Goal: Task Accomplishment & Management: Manage account settings

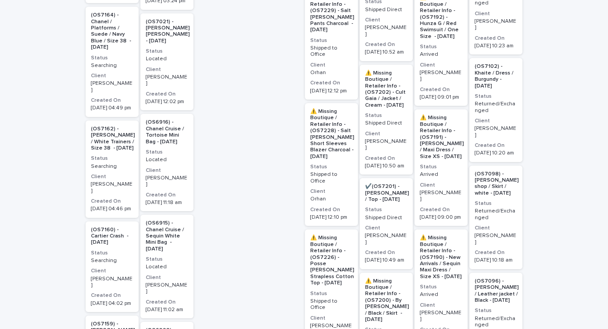
scroll to position [731, 0]
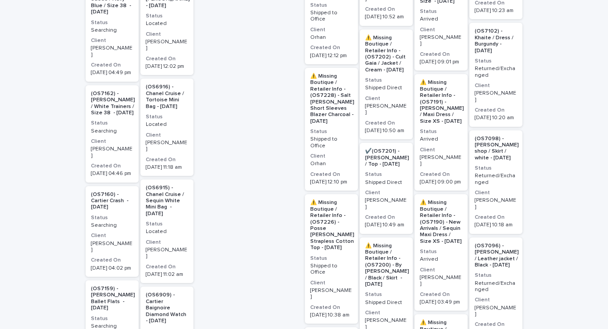
click at [123, 191] on p "(OS7160) - Cartier Crash - [DATE]" at bounding box center [112, 200] width 42 height 19
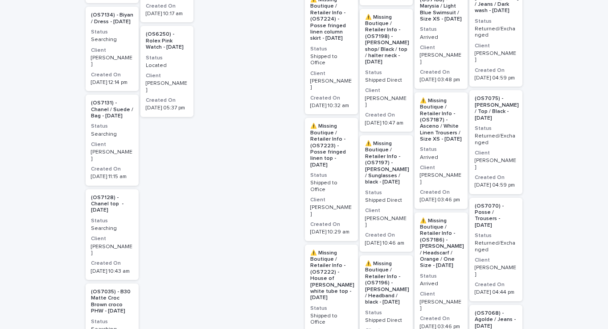
scroll to position [1216, 0]
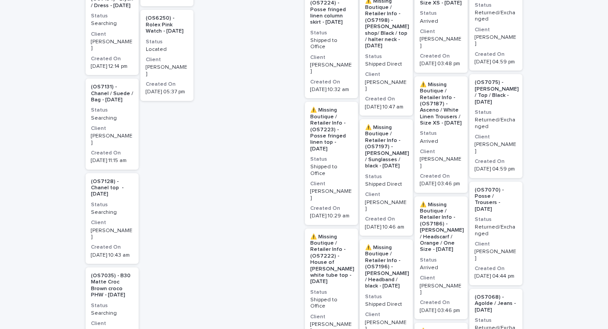
click at [104, 178] on p "(OS7128) - Chanel top - [DATE]" at bounding box center [112, 187] width 42 height 19
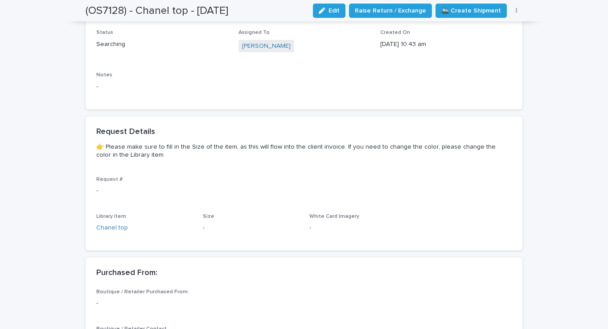
scroll to position [409, 0]
click at [115, 223] on link "Chanel top" at bounding box center [112, 227] width 32 height 9
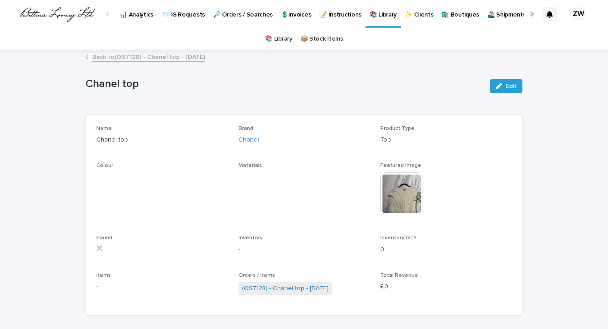
click at [395, 202] on img at bounding box center [401, 193] width 43 height 43
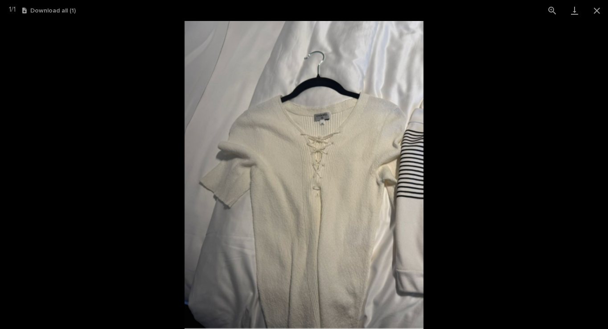
click at [145, 71] on picture at bounding box center [304, 175] width 608 height 308
click at [599, 12] on button "Close gallery" at bounding box center [597, 10] width 22 height 21
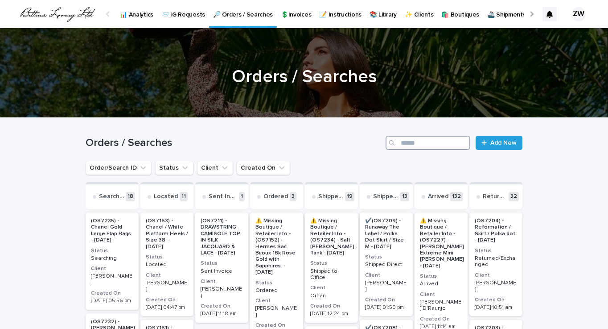
click at [413, 142] on input "Search" at bounding box center [428, 143] width 85 height 14
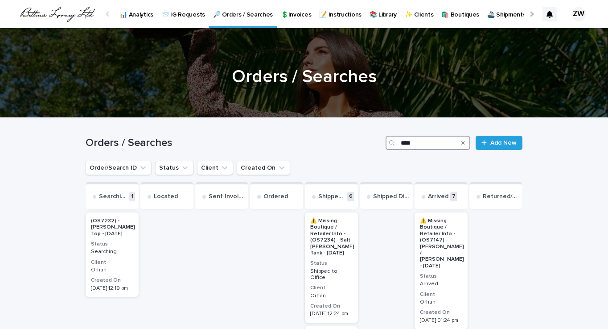
type input "****"
click at [242, 14] on p "🔎 Orders / Searches" at bounding box center [243, 9] width 60 height 19
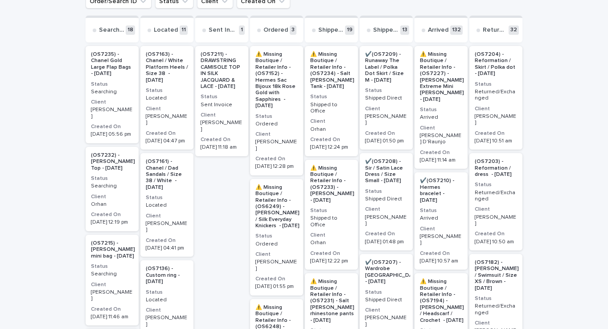
scroll to position [170, 0]
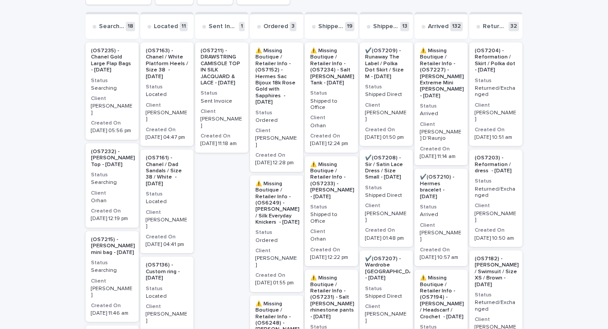
click at [438, 178] on p "✔️(OS7210) - Hermes bracelet - [DATE]" at bounding box center [441, 187] width 42 height 26
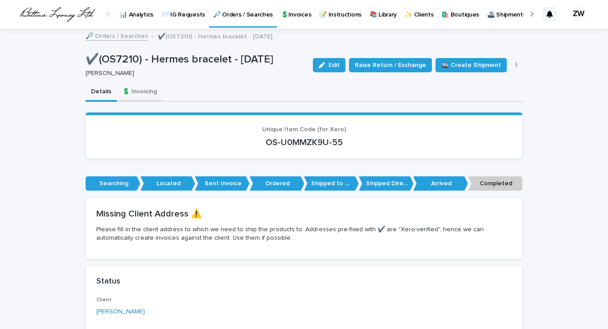
click at [149, 92] on button "💲 Invoicing" at bounding box center [139, 92] width 45 height 19
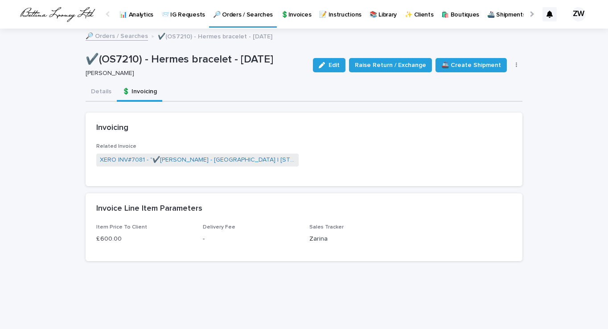
click at [301, 15] on p "💲Invoices" at bounding box center [296, 9] width 30 height 19
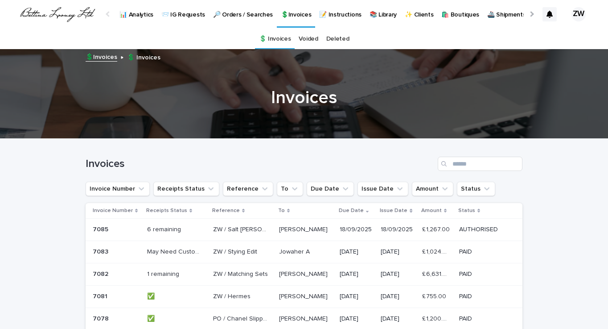
click at [235, 13] on p "🔎 Orders / Searches" at bounding box center [243, 9] width 60 height 19
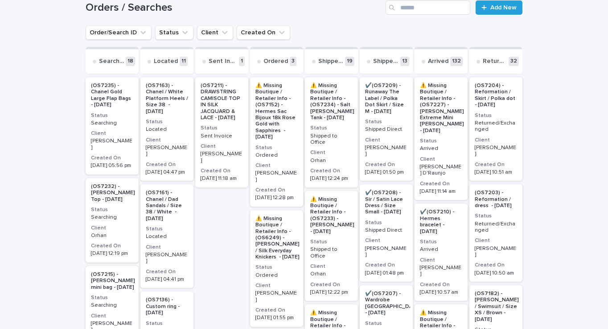
scroll to position [136, 0]
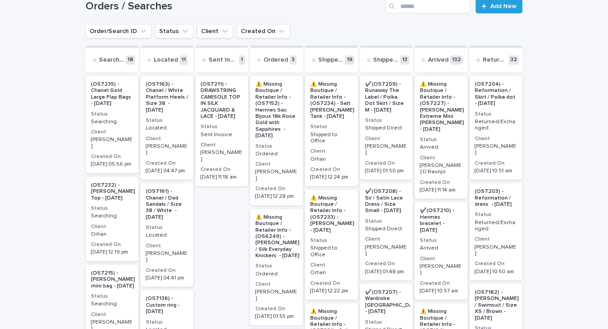
click at [324, 106] on p "⚠️ Missing Boutique / Retailer Info - (OS7234) - Salt [PERSON_NAME] Tank - [DAT…" at bounding box center [332, 100] width 44 height 38
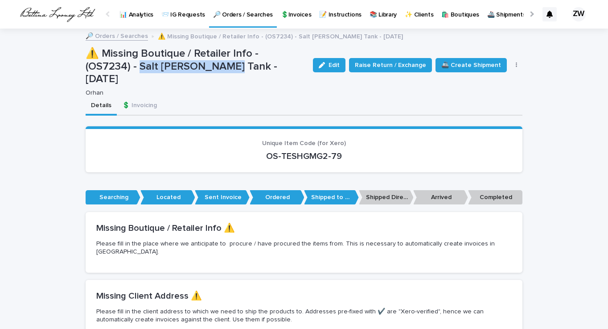
drag, startPoint x: 87, startPoint y: 66, endPoint x: 181, endPoint y: 70, distance: 94.2
click at [181, 70] on p "⚠️ Missing Boutique / Retailer Info - (OS7234) - Salt [PERSON_NAME] Tank - [DAT…" at bounding box center [196, 66] width 220 height 38
click at [198, 64] on p "⚠️ Missing Boutique / Retailer Info - (OS7234) - Salt [PERSON_NAME] Tank - [DAT…" at bounding box center [196, 66] width 220 height 38
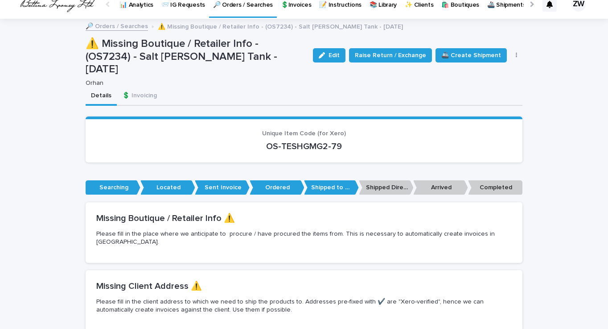
scroll to position [1, 0]
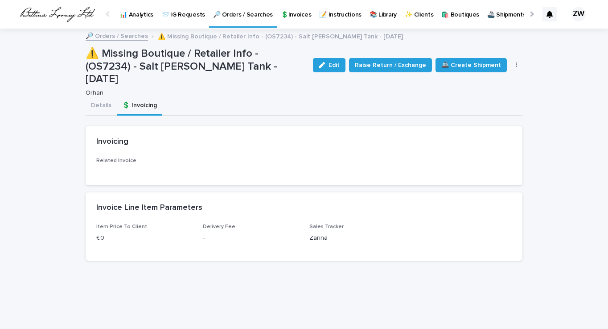
click at [135, 97] on button "💲 Invoicing" at bounding box center [139, 106] width 45 height 19
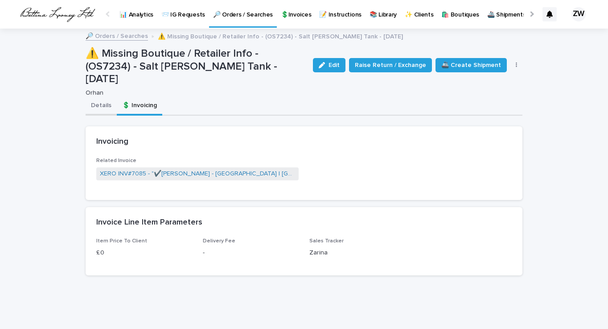
click at [105, 97] on button "Details" at bounding box center [101, 106] width 31 height 19
click at [132, 97] on button "💲 Invoicing" at bounding box center [139, 106] width 45 height 19
click at [156, 169] on link "XERO INV#7085 - "✔️[PERSON_NAME] - [GEOGRAPHIC_DATA] | [GEOGRAPHIC_DATA], [STRE…" at bounding box center [197, 173] width 195 height 9
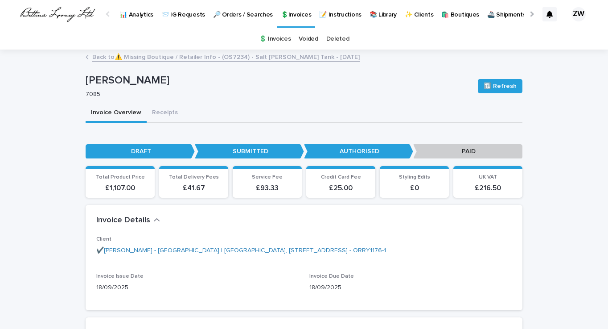
click at [250, 11] on p "🔎 Orders / Searches" at bounding box center [243, 9] width 60 height 19
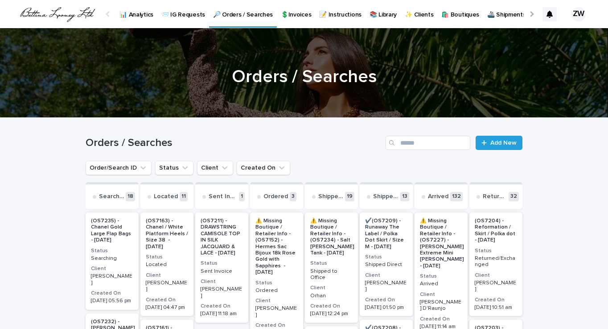
click at [297, 10] on p "💲Invoices" at bounding box center [296, 9] width 30 height 19
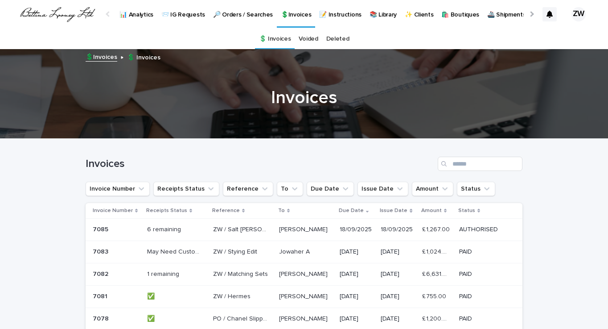
click at [246, 14] on p "🔎 Orders / Searches" at bounding box center [243, 9] width 60 height 19
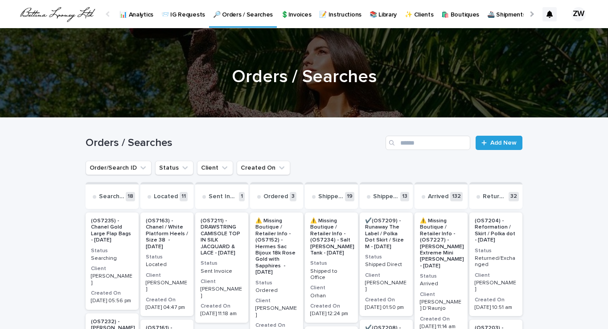
click at [296, 15] on p "💲Invoices" at bounding box center [296, 9] width 30 height 19
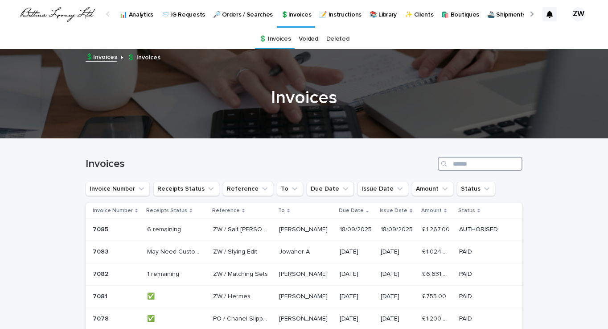
click at [461, 164] on input "Search" at bounding box center [480, 164] width 85 height 14
type input "*"
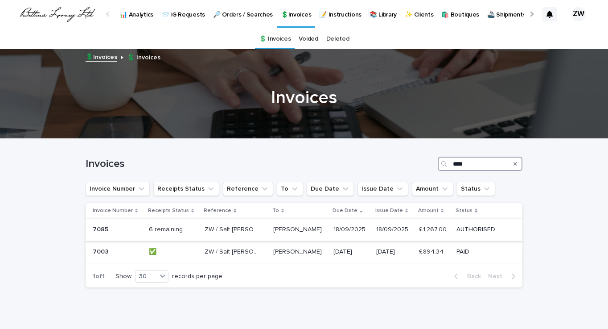
type input "****"
click at [169, 228] on p "6 remaining" at bounding box center [167, 228] width 36 height 9
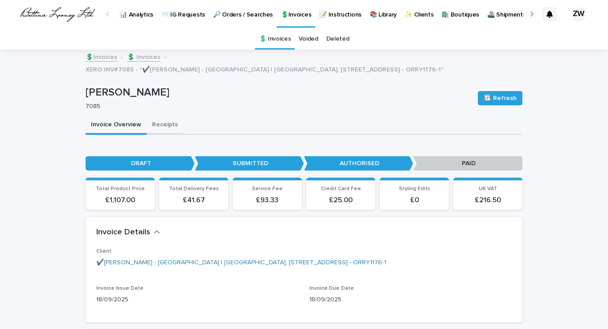
click at [167, 123] on button "Receipts" at bounding box center [165, 125] width 37 height 19
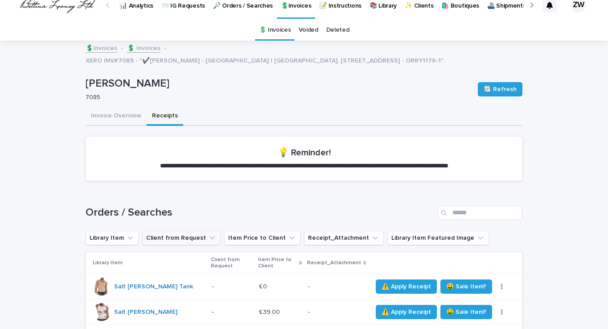
scroll to position [7, 0]
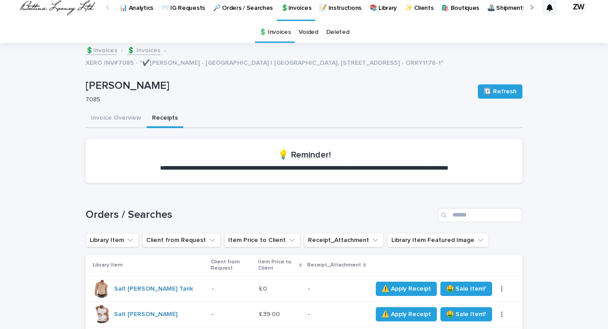
click at [113, 86] on p "[PERSON_NAME]" at bounding box center [278, 85] width 385 height 13
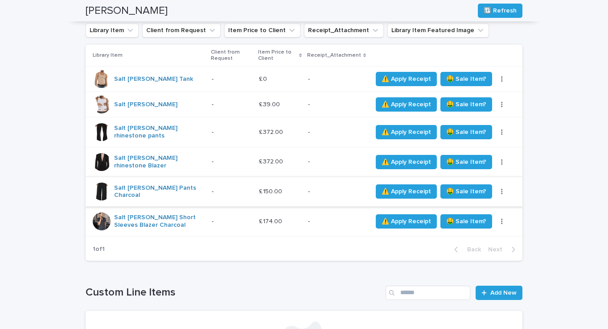
scroll to position [222, 0]
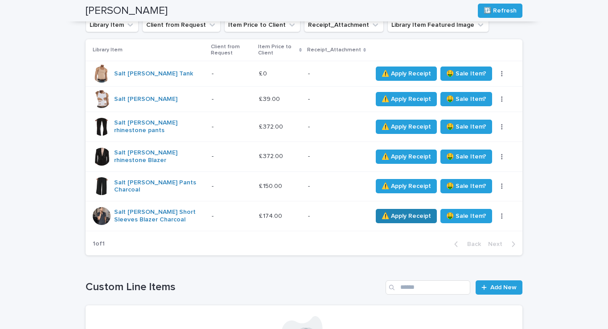
click at [407, 211] on span "⚠️ Apply Receipt" at bounding box center [407, 215] width 50 height 9
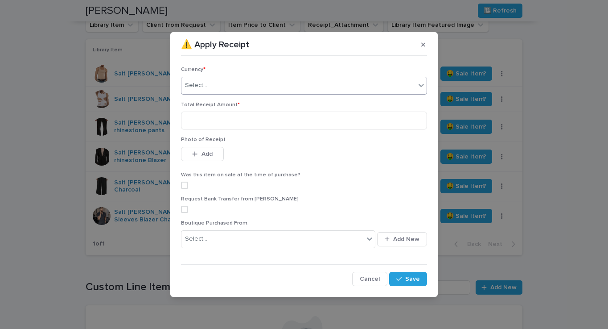
click at [241, 85] on div "Select..." at bounding box center [299, 85] width 234 height 15
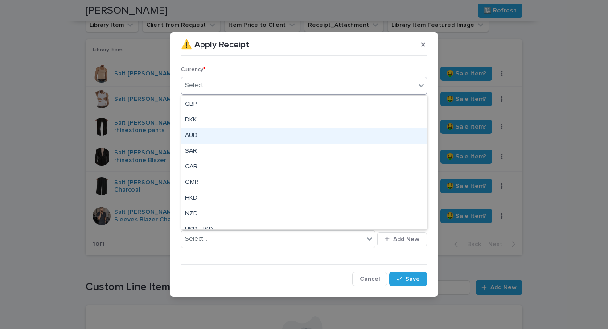
scroll to position [47, 0]
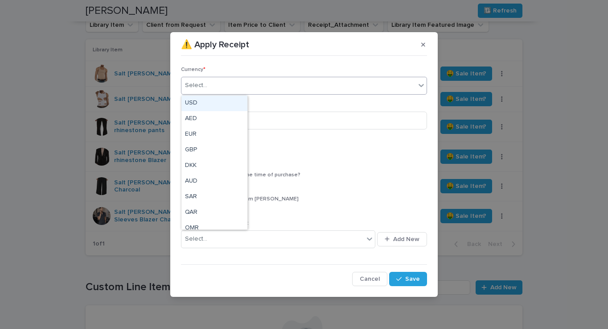
click at [237, 86] on div "Select..." at bounding box center [304, 86] width 246 height 18
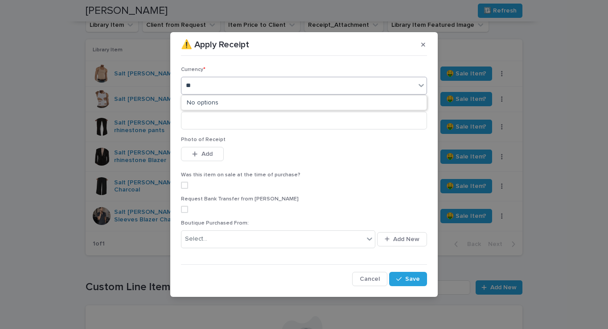
type input "*"
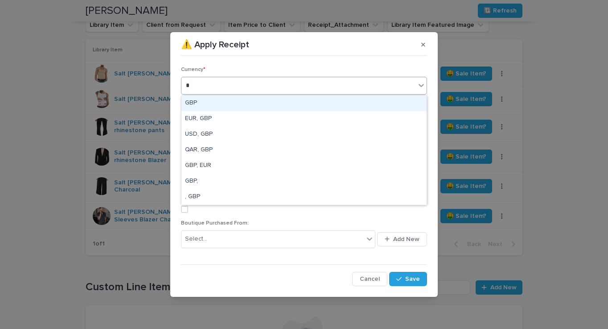
click at [216, 99] on div "GBP" at bounding box center [304, 103] width 245 height 16
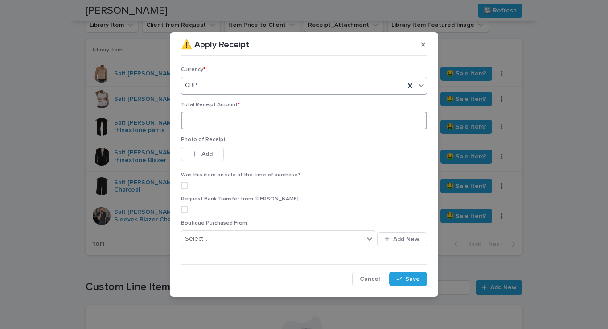
click at [212, 124] on input at bounding box center [304, 121] width 246 height 18
type input "***"
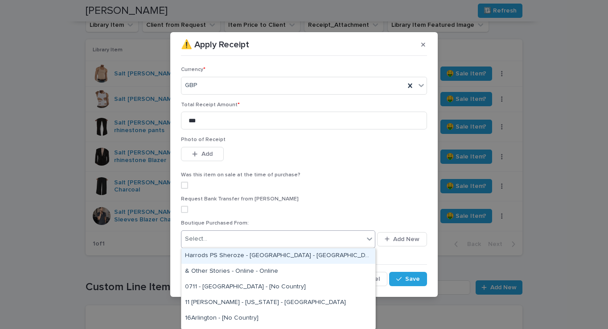
click at [366, 238] on icon at bounding box center [369, 238] width 9 height 9
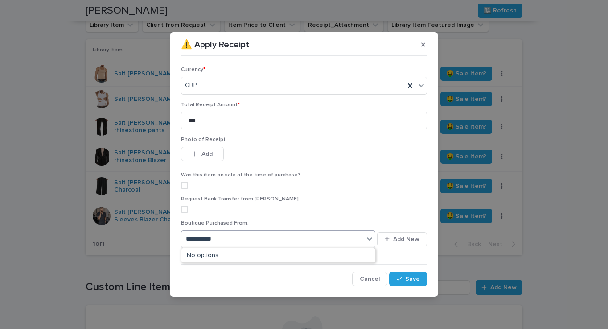
type input "**********"
click at [372, 213] on div "Request Bank Transfer from [PERSON_NAME]" at bounding box center [304, 208] width 246 height 24
click at [202, 155] on span "Add" at bounding box center [207, 154] width 11 height 6
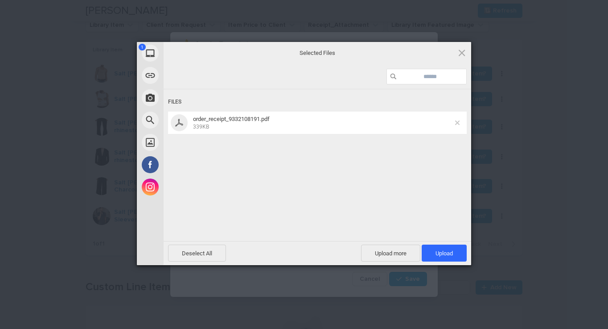
click at [459, 122] on span at bounding box center [457, 122] width 4 height 4
click at [448, 252] on span "Upload 1" at bounding box center [444, 253] width 17 height 7
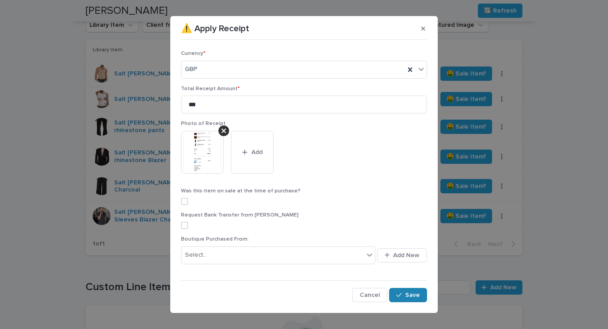
click at [406, 292] on button "Save" at bounding box center [408, 295] width 38 height 14
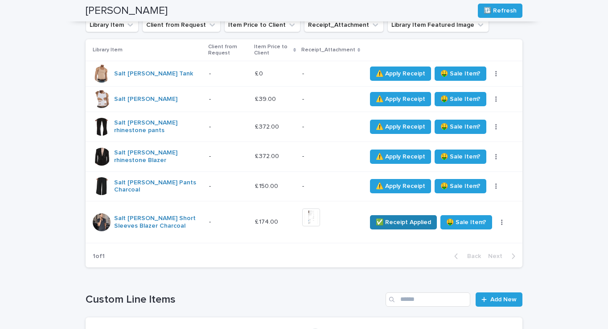
click at [424, 218] on span "✅ Receipt Applied" at bounding box center [403, 222] width 55 height 9
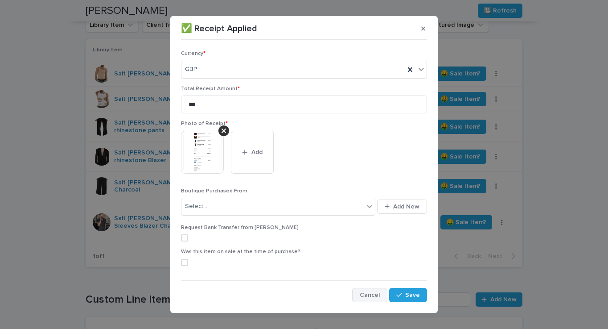
click at [372, 294] on span "Cancel" at bounding box center [370, 295] width 20 height 6
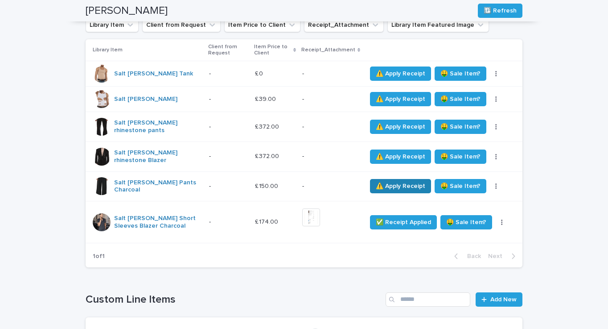
click at [400, 182] on span "⚠️ Apply Receipt" at bounding box center [401, 186] width 50 height 9
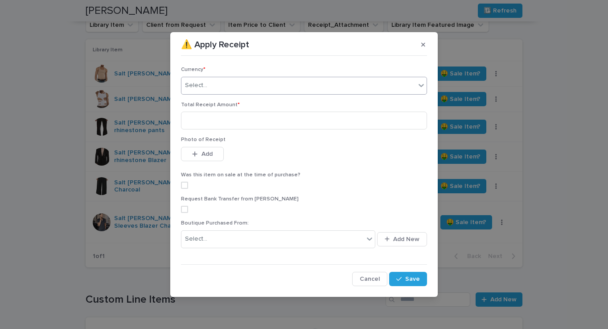
click at [242, 79] on div "Select..." at bounding box center [304, 86] width 246 height 18
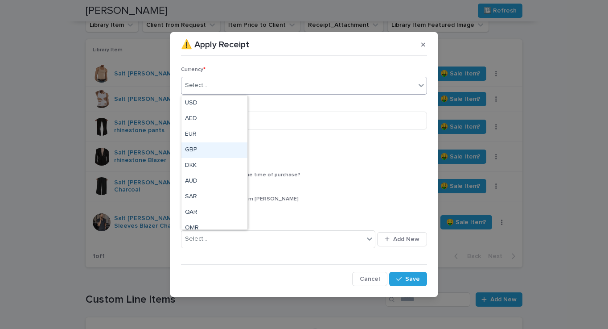
click at [207, 151] on div "GBP" at bounding box center [215, 150] width 66 height 16
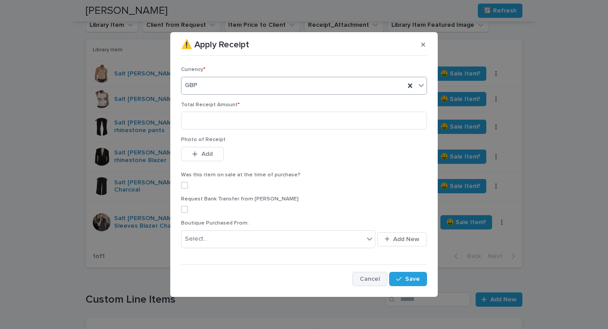
click at [372, 279] on span "Cancel" at bounding box center [370, 279] width 20 height 6
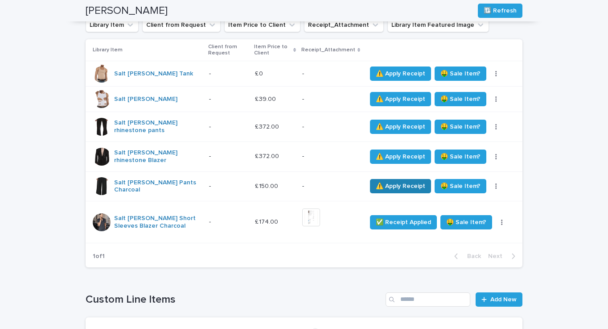
click at [392, 182] on span "⚠️ Apply Receipt" at bounding box center [401, 186] width 50 height 9
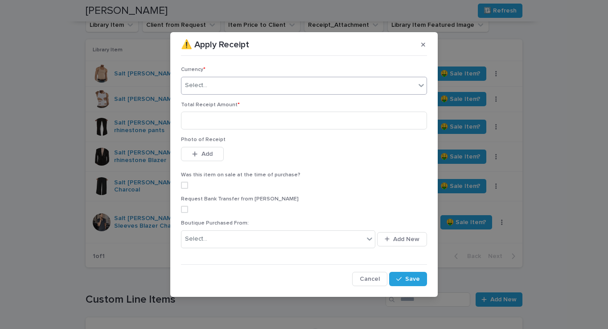
click at [240, 83] on div "Select..." at bounding box center [304, 86] width 246 height 18
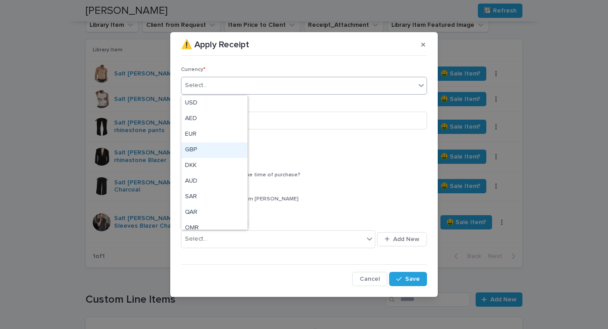
click at [205, 150] on div "GBP" at bounding box center [215, 150] width 66 height 16
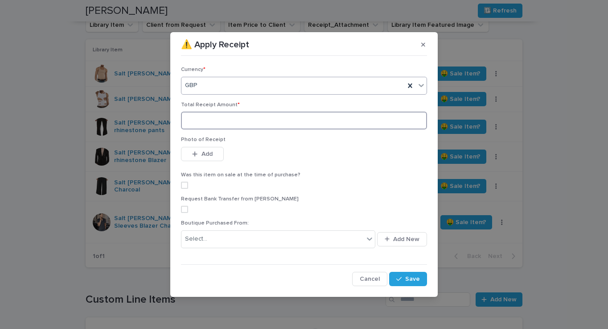
click at [215, 119] on input at bounding box center [304, 121] width 246 height 18
type input "***"
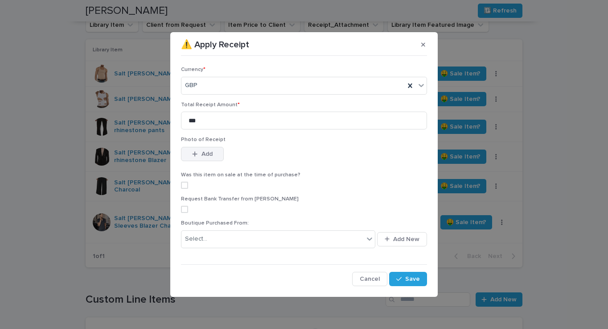
click at [201, 158] on button "Add" at bounding box center [202, 154] width 43 height 14
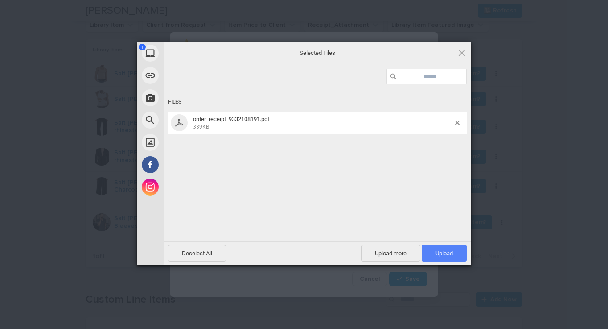
click at [454, 255] on span "Upload 1" at bounding box center [444, 252] width 45 height 17
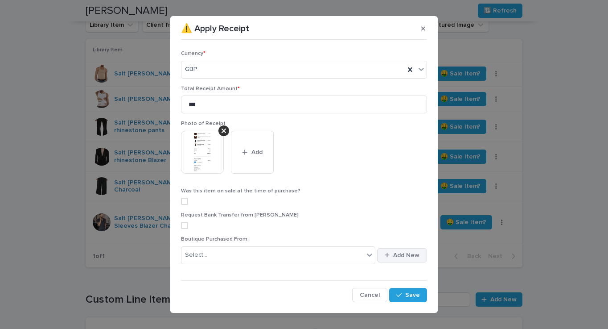
click at [386, 253] on icon "button" at bounding box center [387, 255] width 5 height 6
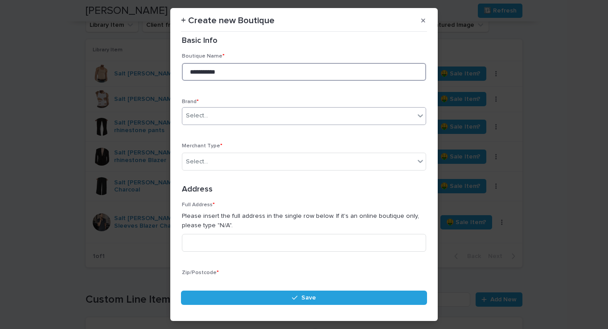
type input "**********"
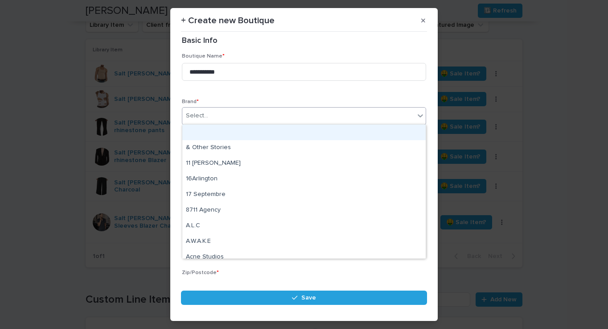
click at [216, 116] on div "Select..." at bounding box center [298, 115] width 232 height 15
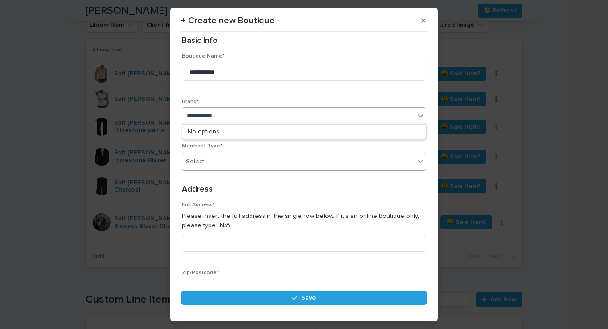
type input "**********"
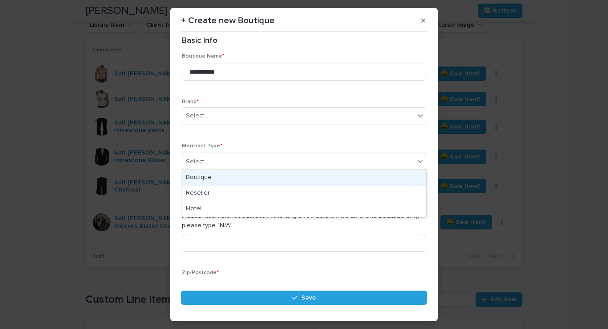
click at [211, 163] on div "Select..." at bounding box center [298, 161] width 232 height 15
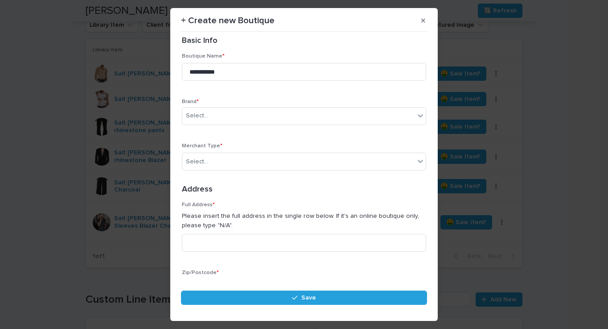
click at [234, 100] on p "Brand *" at bounding box center [304, 102] width 244 height 6
click at [418, 114] on icon at bounding box center [420, 115] width 9 height 9
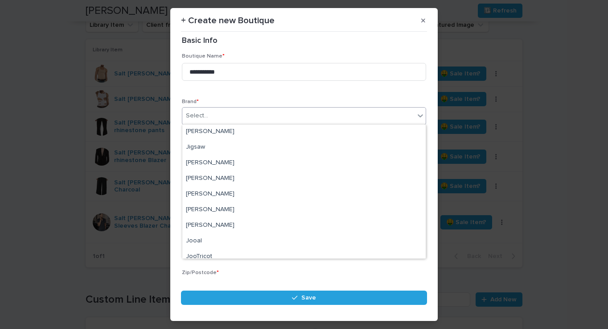
scroll to position [5427, 0]
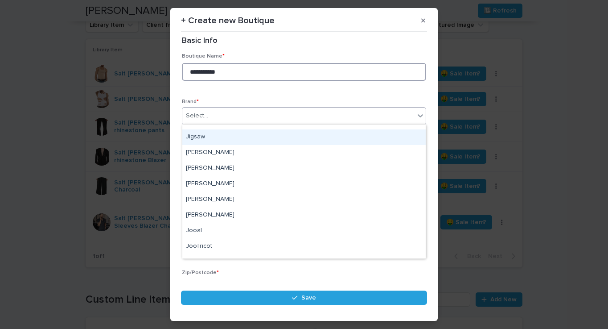
click at [257, 72] on input "**********" at bounding box center [304, 72] width 244 height 18
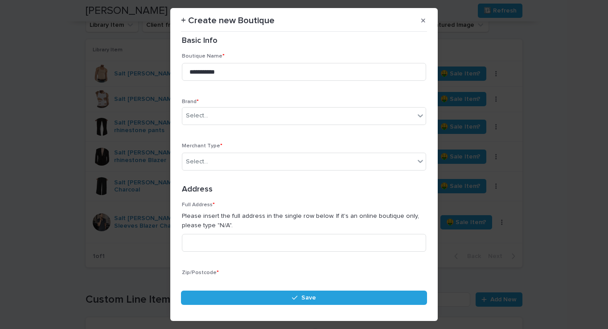
click at [305, 100] on p "Brand *" at bounding box center [304, 102] width 244 height 6
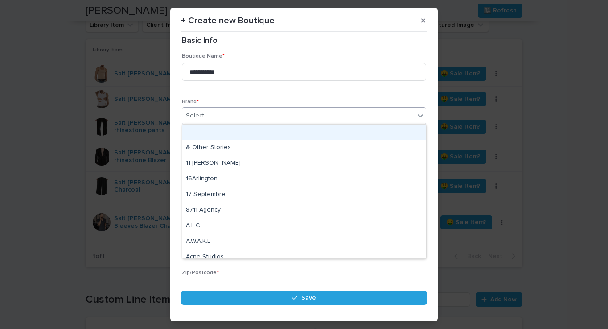
click at [276, 118] on div "Select..." at bounding box center [298, 115] width 232 height 15
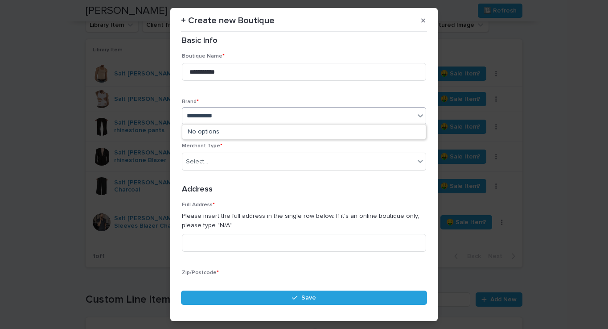
type input "**********"
click at [252, 146] on p "Merchant Type *" at bounding box center [304, 146] width 244 height 6
click at [424, 19] on icon "button" at bounding box center [423, 20] width 4 height 6
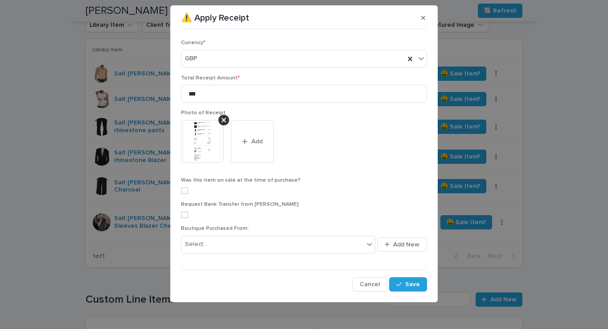
scroll to position [10, 0]
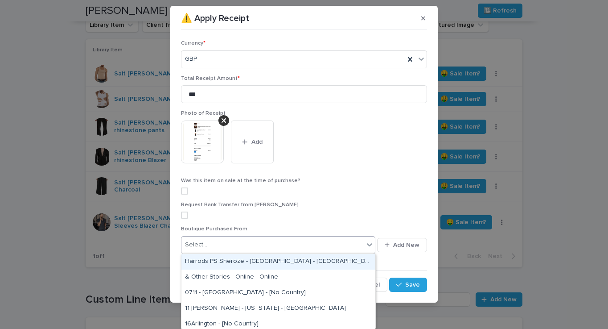
click at [371, 246] on icon at bounding box center [369, 244] width 9 height 9
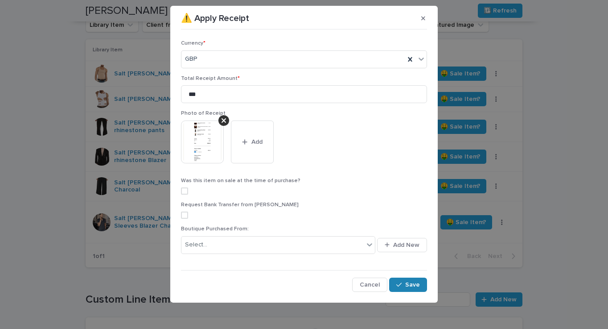
click at [418, 281] on button "Save" at bounding box center [408, 284] width 38 height 14
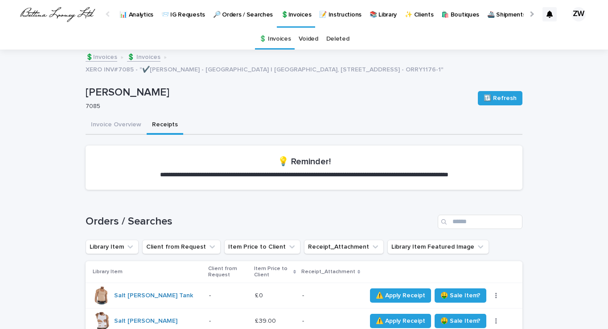
scroll to position [0, 0]
click at [533, 15] on div at bounding box center [532, 14] width 6 height 6
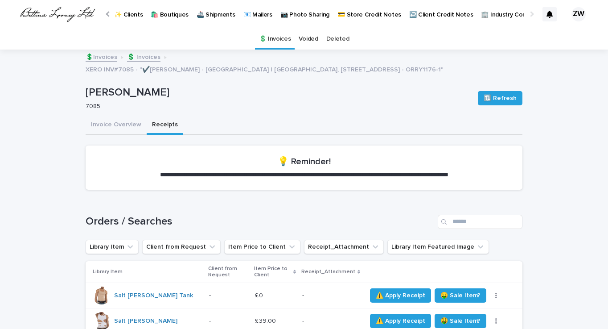
click at [533, 15] on div at bounding box center [532, 14] width 6 height 6
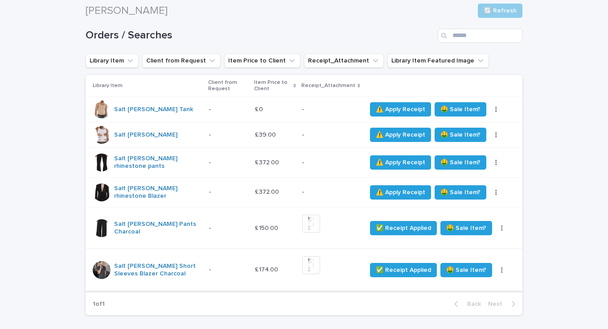
scroll to position [200, 0]
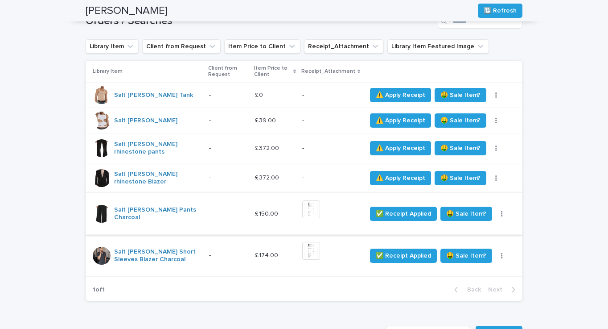
click at [320, 201] on img at bounding box center [311, 209] width 18 height 18
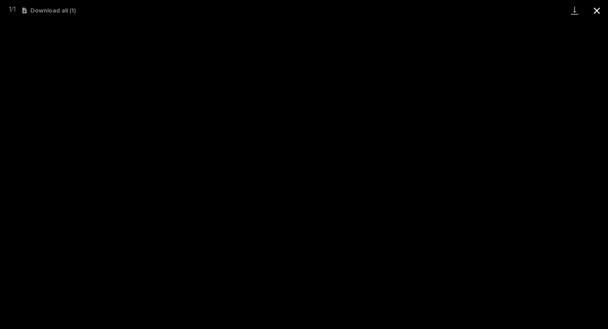
click at [599, 9] on button "Close gallery" at bounding box center [597, 10] width 22 height 21
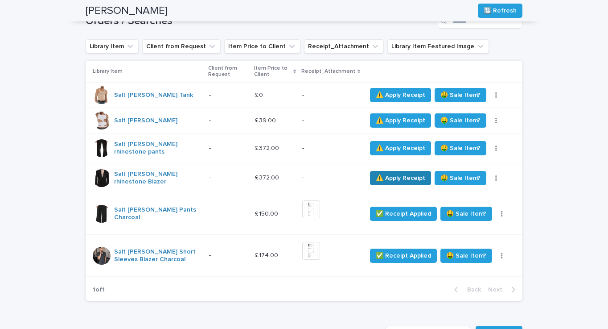
click at [392, 171] on button "⚠️ Apply Receipt" at bounding box center [400, 178] width 61 height 14
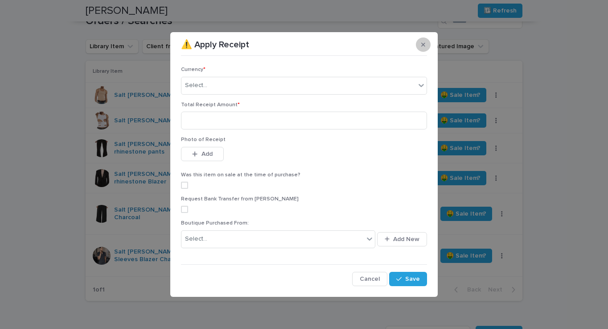
click at [425, 44] on icon "button" at bounding box center [423, 45] width 4 height 4
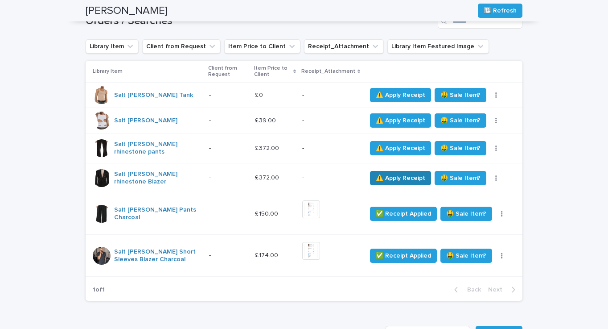
click at [392, 173] on span "⚠️ Apply Receipt" at bounding box center [401, 177] width 50 height 9
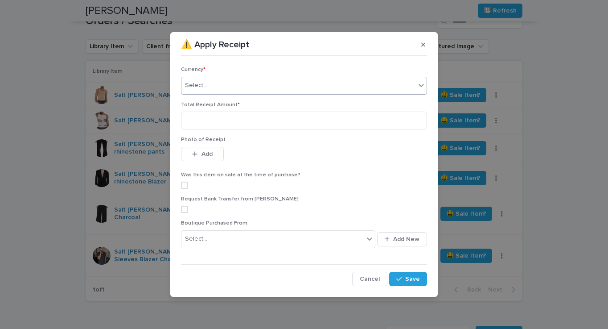
click at [200, 82] on div "Select..." at bounding box center [196, 85] width 22 height 9
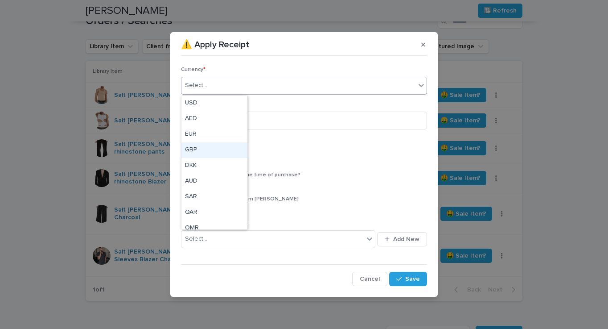
click at [203, 152] on div "GBP" at bounding box center [215, 150] width 66 height 16
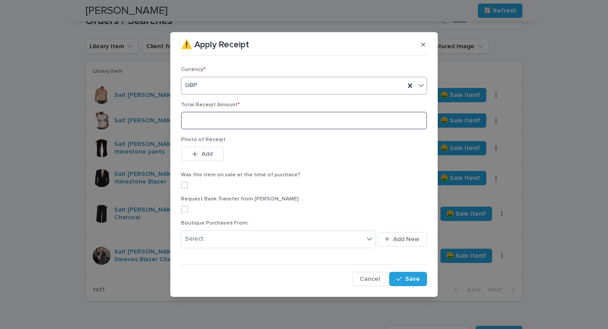
click at [209, 127] on input at bounding box center [304, 121] width 246 height 18
type input "***"
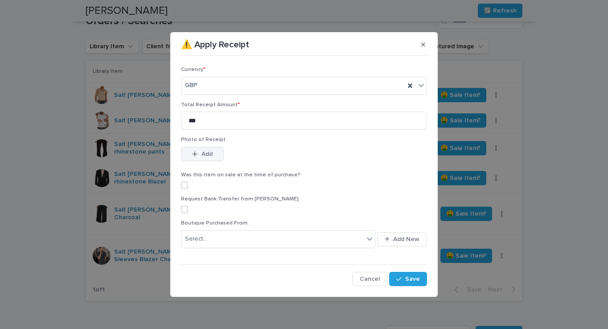
click at [195, 155] on icon "button" at bounding box center [195, 153] width 5 height 5
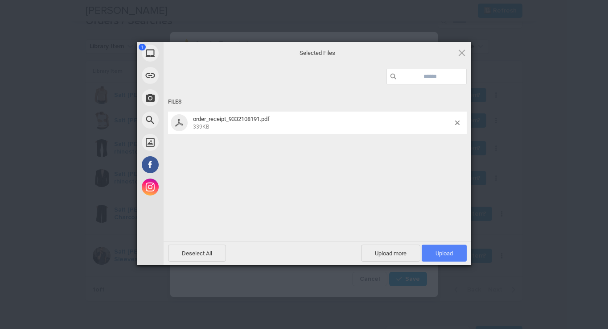
click at [442, 256] on span "Upload 1" at bounding box center [444, 253] width 17 height 7
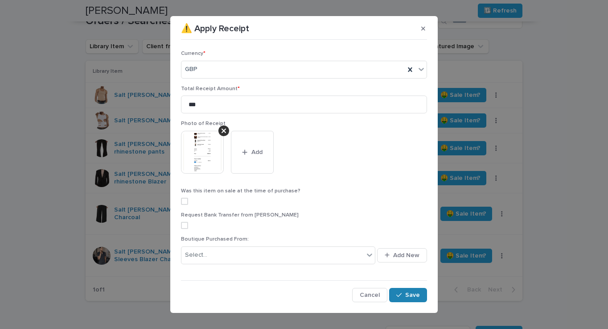
click at [413, 293] on span "Save" at bounding box center [412, 295] width 15 height 6
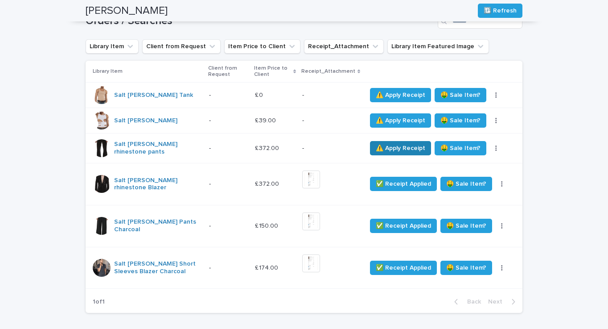
click at [398, 146] on span "⚠️ Apply Receipt" at bounding box center [401, 148] width 50 height 9
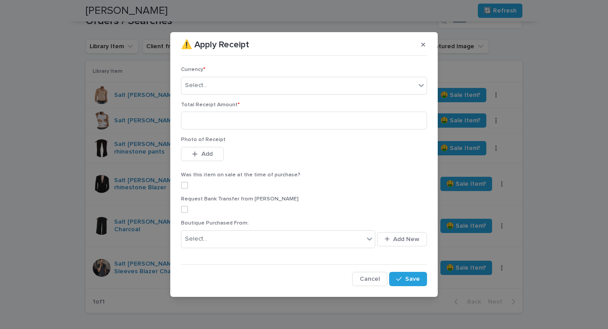
click at [302, 81] on div "Select..." at bounding box center [304, 86] width 246 height 18
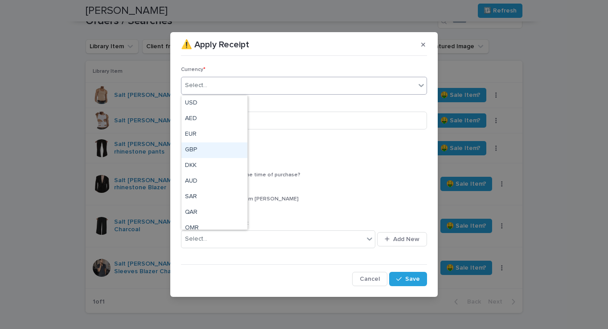
click at [211, 145] on div "GBP" at bounding box center [215, 150] width 66 height 16
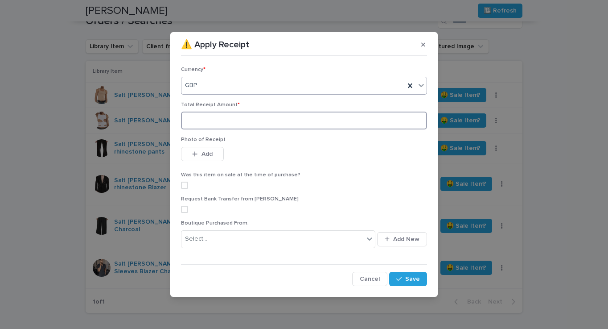
click at [215, 125] on input at bounding box center [304, 121] width 246 height 18
type input "***"
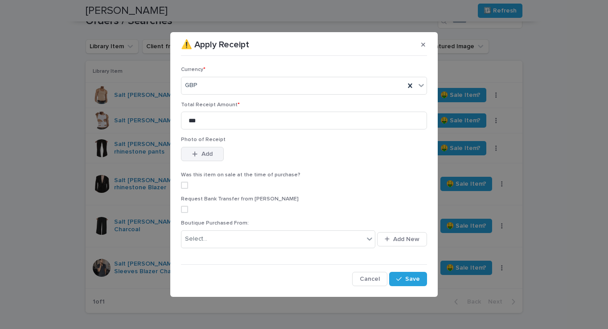
click at [193, 152] on icon "button" at bounding box center [194, 154] width 5 height 6
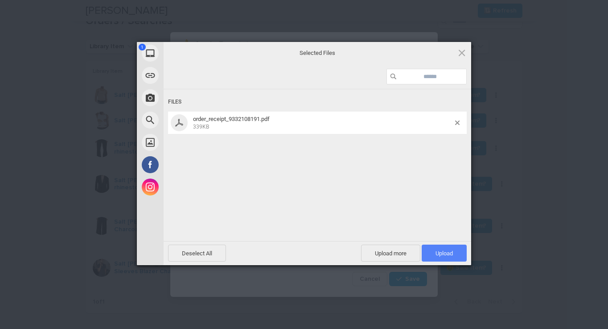
click at [451, 253] on span "Upload 1" at bounding box center [444, 253] width 17 height 7
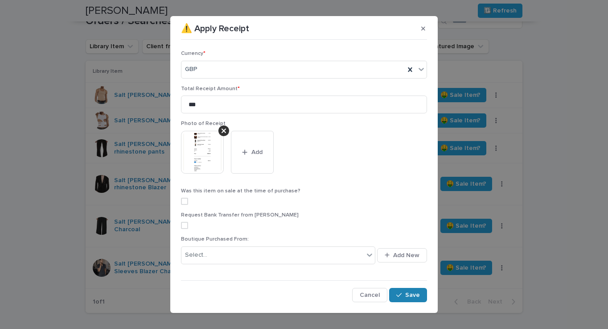
click at [399, 292] on icon "button" at bounding box center [399, 295] width 5 height 6
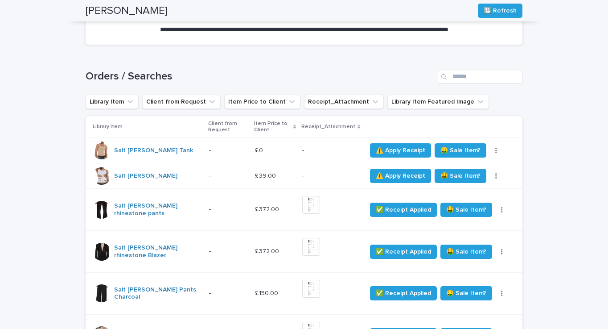
scroll to position [129, 0]
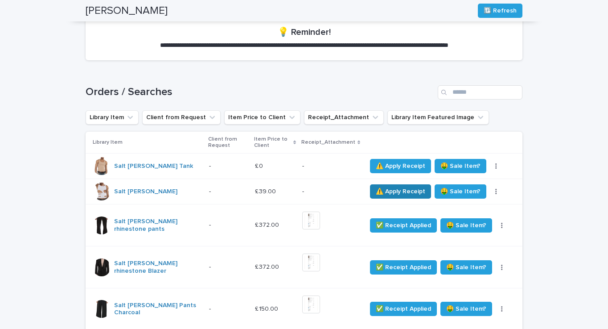
click at [402, 194] on span "⚠️ Apply Receipt" at bounding box center [401, 191] width 50 height 9
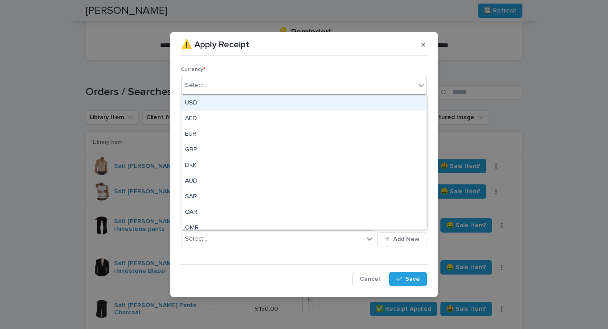
click at [286, 86] on div "option USD focused, 1 of 23. 23 results available. Use Up and Down to choose op…" at bounding box center [304, 86] width 246 height 18
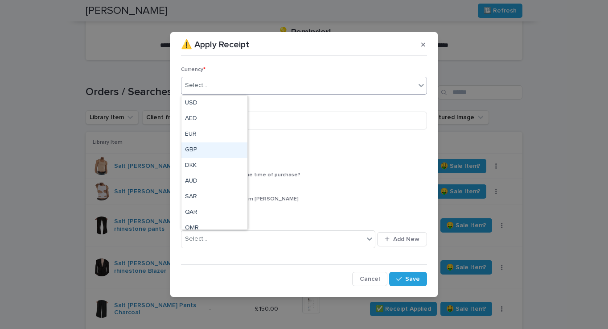
click at [235, 148] on div "GBP" at bounding box center [215, 150] width 66 height 16
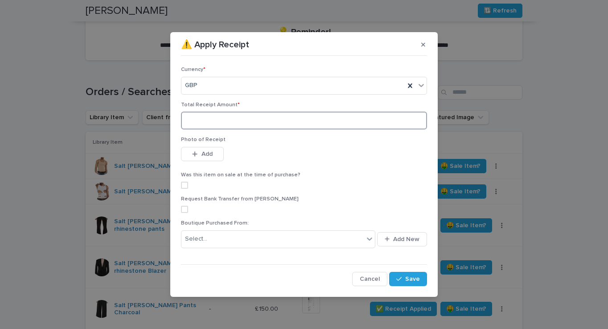
click at [236, 113] on input at bounding box center [304, 121] width 246 height 18
click at [187, 183] on span at bounding box center [184, 185] width 7 height 7
click at [186, 187] on div at bounding box center [184, 184] width 5 height 5
type input "**"
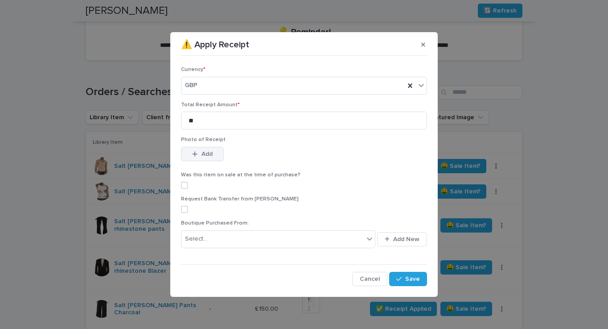
click at [197, 153] on icon "button" at bounding box center [194, 154] width 5 height 6
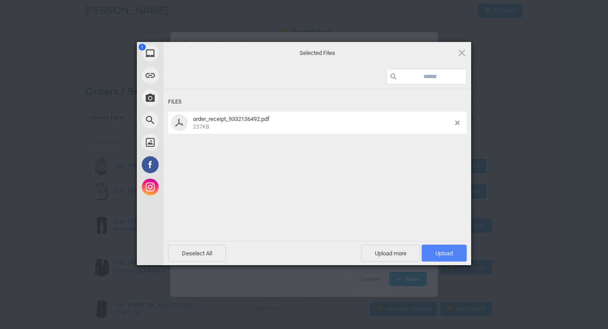
click at [453, 250] on span "Upload 1" at bounding box center [444, 252] width 45 height 17
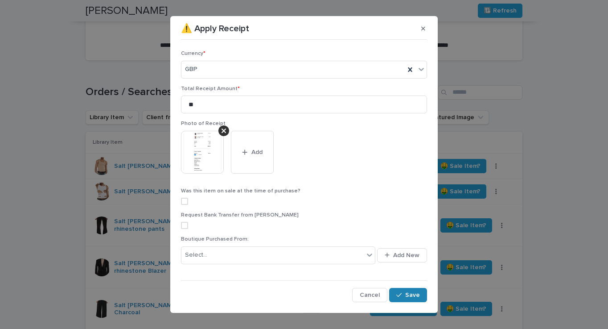
click at [403, 296] on div "button" at bounding box center [401, 295] width 9 height 6
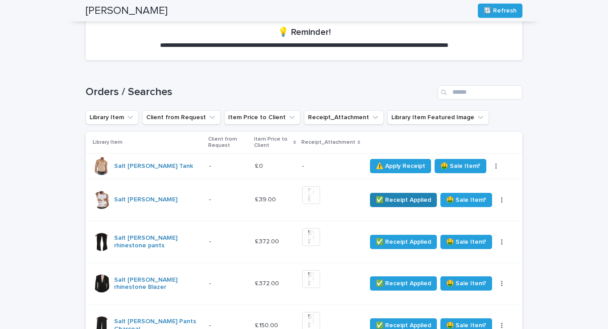
click at [390, 200] on span "✅ Receipt Applied" at bounding box center [403, 199] width 55 height 9
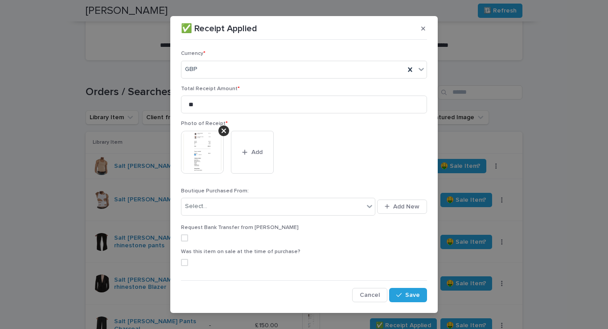
click at [187, 262] on span at bounding box center [184, 262] width 7 height 7
click at [417, 292] on span "Save" at bounding box center [412, 295] width 15 height 6
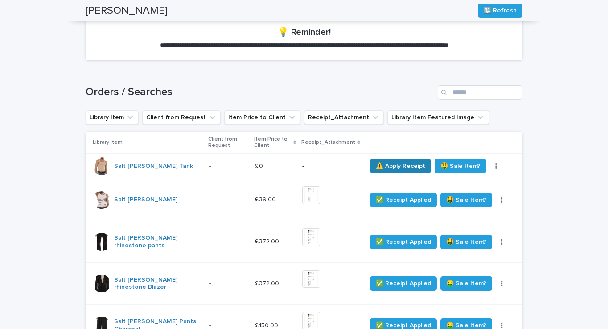
click at [399, 166] on span "⚠️ Apply Receipt" at bounding box center [401, 165] width 50 height 9
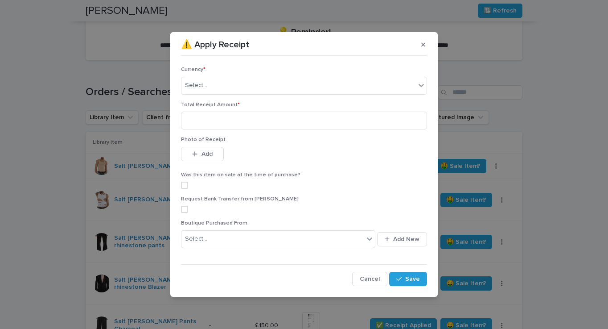
click at [186, 183] on span at bounding box center [184, 185] width 7 height 7
click at [210, 151] on span "Add" at bounding box center [207, 154] width 11 height 6
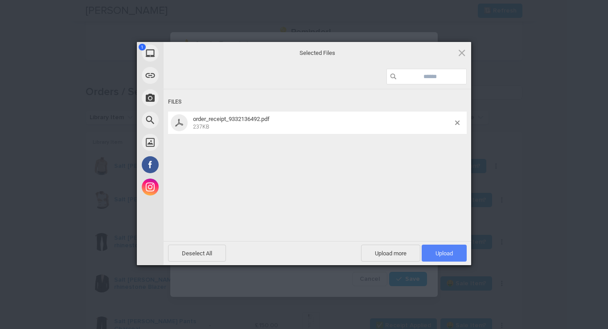
click at [441, 251] on span "Upload 1" at bounding box center [444, 253] width 17 height 7
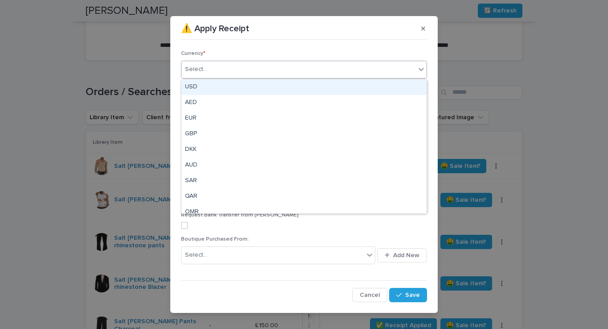
click at [256, 74] on div "Select..." at bounding box center [299, 69] width 234 height 15
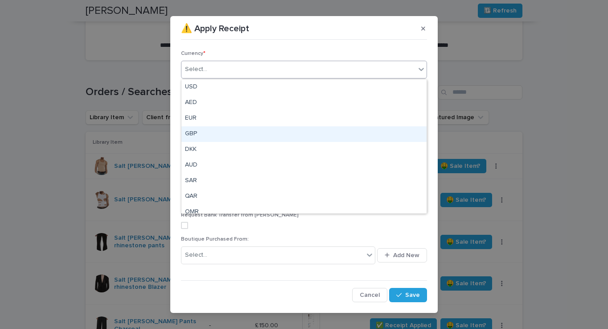
click at [202, 128] on div "GBP" at bounding box center [304, 134] width 245 height 16
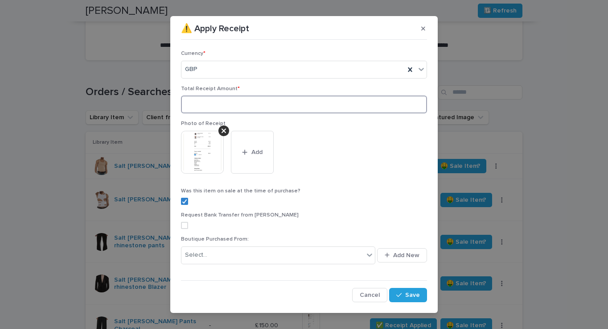
click at [218, 108] on input at bounding box center [304, 104] width 246 height 18
type input "**"
click at [409, 293] on span "Save" at bounding box center [412, 295] width 15 height 6
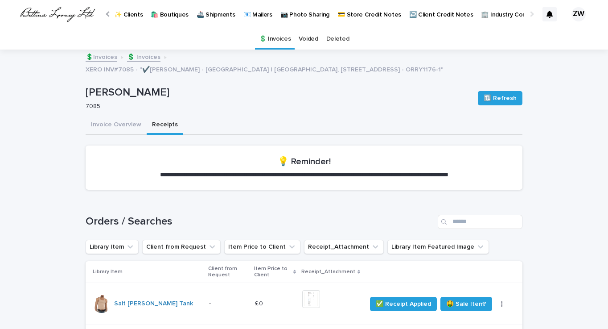
scroll to position [0, 0]
click at [125, 126] on button "Invoice Overview" at bounding box center [116, 125] width 61 height 19
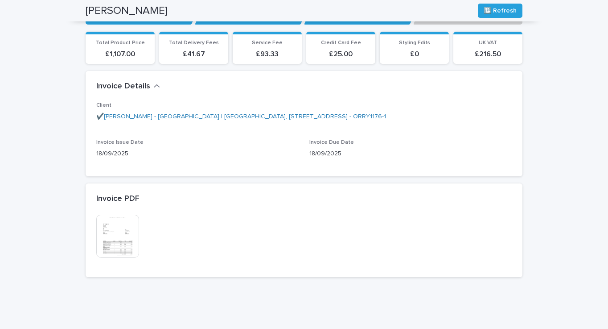
scroll to position [152, 0]
click at [126, 229] on img at bounding box center [117, 236] width 43 height 43
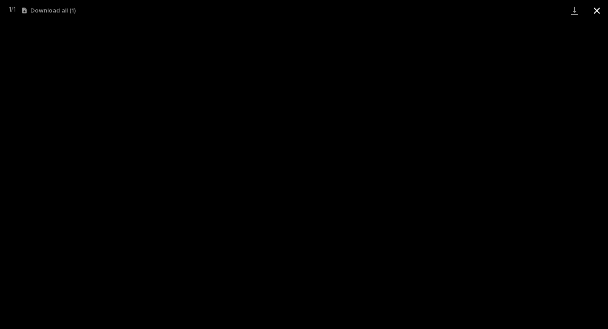
click at [595, 11] on button "Close gallery" at bounding box center [597, 10] width 22 height 21
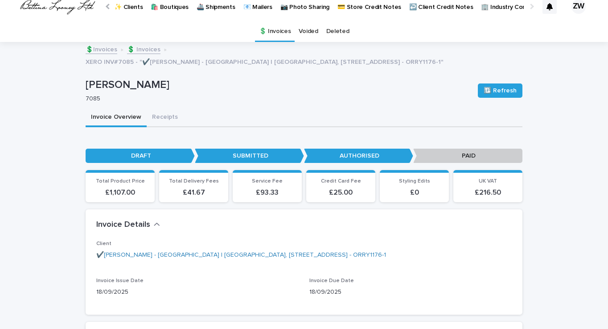
scroll to position [12, 0]
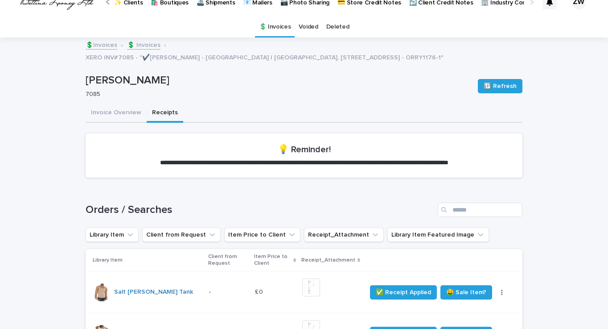
click at [166, 113] on button "Receipts" at bounding box center [165, 113] width 37 height 19
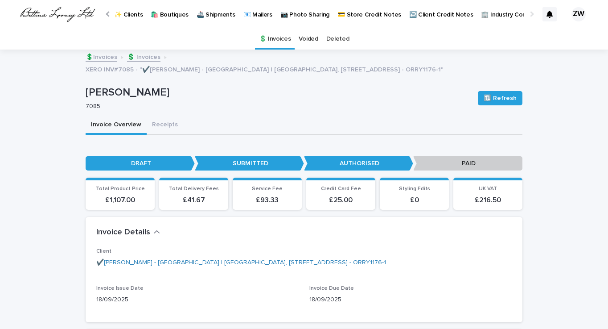
click at [103, 126] on button "Invoice Overview" at bounding box center [116, 125] width 61 height 19
click at [109, 16] on div at bounding box center [109, 14] width 6 height 6
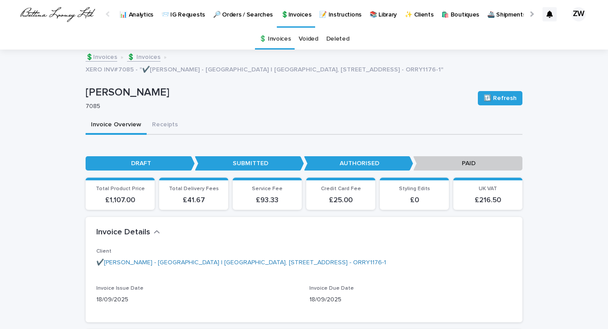
click at [338, 12] on p "📝 Instructions" at bounding box center [340, 9] width 42 height 19
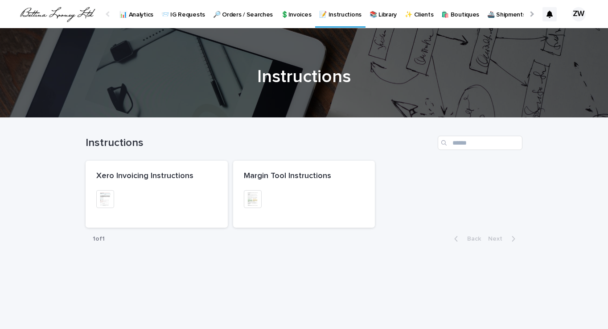
click at [383, 12] on p "📚 Library" at bounding box center [383, 9] width 27 height 19
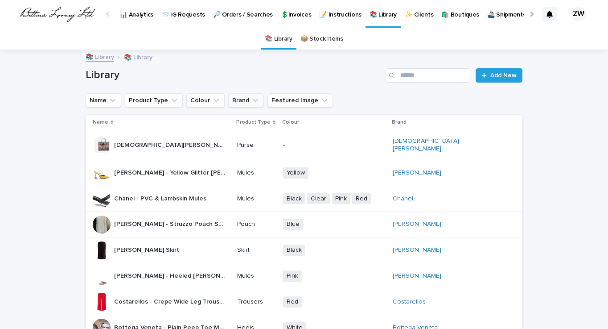
click at [251, 102] on icon "Brand" at bounding box center [255, 100] width 9 height 9
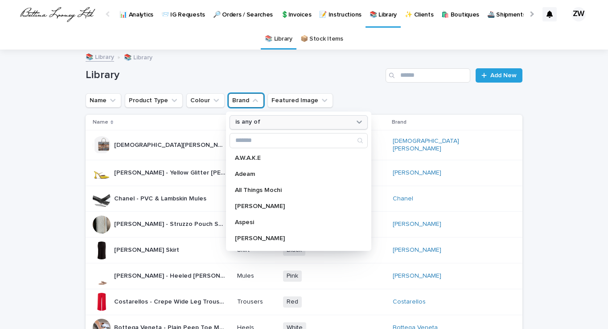
click at [247, 121] on p "is any of" at bounding box center [247, 122] width 25 height 8
click at [355, 118] on icon at bounding box center [359, 121] width 9 height 9
click at [357, 137] on icon "Search" at bounding box center [360, 140] width 7 height 7
click at [354, 104] on div "Name Product Type Colour Brand is any of A.W.A.K.E Adeam All Things [PERSON_NAM…" at bounding box center [304, 100] width 437 height 14
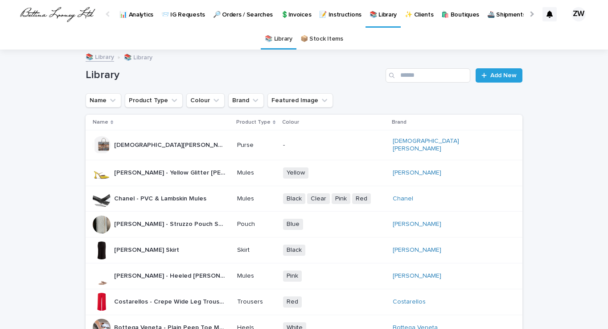
click at [317, 43] on link "📦 Stock Items" at bounding box center [322, 39] width 43 height 21
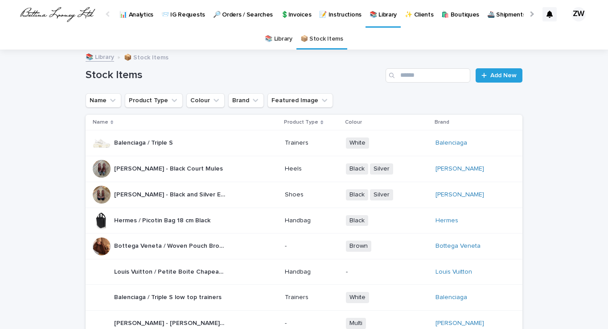
click at [447, 11] on p "🛍️ Boutiques" at bounding box center [461, 9] width 38 height 19
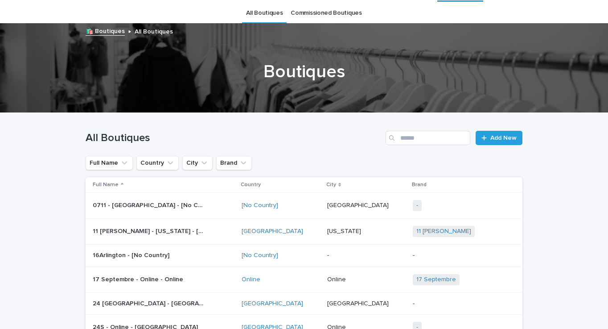
scroll to position [28, 0]
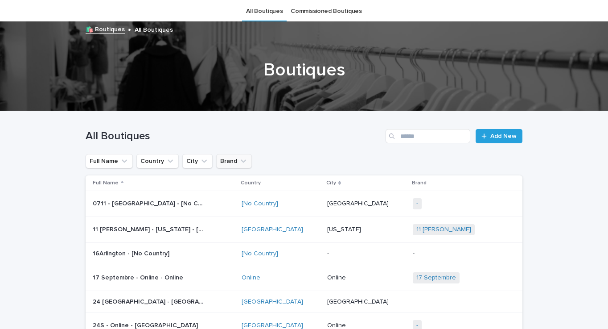
click at [222, 162] on button "Brand" at bounding box center [234, 161] width 36 height 14
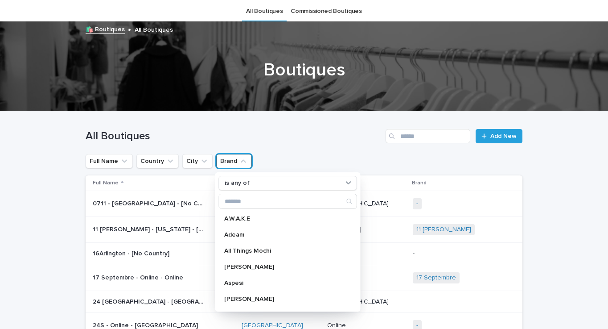
click at [222, 161] on button "Brand" at bounding box center [234, 161] width 36 height 14
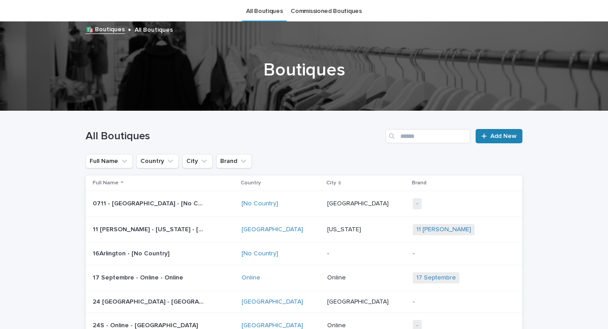
click at [497, 135] on span "Add New" at bounding box center [504, 136] width 26 height 6
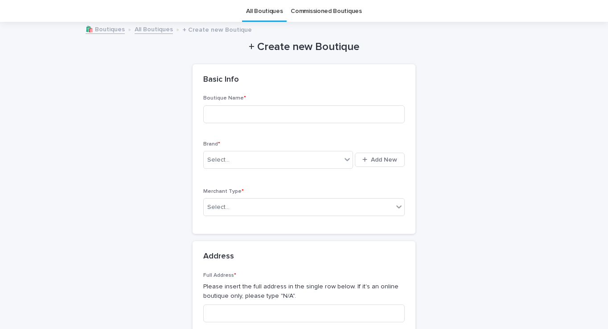
scroll to position [29, 0]
click at [386, 157] on span "Add New" at bounding box center [384, 159] width 26 height 6
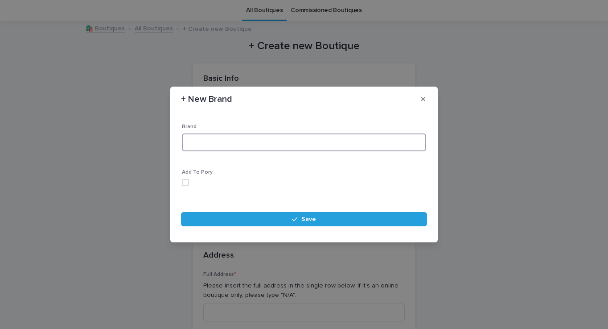
click at [282, 141] on input at bounding box center [304, 142] width 244 height 18
click at [187, 185] on span at bounding box center [185, 182] width 7 height 7
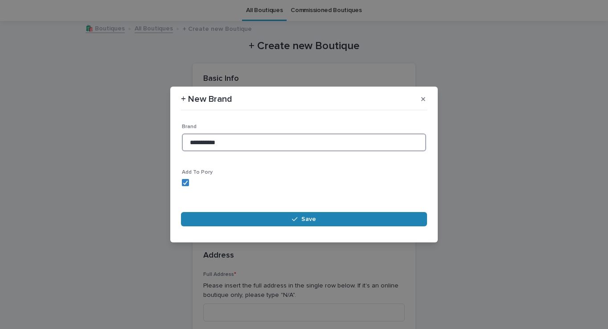
type input "**********"
click at [236, 223] on button "Save" at bounding box center [304, 219] width 246 height 14
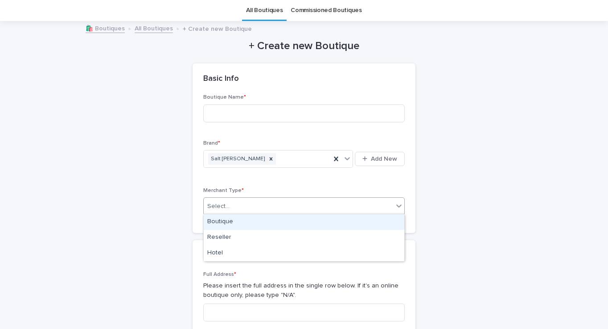
click at [226, 209] on div "Select..." at bounding box center [299, 206] width 190 height 15
click at [268, 226] on div "Boutique" at bounding box center [304, 222] width 201 height 16
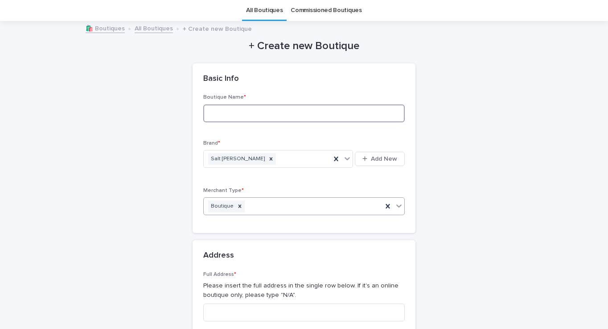
click at [274, 112] on input at bounding box center [304, 113] width 202 height 18
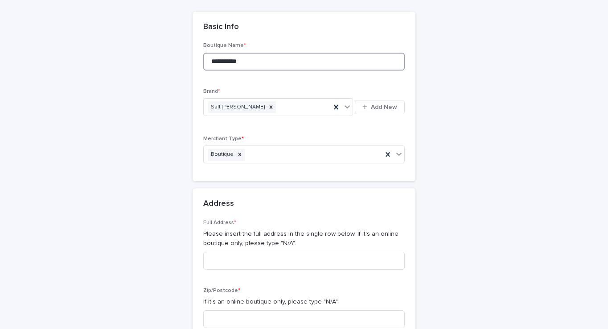
scroll to position [110, 0]
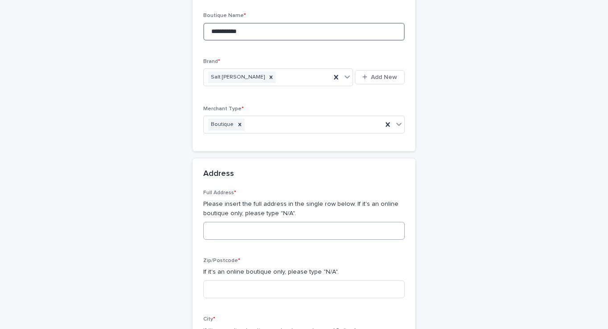
type input "**********"
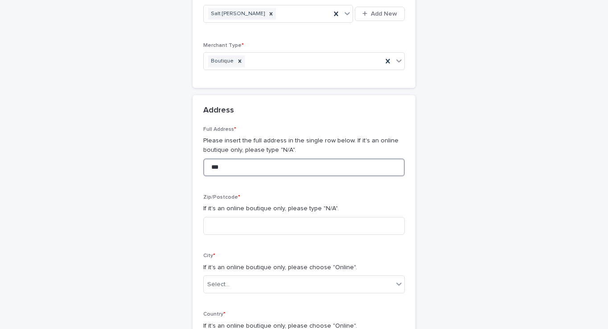
scroll to position [176, 0]
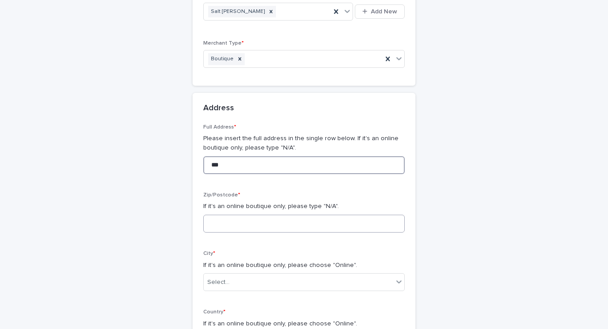
type input "***"
type input "*"
type input "***"
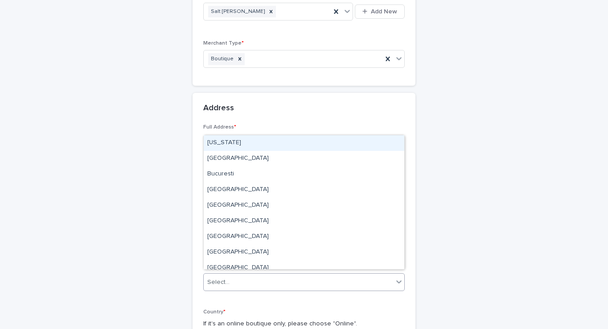
click at [226, 280] on div "Select..." at bounding box center [218, 281] width 22 height 9
click at [177, 262] on div "**********" at bounding box center [304, 174] width 437 height 598
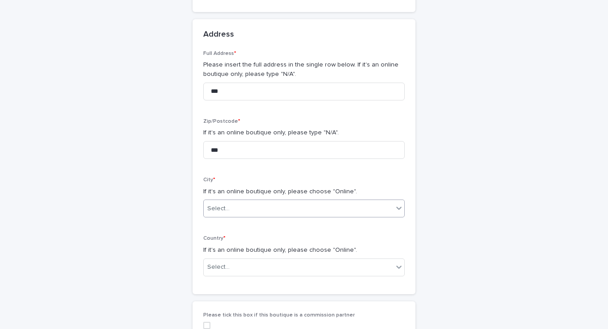
scroll to position [269, 0]
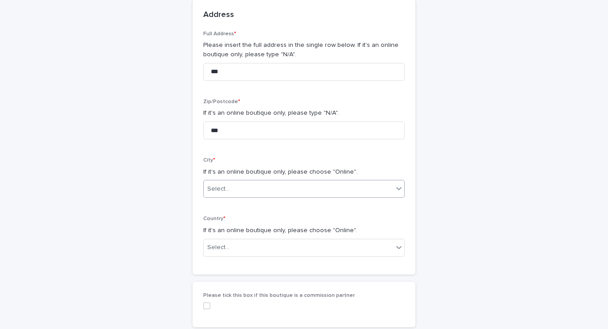
click at [231, 185] on input "text" at bounding box center [231, 189] width 1 height 8
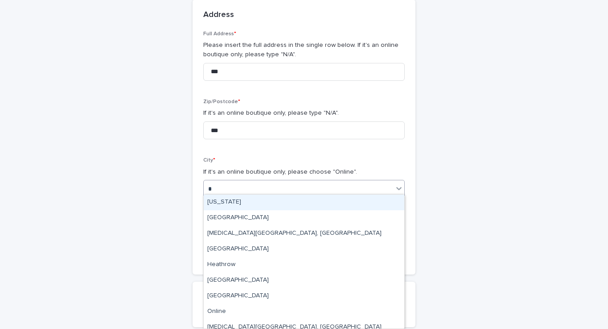
type input "**"
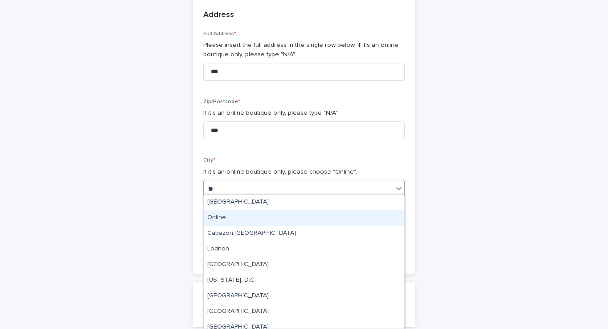
click at [218, 219] on div "Online" at bounding box center [304, 218] width 201 height 16
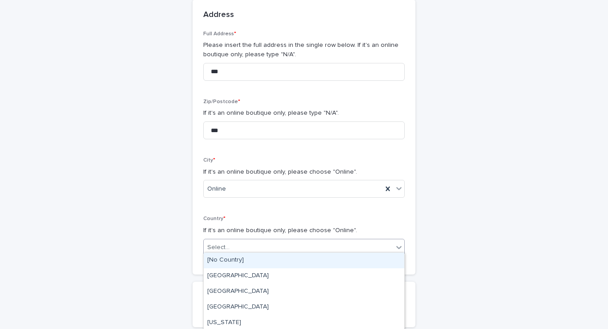
click at [231, 246] on div "Select..." at bounding box center [299, 247] width 190 height 15
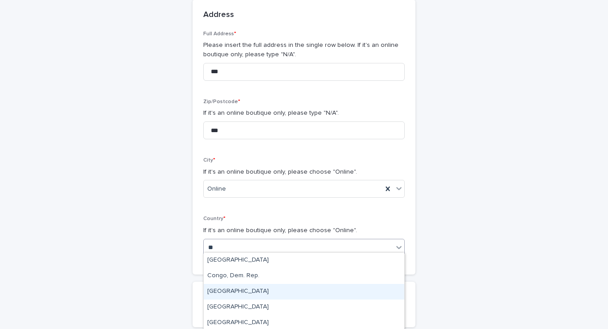
type input "***"
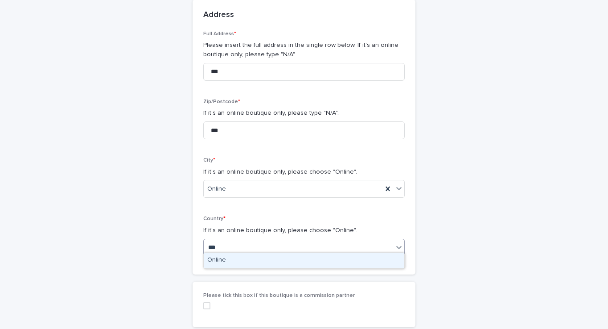
click at [232, 260] on div "Online" at bounding box center [304, 260] width 201 height 16
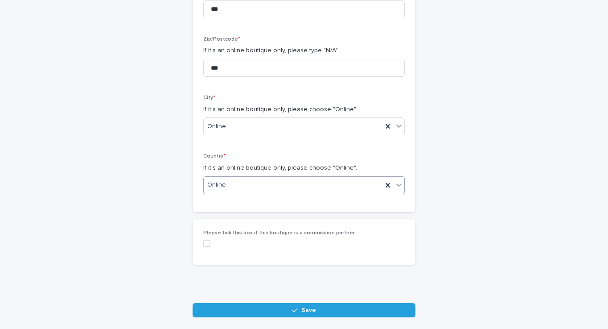
scroll to position [339, 0]
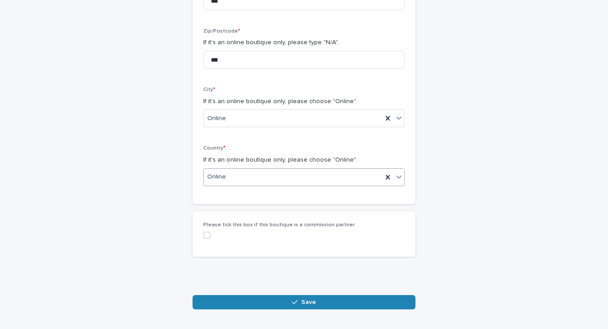
click at [292, 298] on button "Save" at bounding box center [304, 302] width 223 height 14
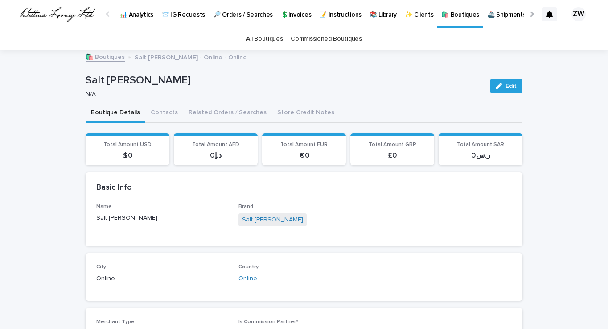
click at [174, 16] on p "📨 IG Requests" at bounding box center [183, 9] width 44 height 19
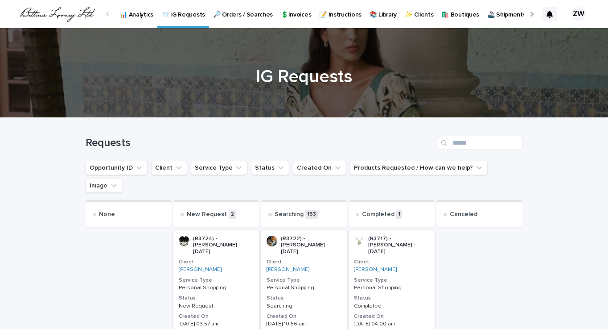
click at [243, 9] on p "🔎 Orders / Searches" at bounding box center [243, 9] width 60 height 19
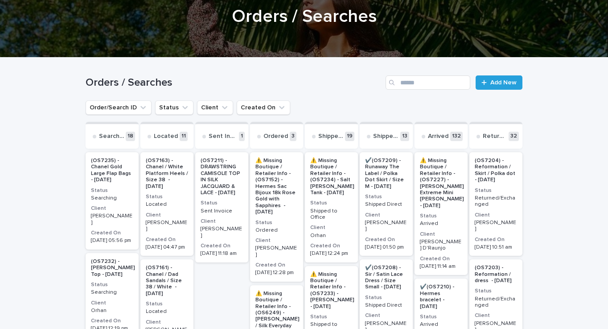
scroll to position [61, 0]
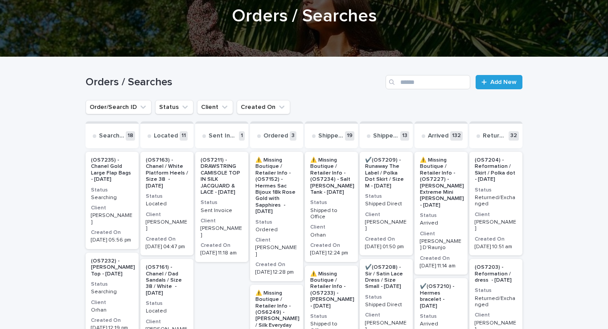
click at [334, 183] on p "⚠️ Missing Boutique / Retailer Info - (OS7234) - Salt [PERSON_NAME] Tank - [DAT…" at bounding box center [332, 176] width 44 height 38
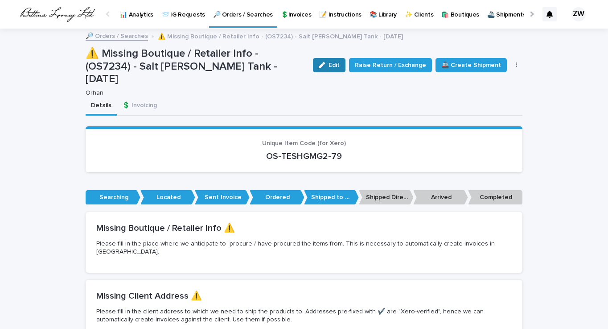
click at [329, 65] on div "button" at bounding box center [324, 65] width 10 height 6
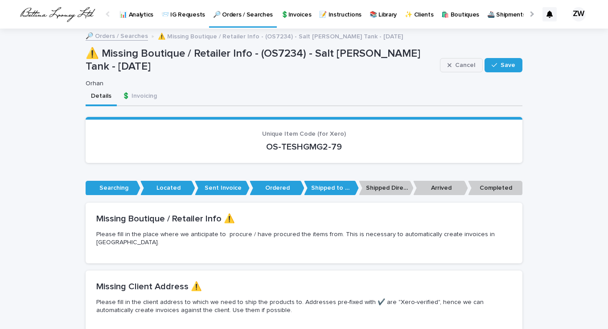
click at [470, 66] on span "Cancel" at bounding box center [465, 65] width 20 height 6
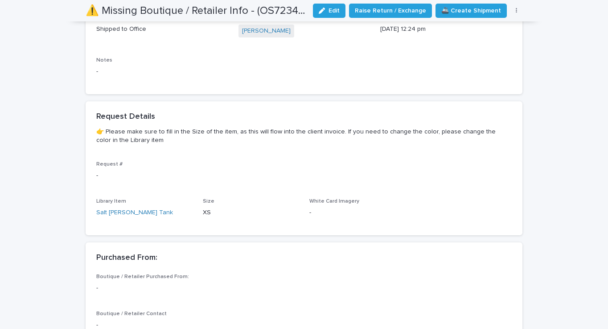
scroll to position [439, 0]
click at [126, 207] on link "Salt [PERSON_NAME] Tank" at bounding box center [134, 211] width 77 height 9
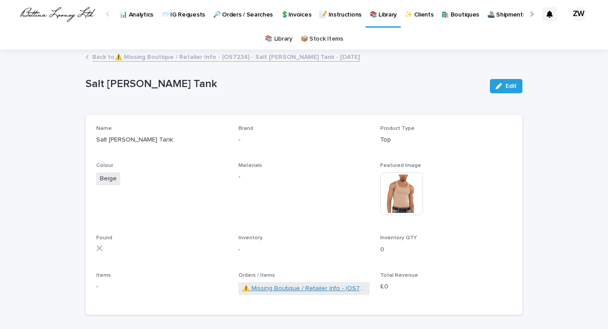
click at [299, 286] on link "⚠️ Missing Boutique / Retailer Info - (OS7234) - Salt [PERSON_NAME] Tank - [DAT…" at bounding box center [304, 288] width 124 height 9
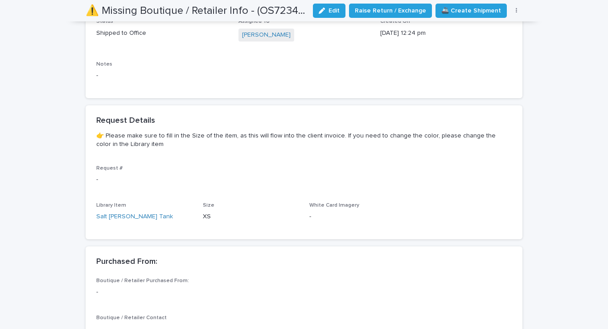
scroll to position [438, 0]
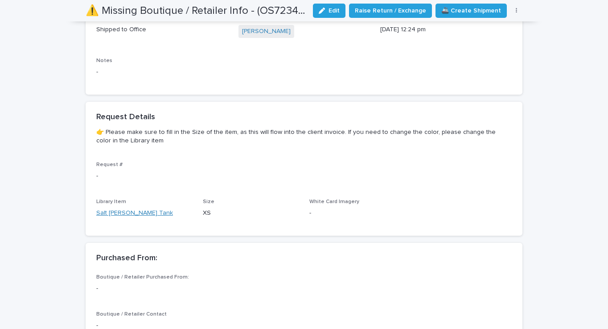
click at [141, 208] on link "Salt [PERSON_NAME] Tank" at bounding box center [134, 212] width 77 height 9
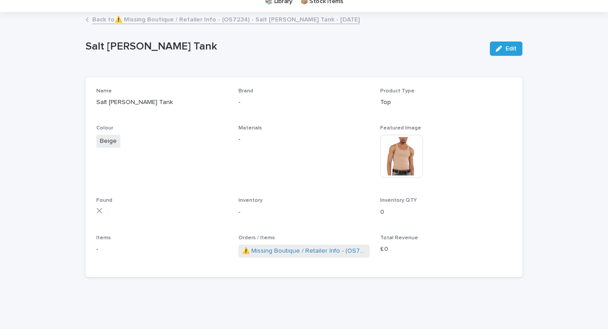
scroll to position [35, 0]
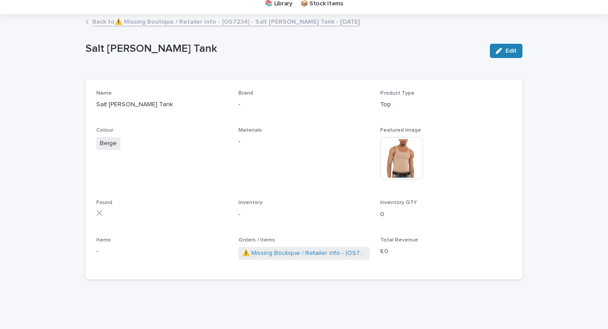
click at [507, 51] on span "Edit" at bounding box center [511, 51] width 11 height 6
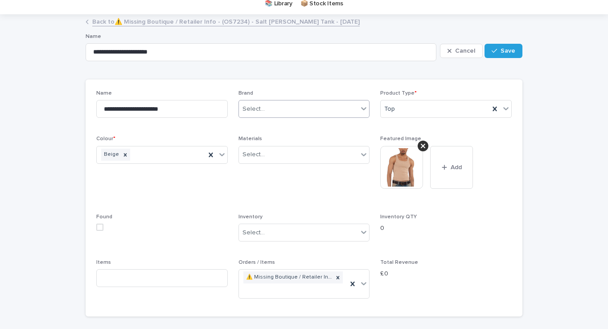
click at [283, 112] on div "Select..." at bounding box center [299, 109] width 120 height 15
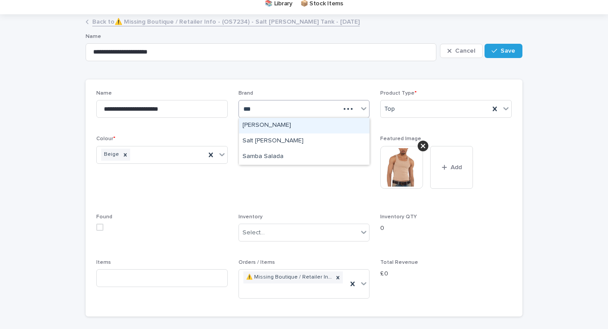
type input "****"
click at [266, 122] on div "Salt [PERSON_NAME]" at bounding box center [304, 126] width 131 height 16
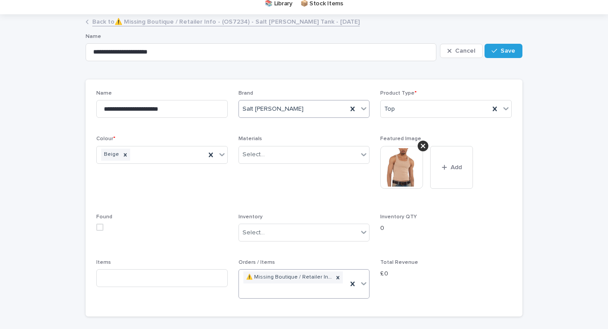
click at [328, 286] on div "⚠️ Missing Boutique / Retailer Info - (OS7234) - Salt [PERSON_NAME] Tank - [DAT…" at bounding box center [293, 283] width 109 height 29
click at [215, 254] on div "**********" at bounding box center [304, 197] width 416 height 215
click at [294, 277] on div "⚠️ Missing Boutique / Retailer Info - (OS7234) - Salt [PERSON_NAME] Tank - [DAT…" at bounding box center [289, 277] width 90 height 12
click at [208, 244] on span "Found" at bounding box center [162, 231] width 132 height 35
click at [500, 53] on button "Save" at bounding box center [504, 51] width 38 height 14
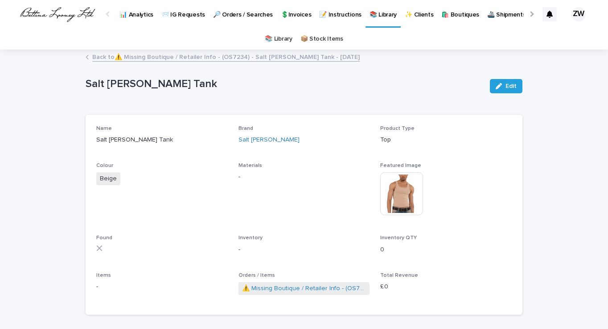
scroll to position [0, 0]
click at [207, 59] on link "Back to ⚠️ Missing Boutique / Retailer Info - (OS7234) - Salt [PERSON_NAME] Tan…" at bounding box center [226, 56] width 268 height 10
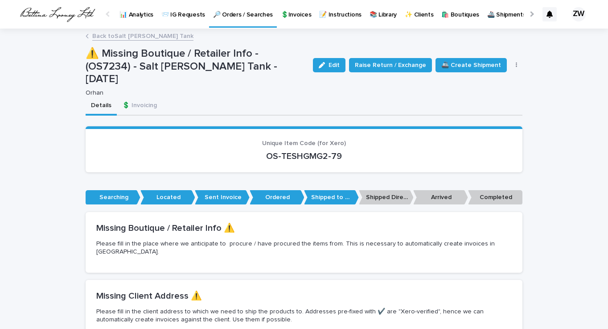
click at [235, 13] on p "🔎 Orders / Searches" at bounding box center [243, 9] width 60 height 19
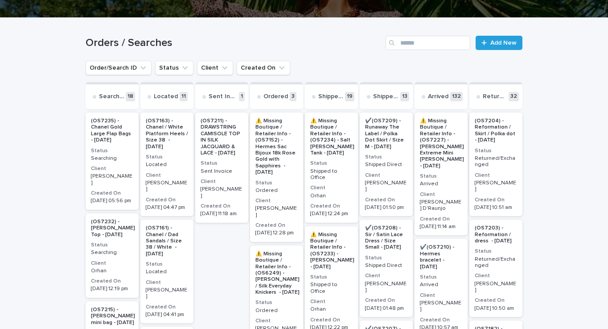
scroll to position [98, 0]
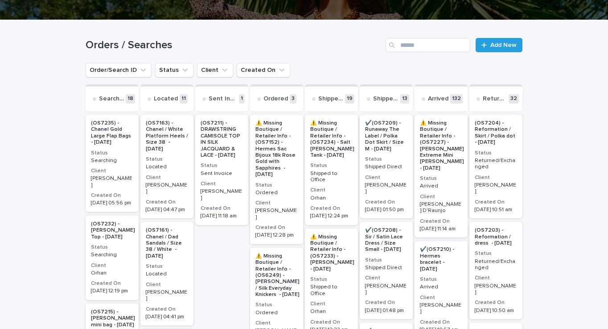
click at [319, 147] on p "⚠️ Missing Boutique / Retailer Info - (OS7234) - Salt [PERSON_NAME] Tank - [DAT…" at bounding box center [332, 139] width 44 height 38
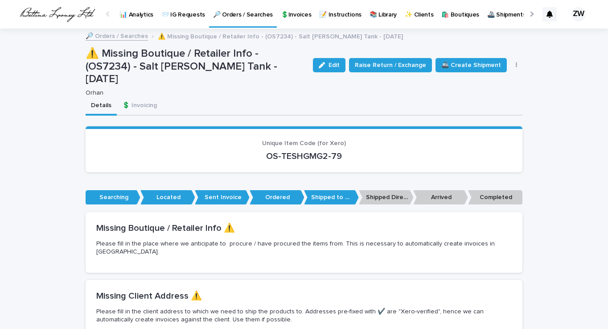
click at [195, 223] on h2 "Missing Boutique / Retailer Info ⚠️" at bounding box center [304, 228] width 416 height 11
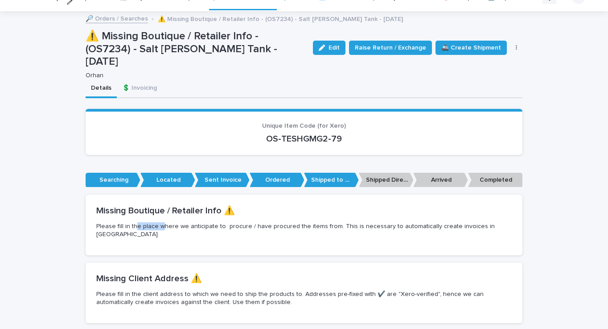
drag, startPoint x: 135, startPoint y: 211, endPoint x: 221, endPoint y: 209, distance: 85.7
click at [181, 222] on p "Please fill in the place where we anticipate to procure / have procured the ite…" at bounding box center [304, 230] width 416 height 16
drag, startPoint x: 252, startPoint y: 212, endPoint x: 317, endPoint y: 212, distance: 65.1
click at [317, 222] on p "Please fill in the place where we anticipate to procure / have procured the ite…" at bounding box center [304, 230] width 416 height 16
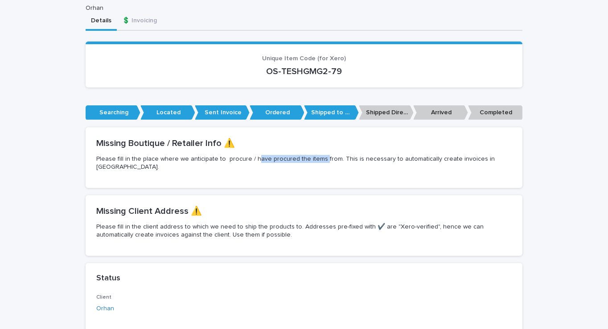
scroll to position [84, 0]
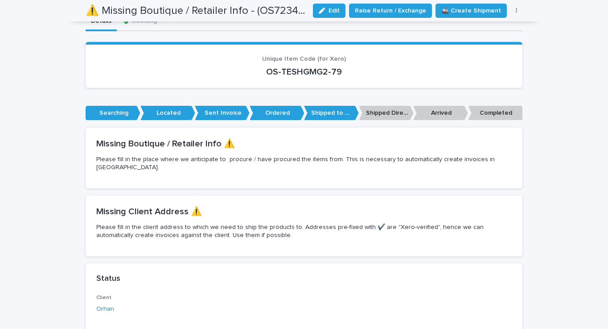
drag, startPoint x: 110, startPoint y: 203, endPoint x: 225, endPoint y: 208, distance: 114.7
click at [225, 223] on p "Please fill in the client address to which we need to ship the products to. Add…" at bounding box center [304, 231] width 416 height 16
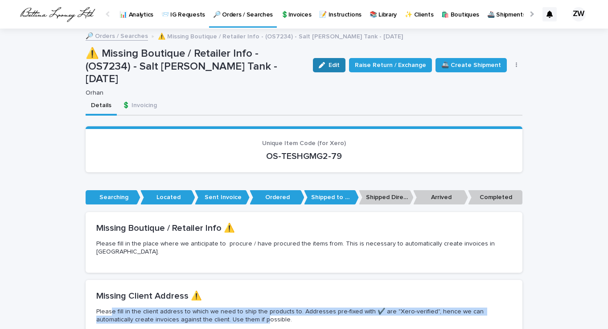
scroll to position [0, 0]
click at [325, 62] on icon "button" at bounding box center [322, 65] width 6 height 6
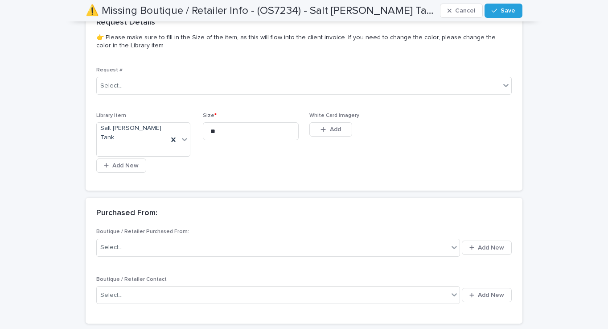
scroll to position [550, 0]
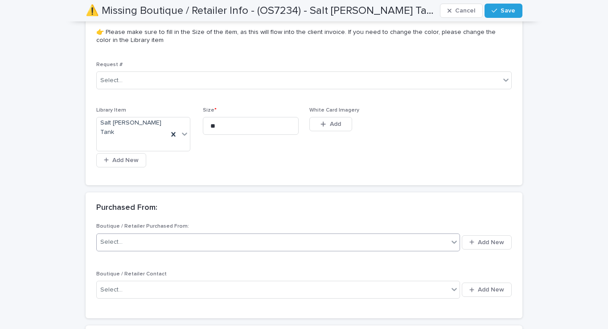
click at [454, 240] on icon at bounding box center [454, 241] width 5 height 3
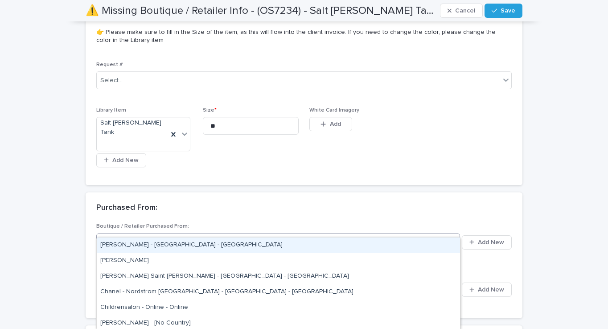
type input "***"
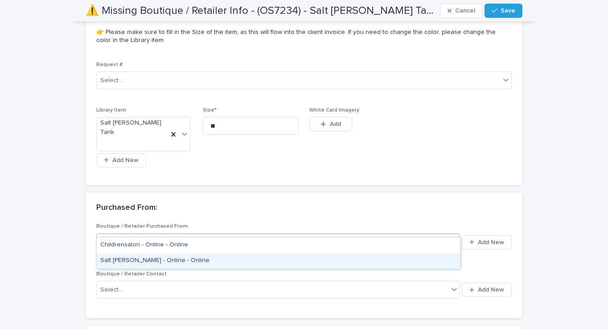
click at [198, 258] on div "Salt [PERSON_NAME] - Online - Online" at bounding box center [278, 261] width 363 height 16
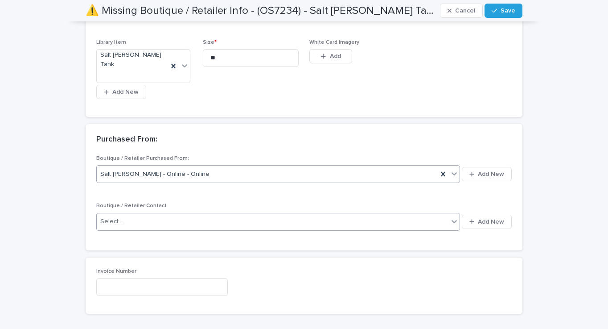
click at [333, 216] on div "Select..." at bounding box center [273, 221] width 352 height 15
click at [335, 194] on div "Boutique / Retailer Purchased From: Salt [PERSON_NAME] - Online - Online Add Ne…" at bounding box center [304, 197] width 416 height 84
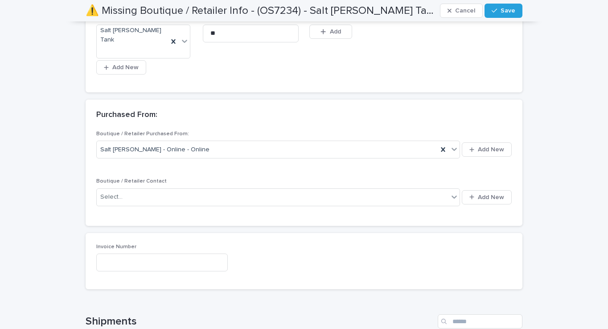
scroll to position [581, 0]
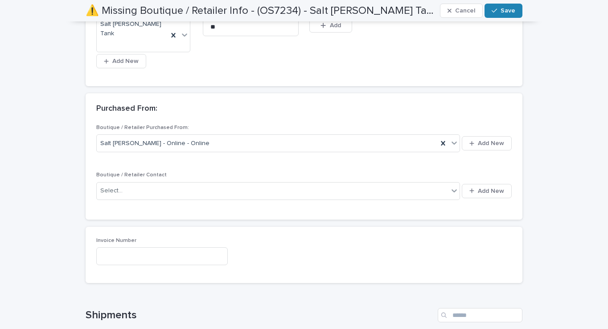
click at [512, 12] on span "Save" at bounding box center [508, 11] width 15 height 6
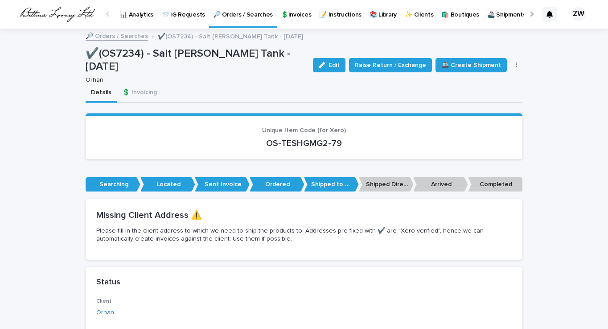
scroll to position [0, 0]
click at [235, 14] on p "🔎 Orders / Searches" at bounding box center [243, 9] width 60 height 19
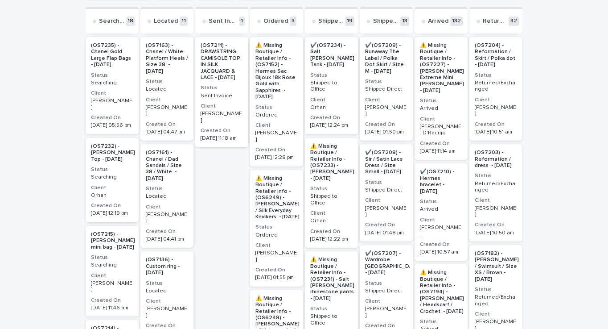
scroll to position [172, 0]
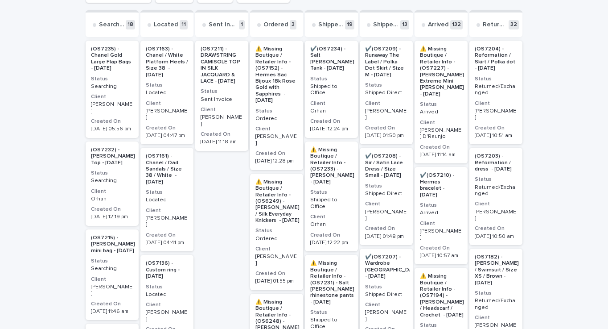
click at [330, 169] on p "⚠️ Missing Boutique / Retailer Info - (OS7233) - [PERSON_NAME] - [DATE]" at bounding box center [332, 166] width 44 height 38
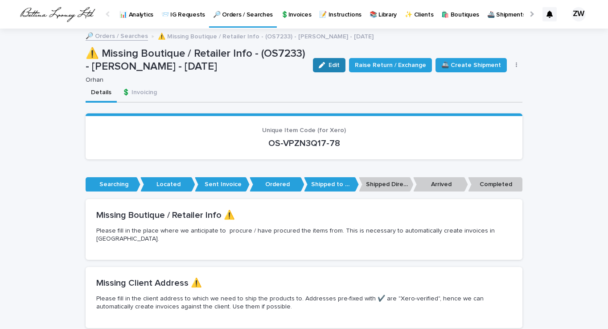
click at [336, 62] on span "Edit" at bounding box center [334, 65] width 11 height 6
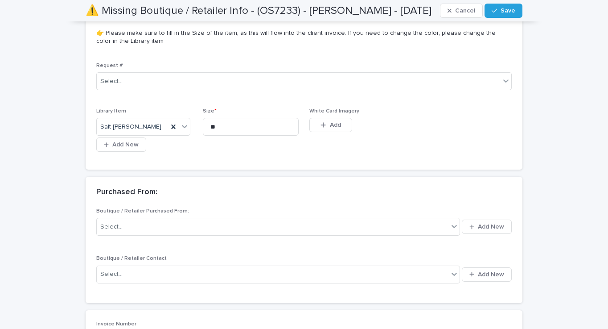
scroll to position [557, 0]
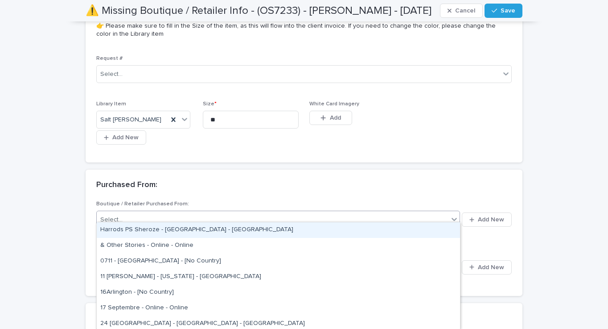
click at [224, 212] on div "Select..." at bounding box center [273, 219] width 352 height 15
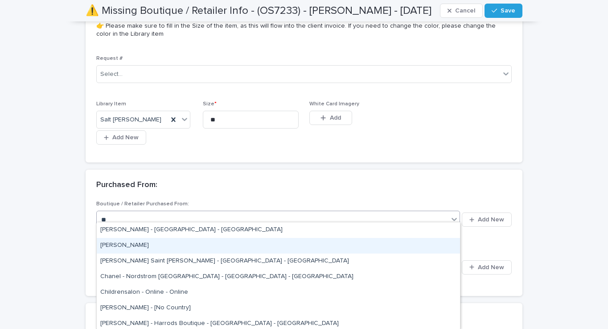
type input "***"
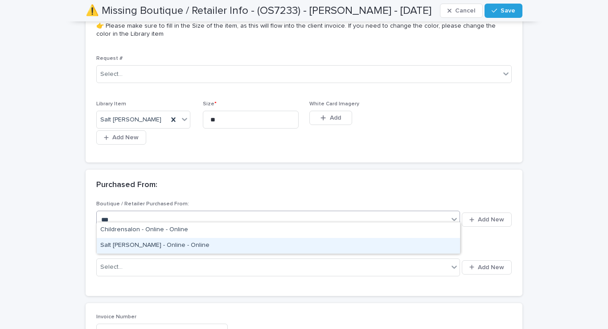
click at [173, 248] on div "Salt [PERSON_NAME] - Online - Online" at bounding box center [278, 246] width 363 height 16
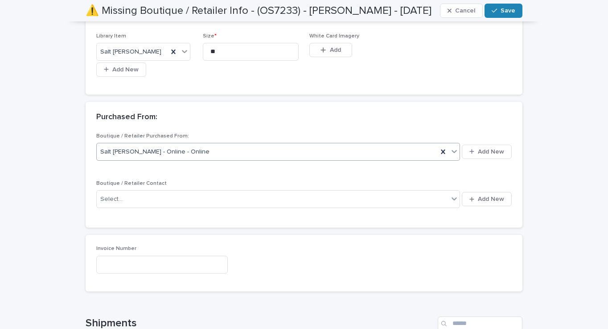
click at [502, 12] on span "Save" at bounding box center [508, 11] width 15 height 6
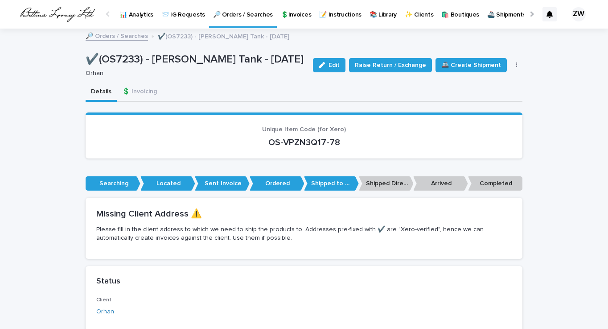
scroll to position [0, 0]
click at [243, 13] on p "🔎 Orders / Searches" at bounding box center [243, 9] width 60 height 19
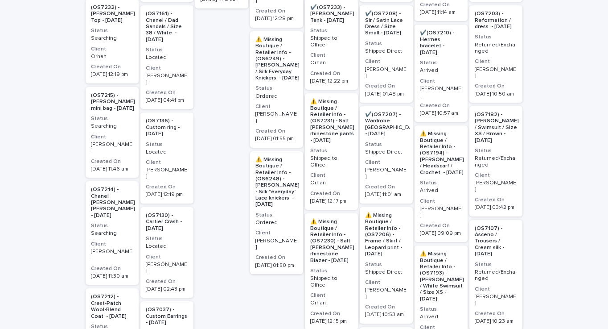
scroll to position [326, 0]
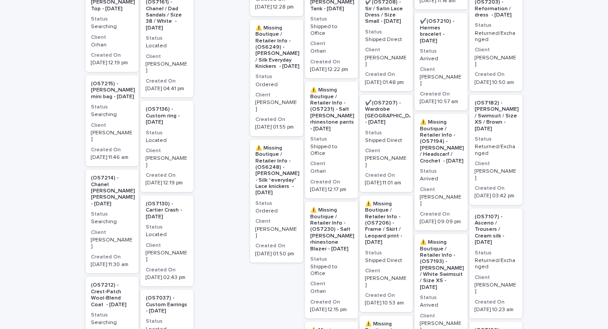
click at [322, 98] on p "⚠️ Missing Boutique / Retailer Info - (OS7231) - Salt [PERSON_NAME] rhinestone …" at bounding box center [332, 109] width 44 height 45
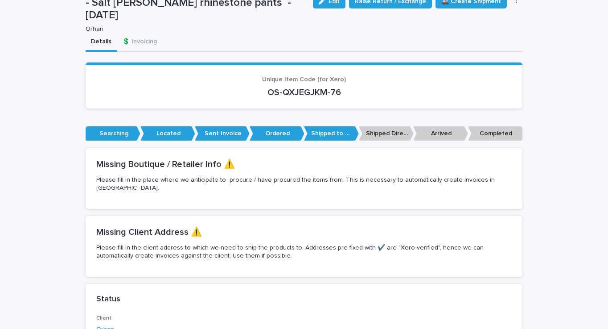
scroll to position [41, 0]
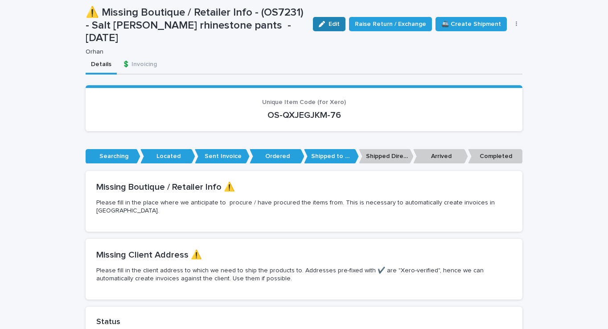
click at [338, 17] on button "Edit" at bounding box center [329, 24] width 33 height 14
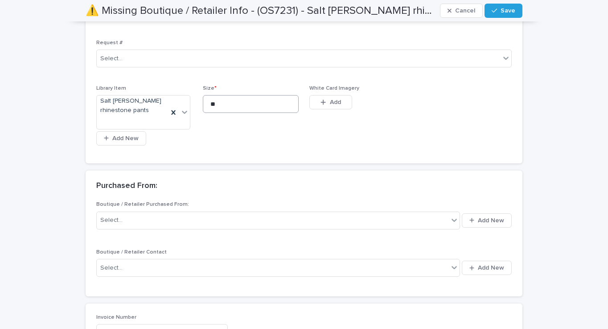
scroll to position [596, 0]
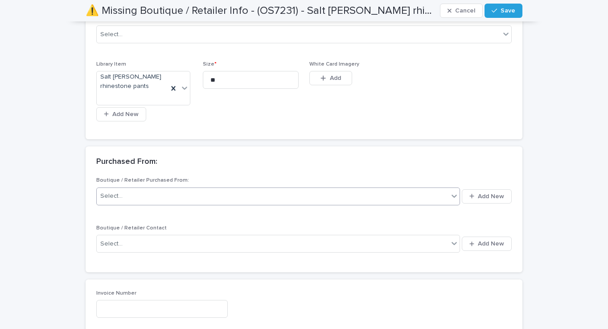
click at [223, 189] on div "Select..." at bounding box center [273, 196] width 352 height 15
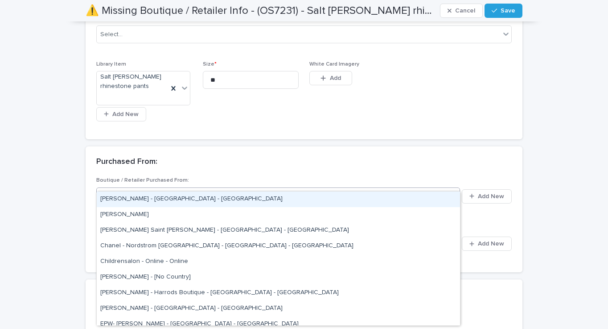
type input "***"
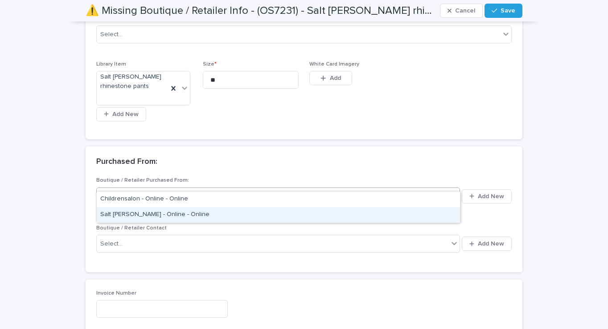
click at [192, 214] on div "Salt [PERSON_NAME] - Online - Online" at bounding box center [278, 215] width 363 height 16
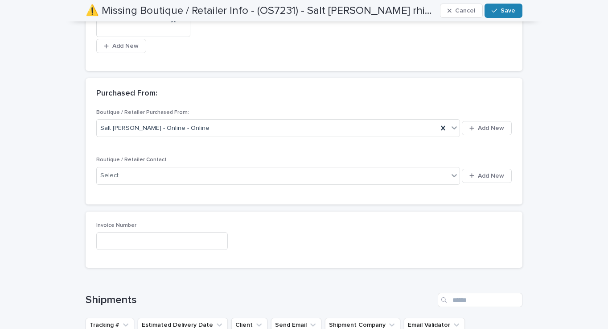
click at [502, 10] on span "Save" at bounding box center [508, 11] width 15 height 6
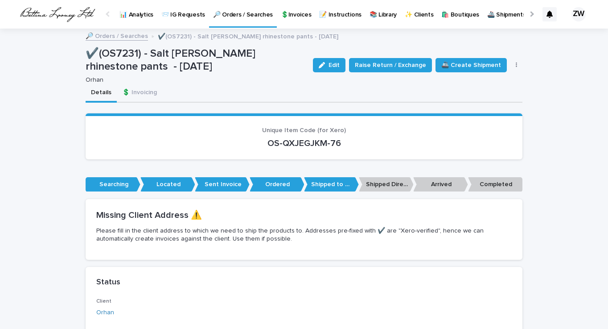
scroll to position [0, 0]
click at [235, 15] on p "🔎 Orders / Searches" at bounding box center [243, 9] width 60 height 19
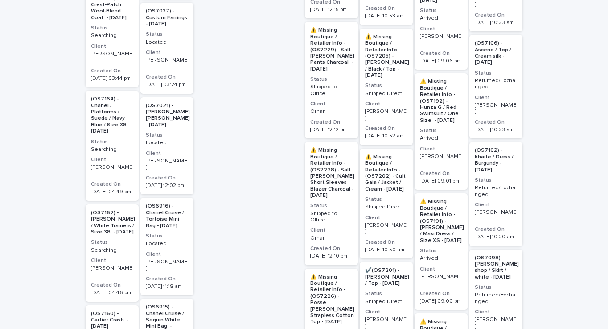
scroll to position [608, 0]
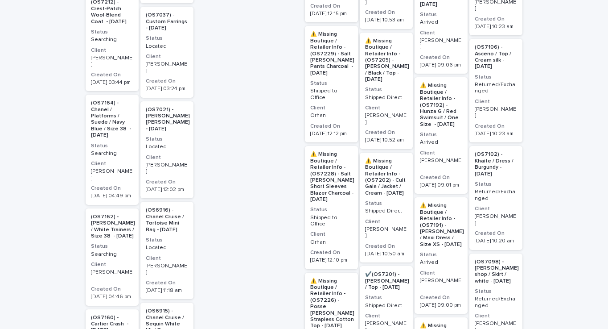
click at [327, 157] on p "⚠️ Missing Boutique / Retailer Info - (OS7228) - Salt [PERSON_NAME] Short Sleev…" at bounding box center [332, 176] width 44 height 51
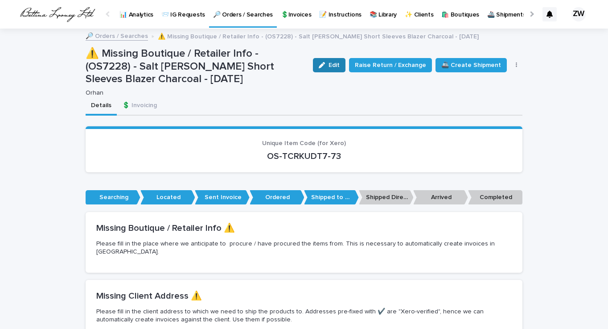
click at [343, 61] on button "Edit" at bounding box center [329, 65] width 33 height 14
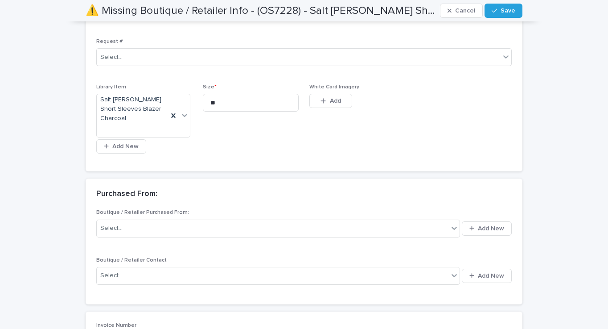
scroll to position [586, 0]
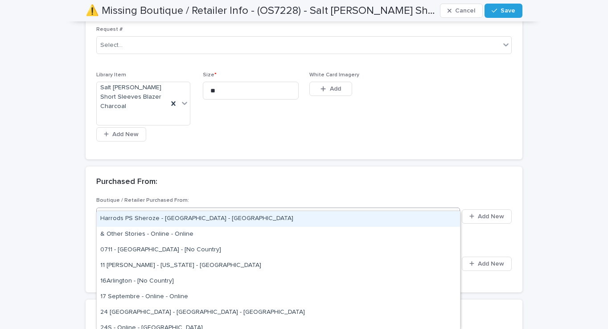
click at [157, 209] on div "Select..." at bounding box center [273, 216] width 352 height 15
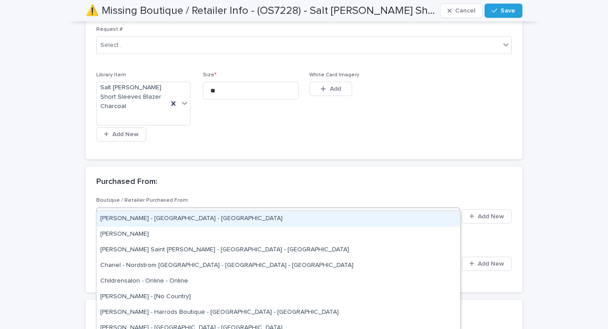
type input "***"
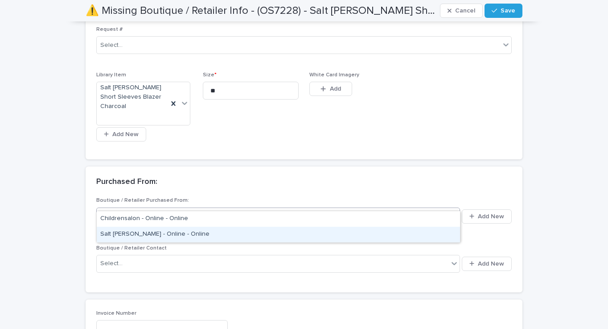
click at [155, 233] on div "Salt [PERSON_NAME] - Online - Online" at bounding box center [278, 235] width 363 height 16
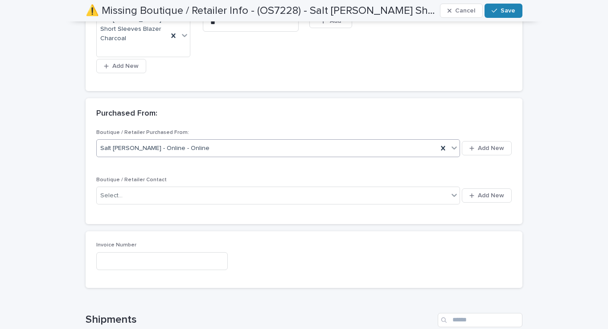
click at [501, 8] on div "button" at bounding box center [496, 11] width 9 height 6
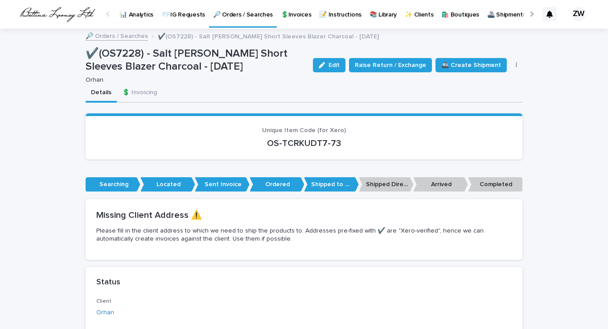
scroll to position [0, 0]
click at [232, 10] on p "🔎 Orders / Searches" at bounding box center [243, 9] width 60 height 19
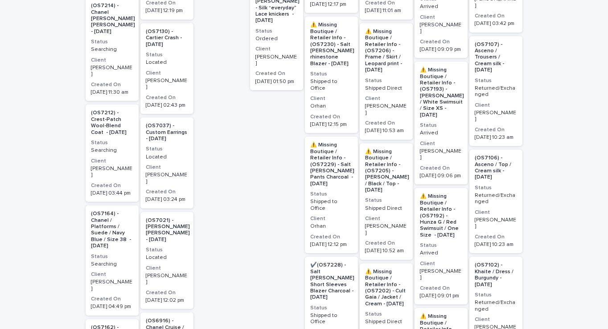
scroll to position [502, 0]
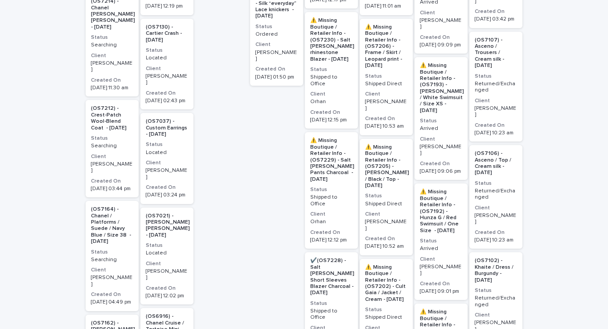
click at [327, 139] on p "⚠️ Missing Boutique / Retailer Info - (OS7229) - Salt [PERSON_NAME] Pants Charc…" at bounding box center [332, 159] width 44 height 45
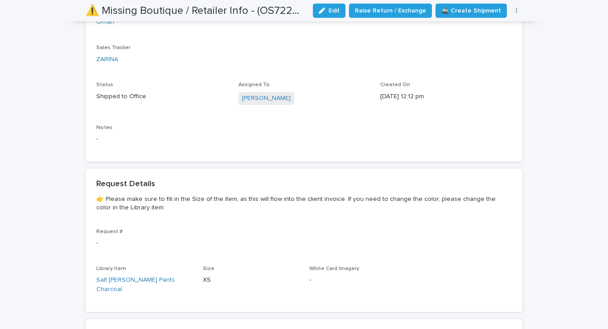
scroll to position [338, 0]
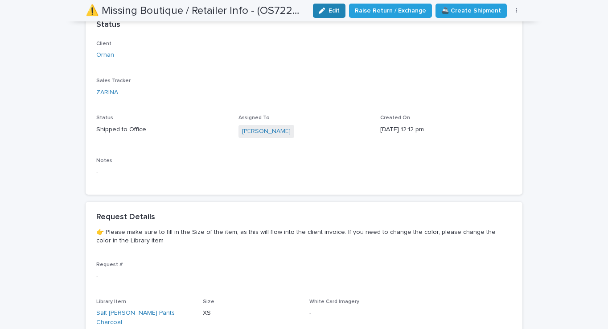
click at [329, 10] on div "button" at bounding box center [324, 11] width 10 height 6
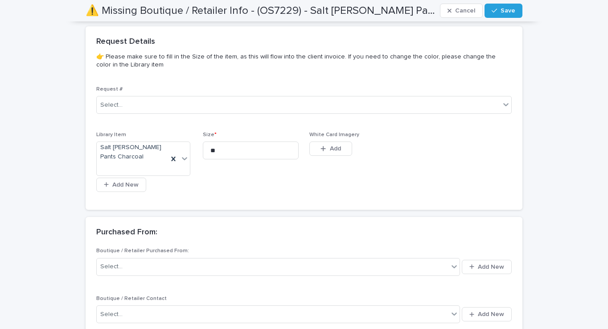
scroll to position [535, 0]
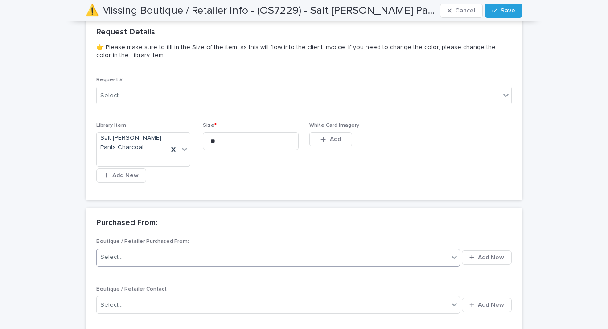
click at [198, 250] on div "Select..." at bounding box center [273, 257] width 352 height 15
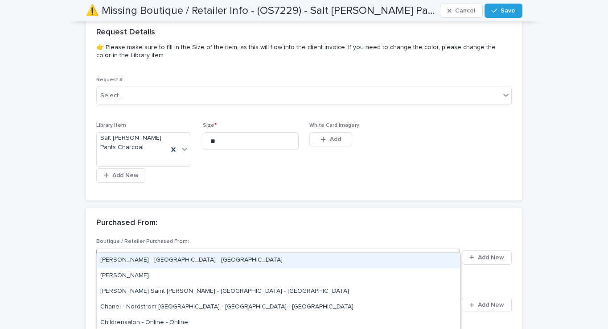
type input "***"
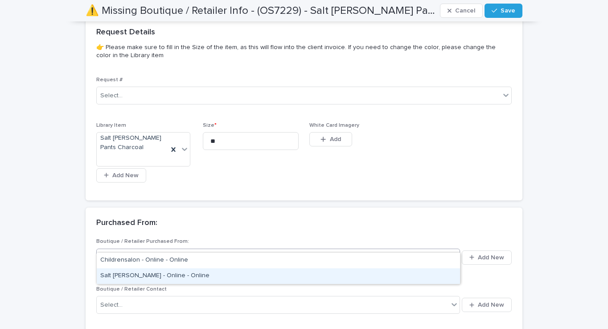
click at [148, 275] on div "Salt [PERSON_NAME] - Online - Online" at bounding box center [278, 276] width 363 height 16
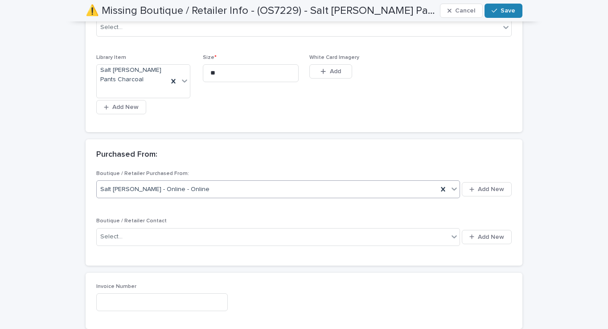
click at [513, 13] on span "Save" at bounding box center [508, 11] width 15 height 6
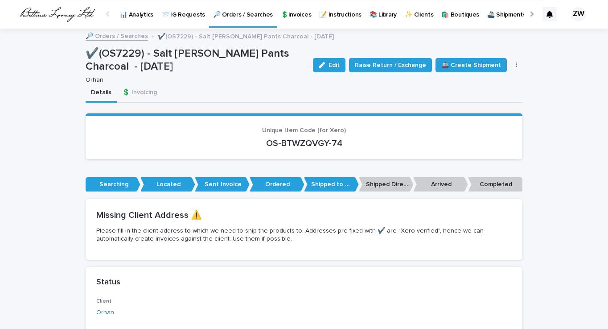
scroll to position [0, 0]
click at [235, 13] on p "🔎 Orders / Searches" at bounding box center [243, 9] width 60 height 19
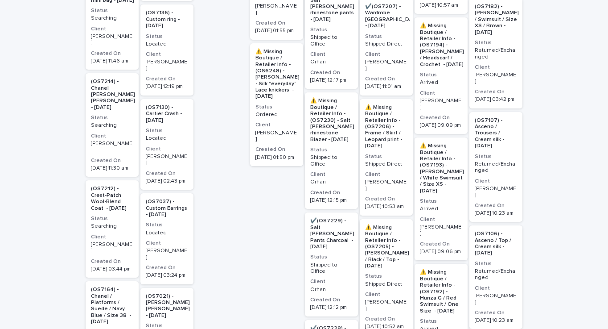
scroll to position [443, 0]
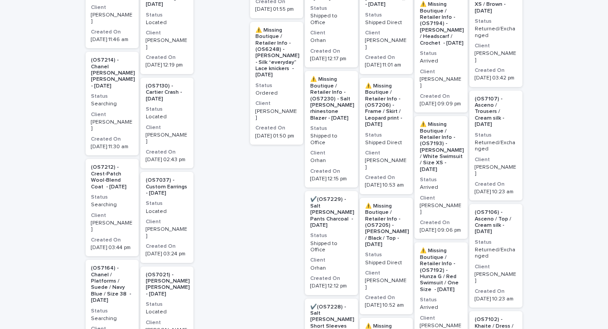
click at [319, 91] on p "⚠️ Missing Boutique / Retailer Info - (OS7230) - Salt [PERSON_NAME] rhinestone …" at bounding box center [332, 98] width 44 height 45
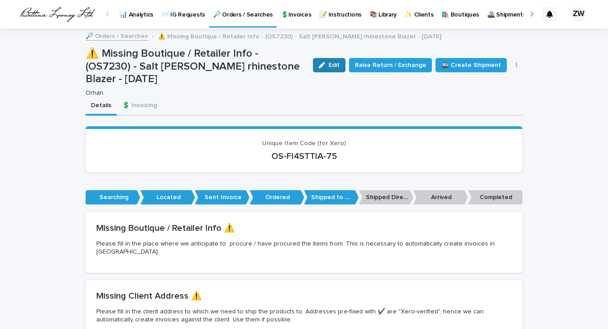
click at [340, 63] on span "Edit" at bounding box center [334, 65] width 11 height 6
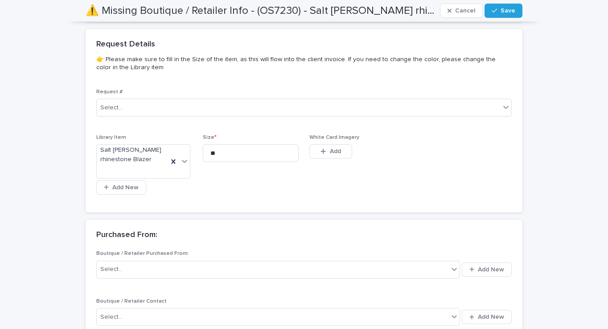
scroll to position [546, 0]
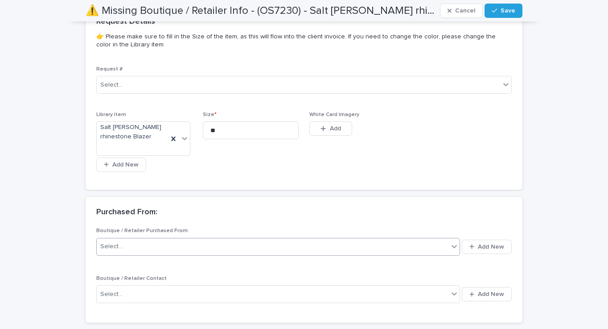
click at [189, 239] on div "Select..." at bounding box center [273, 246] width 352 height 15
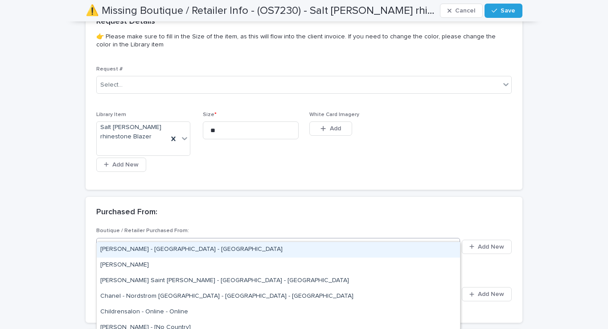
type input "***"
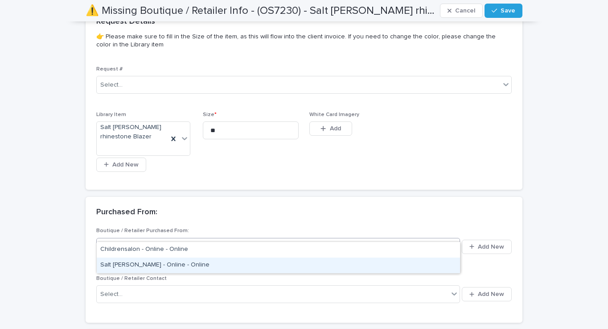
click at [173, 258] on div "Salt [PERSON_NAME] - Online - Online" at bounding box center [278, 265] width 363 height 16
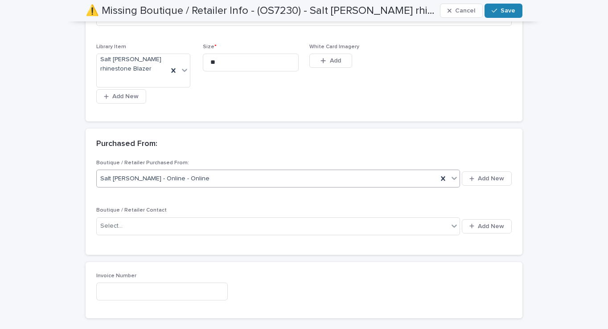
click at [501, 11] on div "button" at bounding box center [496, 11] width 9 height 6
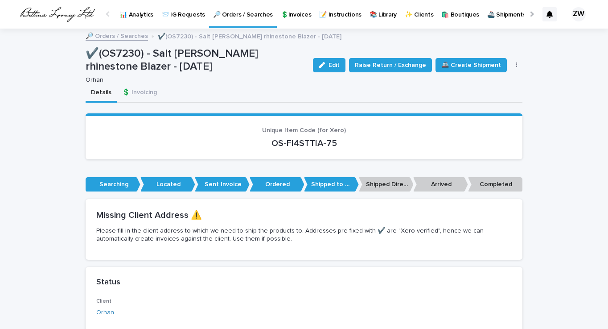
scroll to position [0, 0]
click at [244, 12] on p "🔎 Orders / Searches" at bounding box center [243, 9] width 60 height 19
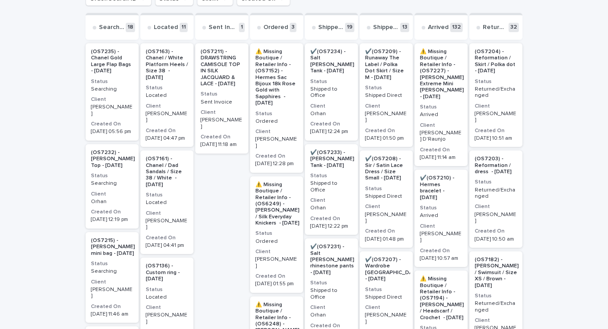
scroll to position [170, 0]
click at [438, 26] on p "Arrived" at bounding box center [438, 27] width 21 height 8
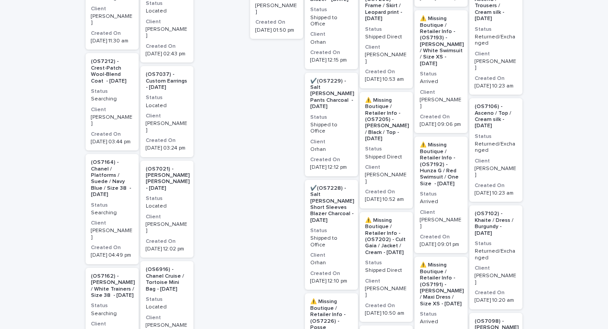
scroll to position [0, 0]
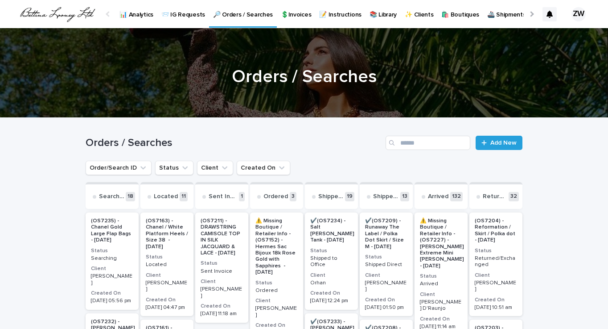
click at [450, 16] on p "🛍️ Boutiques" at bounding box center [461, 9] width 38 height 19
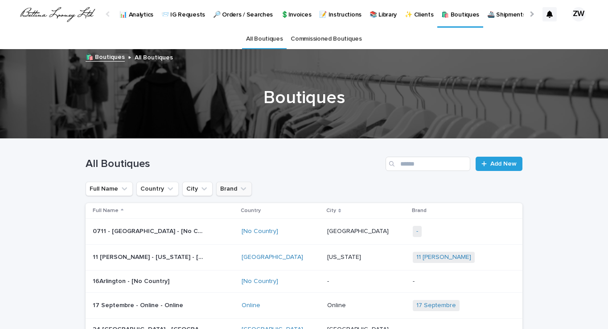
click at [242, 186] on icon "Brand" at bounding box center [243, 188] width 9 height 9
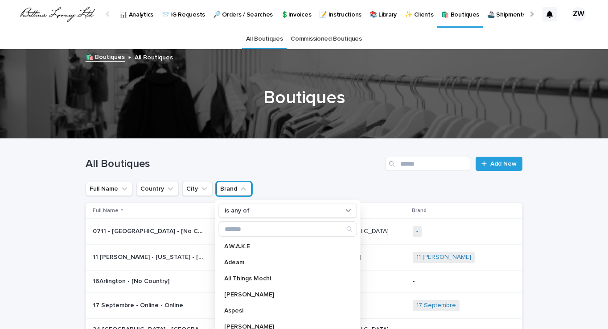
click at [322, 170] on div "All Boutiques Add New" at bounding box center [304, 164] width 437 height 14
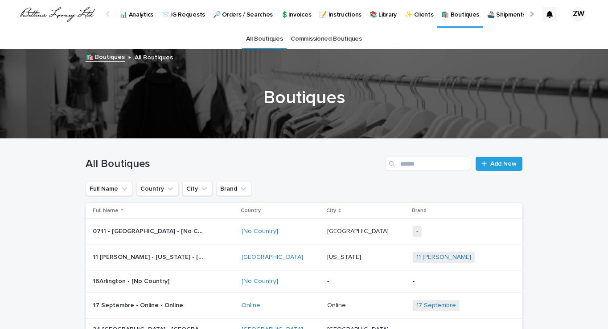
click at [383, 16] on p "📚 Library" at bounding box center [383, 9] width 27 height 19
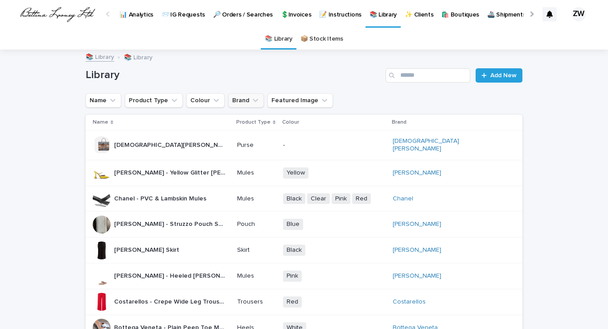
click at [254, 103] on icon "Brand" at bounding box center [255, 100] width 9 height 9
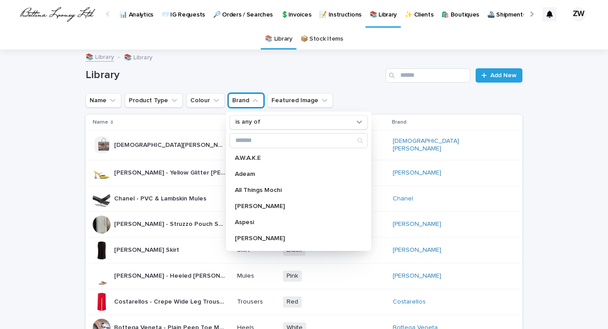
click at [254, 103] on icon "Brand" at bounding box center [255, 100] width 9 height 9
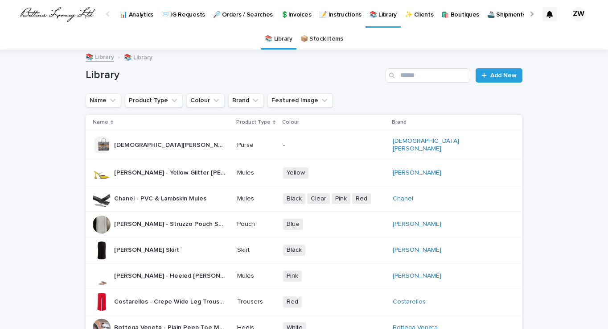
click at [458, 15] on p "🛍️ Boutiques" at bounding box center [461, 9] width 38 height 19
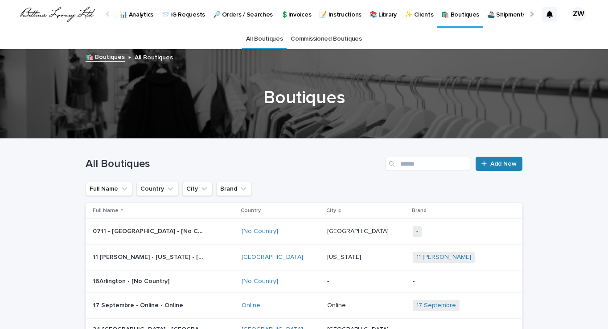
click at [499, 161] on span "Add New" at bounding box center [504, 164] width 26 height 6
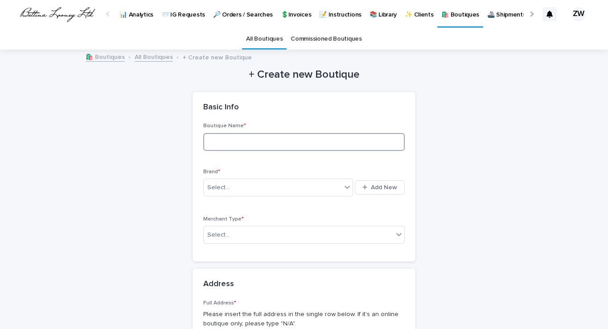
click at [240, 142] on input at bounding box center [304, 142] width 202 height 18
type input "**********"
click at [228, 183] on div "Select..." at bounding box center [218, 187] width 22 height 9
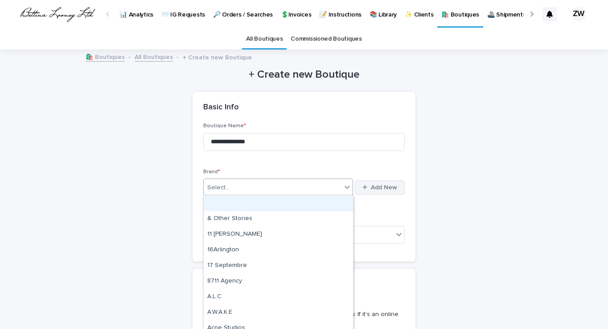
click at [363, 190] on button "Add New" at bounding box center [380, 187] width 50 height 14
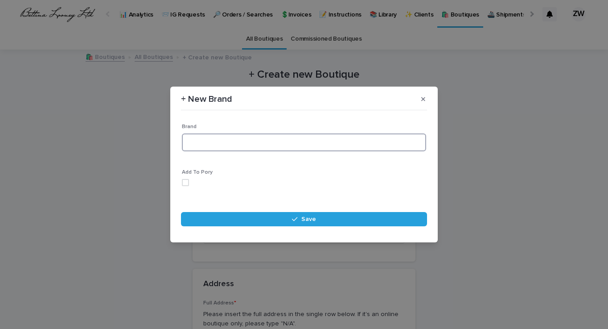
click at [271, 136] on input at bounding box center [304, 142] width 244 height 18
click at [186, 183] on span at bounding box center [185, 182] width 7 height 7
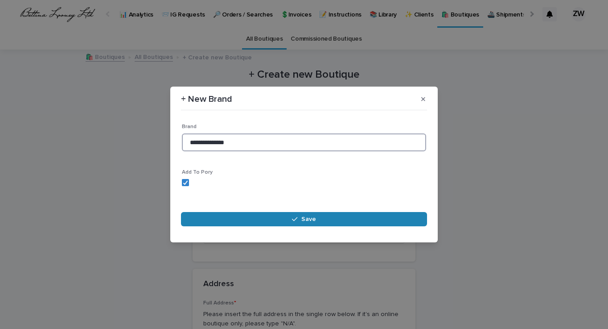
type input "**********"
click at [244, 214] on button "Save" at bounding box center [304, 219] width 246 height 14
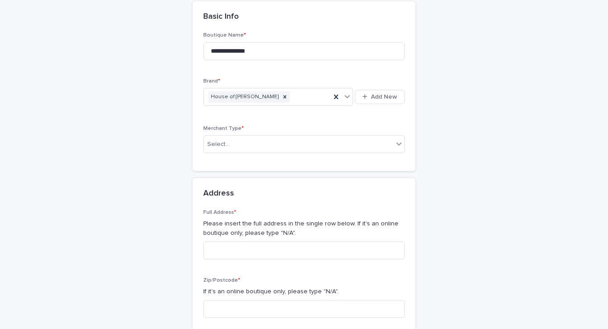
scroll to position [90, 0]
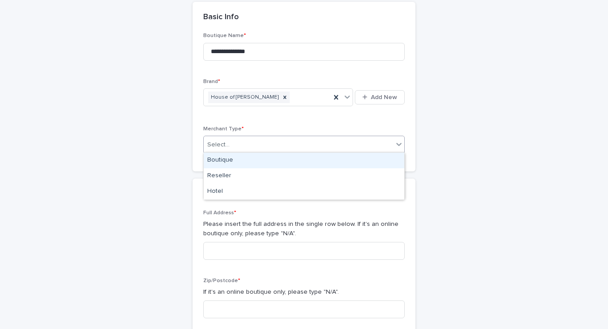
click at [235, 142] on div "Select..." at bounding box center [299, 144] width 190 height 15
click at [233, 161] on div "Boutique" at bounding box center [304, 161] width 201 height 16
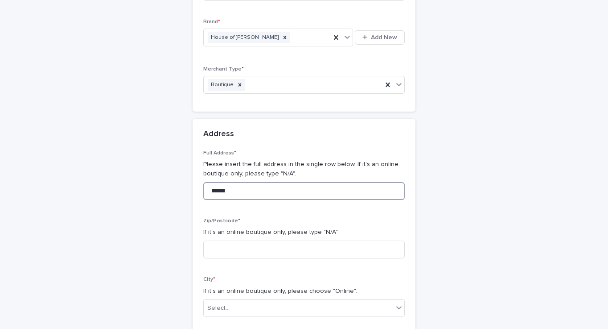
scroll to position [151, 0]
type input "******"
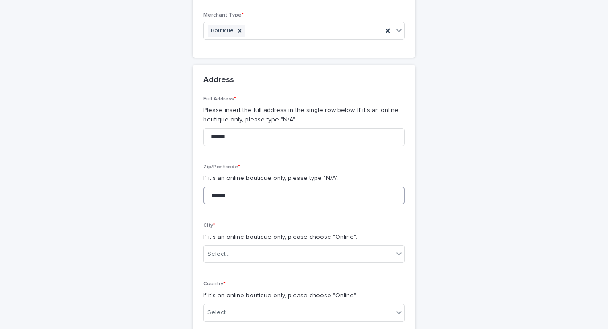
scroll to position [223, 0]
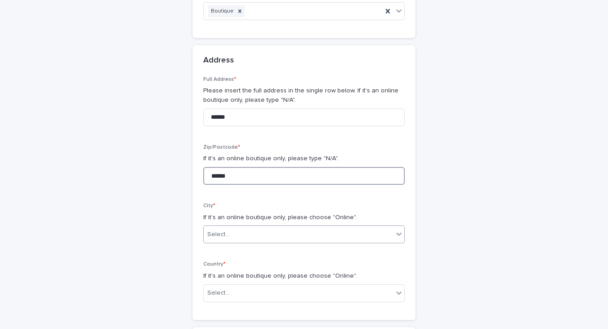
type input "******"
click at [241, 234] on div "Select..." at bounding box center [299, 234] width 190 height 15
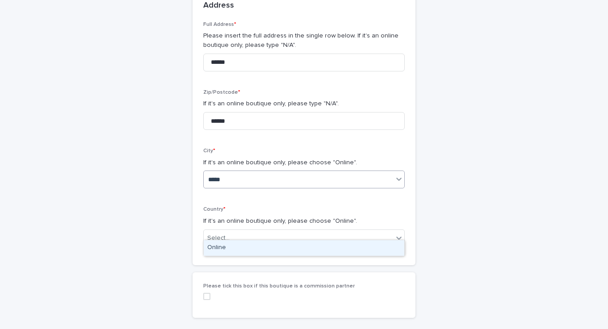
scroll to position [279, 0]
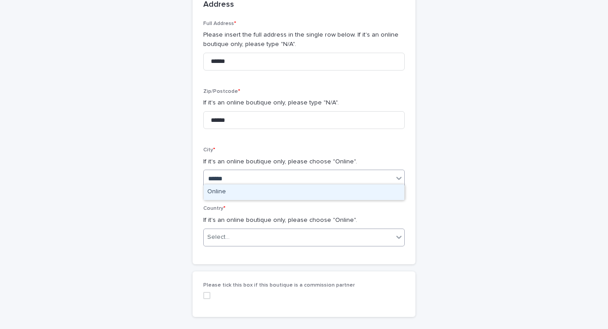
type input "******"
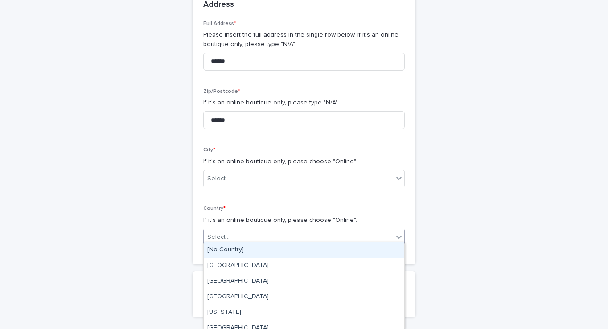
click at [255, 230] on div "Select..." at bounding box center [299, 237] width 190 height 15
click at [248, 171] on div "Select..." at bounding box center [299, 178] width 190 height 15
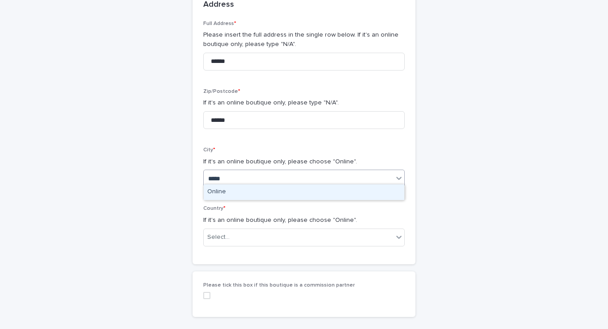
type input "******"
click at [250, 193] on div "Online" at bounding box center [304, 192] width 201 height 16
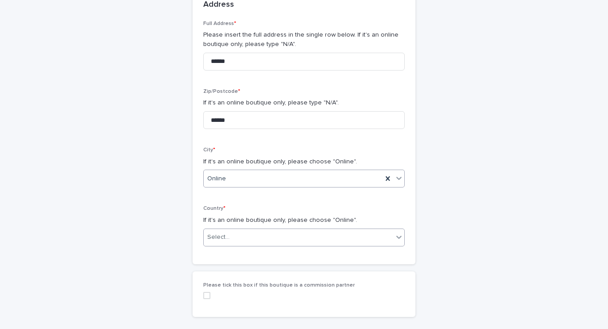
click at [243, 232] on div "Select..." at bounding box center [299, 237] width 190 height 15
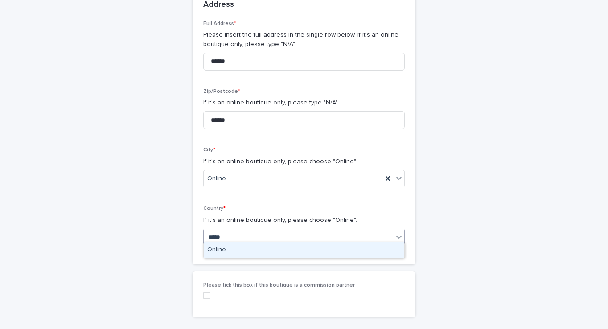
type input "******"
click at [246, 250] on div "Online" at bounding box center [304, 250] width 201 height 16
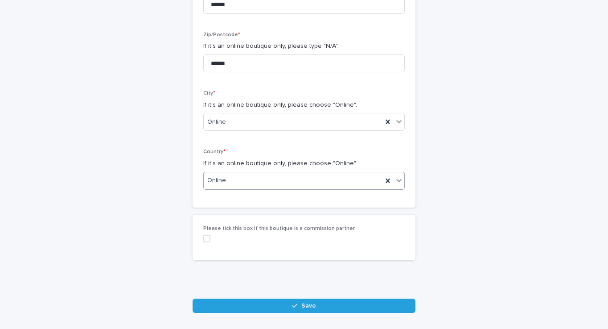
scroll to position [346, 0]
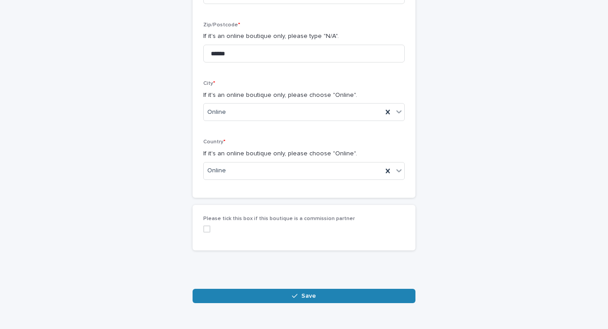
click at [244, 289] on button "Save" at bounding box center [304, 296] width 223 height 14
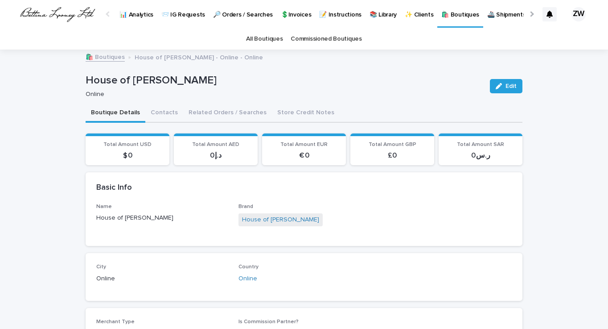
click at [456, 14] on p "🛍️ Boutiques" at bounding box center [461, 9] width 38 height 19
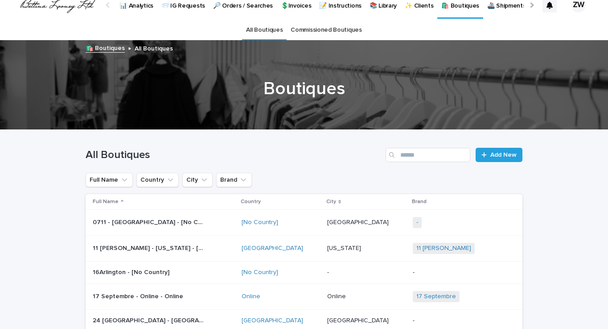
scroll to position [10, 0]
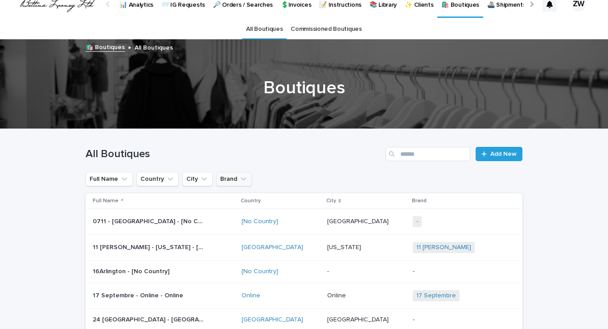
click at [230, 174] on button "Brand" at bounding box center [234, 179] width 36 height 14
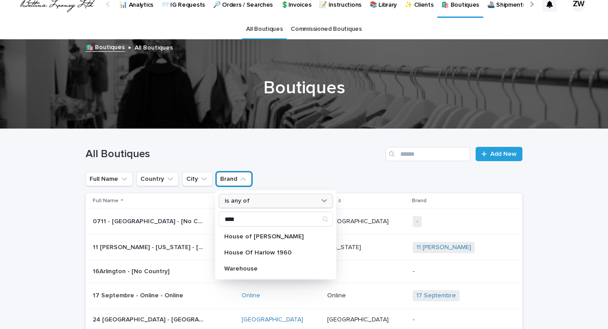
type input "*****"
drag, startPoint x: 265, startPoint y: 206, endPoint x: 293, endPoint y: 176, distance: 41.0
click at [293, 176] on div "Full Name Country City Brand is any of ***** House of [PERSON_NAME][GEOGRAPHIC_…" at bounding box center [304, 179] width 437 height 14
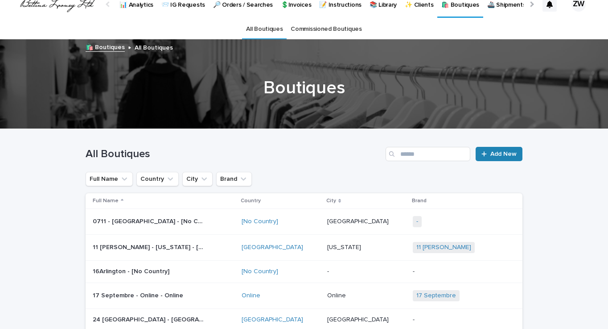
click at [487, 154] on icon at bounding box center [484, 153] width 5 height 5
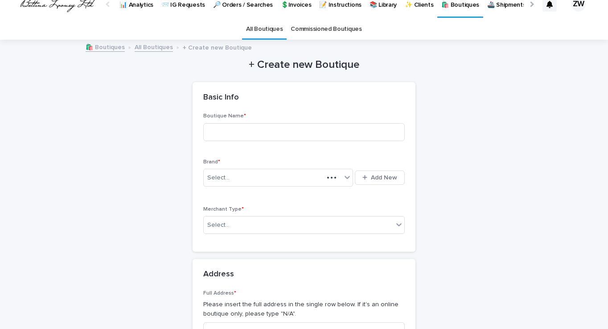
scroll to position [29, 0]
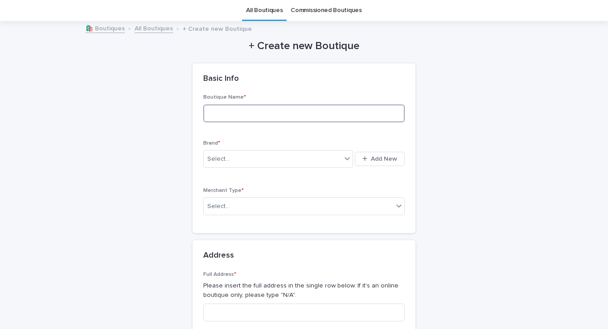
click at [255, 109] on input at bounding box center [304, 113] width 202 height 18
type input "*"
type input "*****"
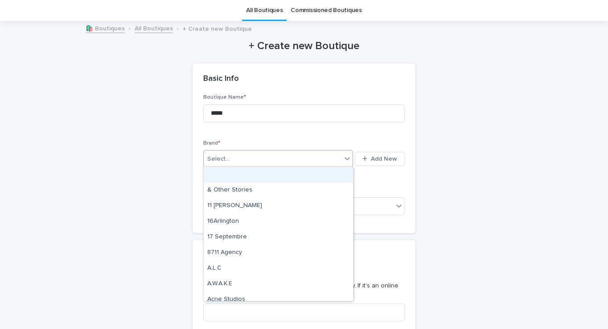
click at [257, 162] on div "Select..." at bounding box center [273, 159] width 138 height 15
click at [371, 157] on div "button" at bounding box center [367, 159] width 8 height 6
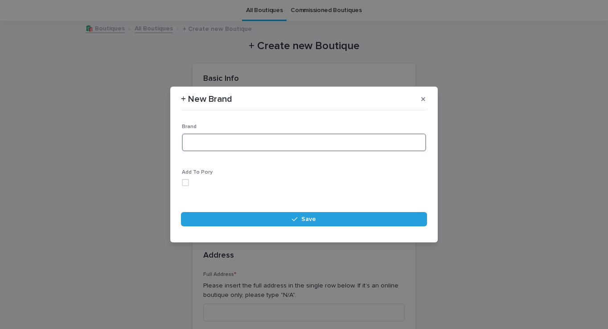
click at [241, 144] on input at bounding box center [304, 142] width 244 height 18
click at [184, 182] on span at bounding box center [185, 182] width 7 height 7
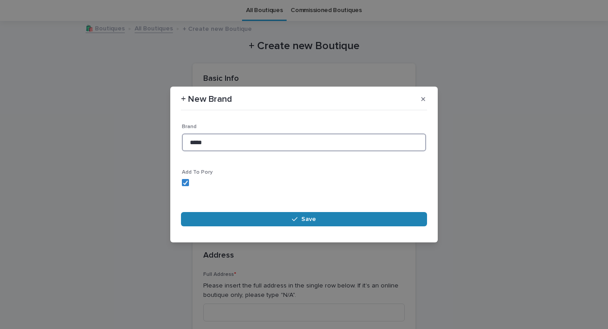
type input "*****"
click at [224, 218] on button "Save" at bounding box center [304, 219] width 246 height 14
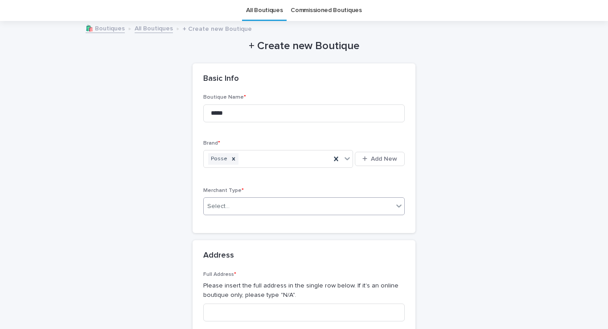
click at [234, 203] on div "Select..." at bounding box center [299, 206] width 190 height 15
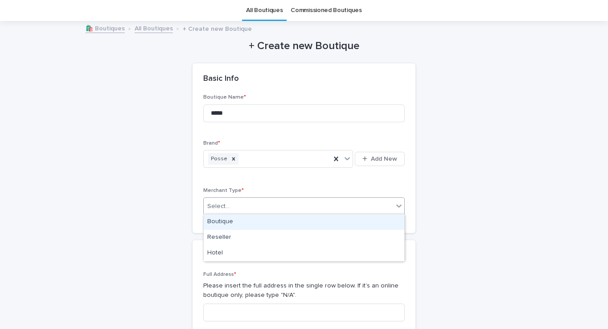
click at [232, 225] on div "Boutique" at bounding box center [304, 222] width 201 height 16
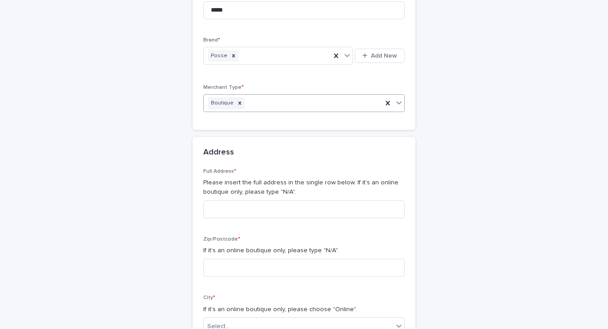
scroll to position [132, 0]
type input "******"
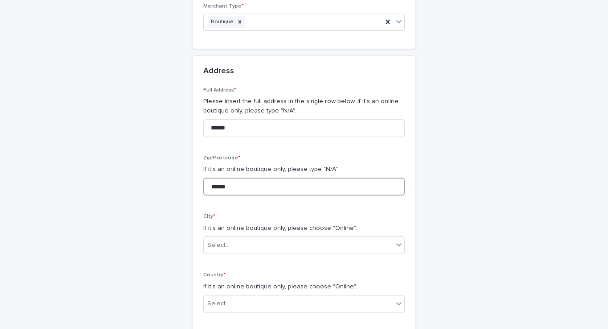
scroll to position [224, 0]
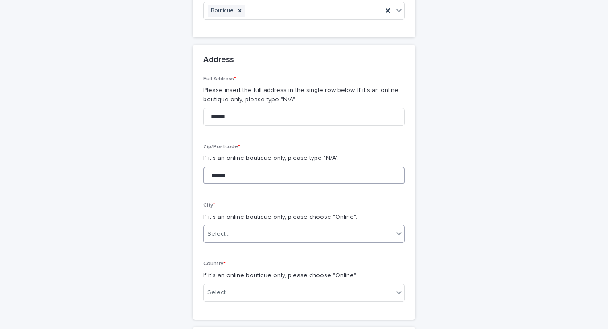
type input "******"
click at [235, 231] on div "Select..." at bounding box center [299, 234] width 190 height 15
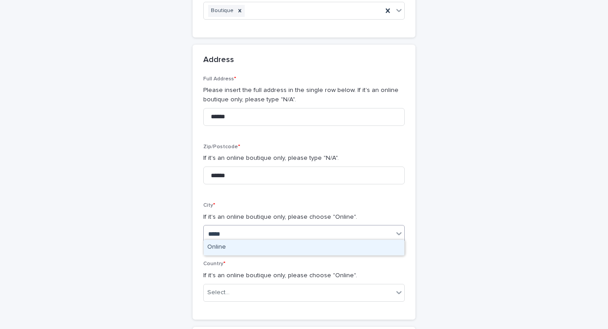
type input "******"
click at [235, 245] on div "Online" at bounding box center [304, 248] width 201 height 16
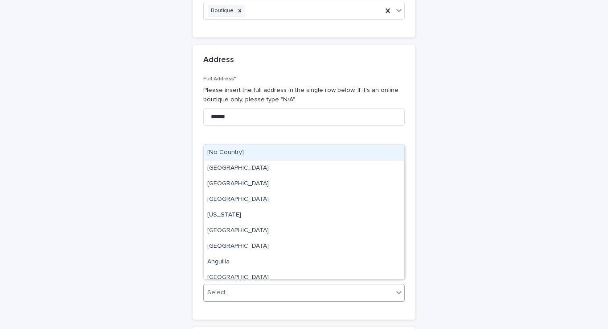
click at [234, 287] on div "Select..." at bounding box center [299, 292] width 190 height 15
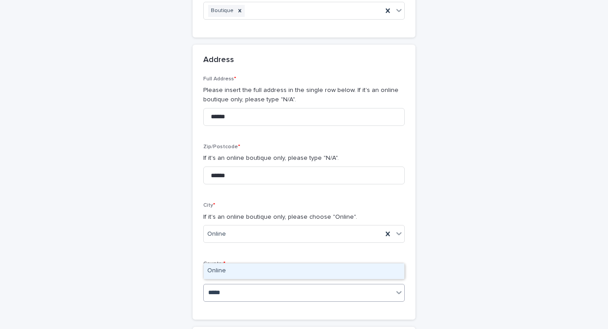
type input "******"
click at [241, 271] on div "Online" at bounding box center [304, 271] width 201 height 16
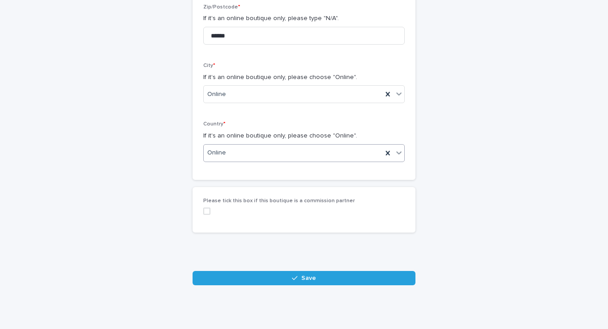
scroll to position [360, 0]
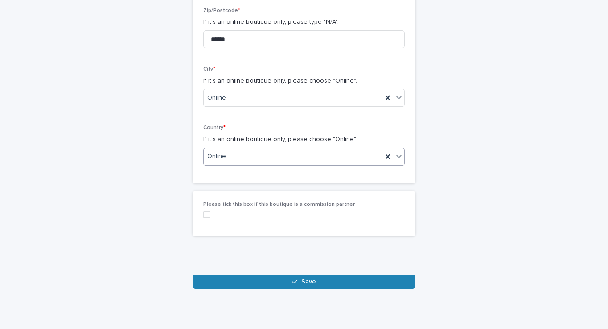
click at [246, 275] on button "Save" at bounding box center [304, 281] width 223 height 14
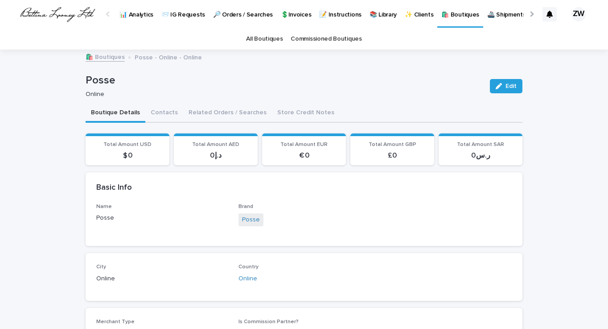
click at [459, 14] on p "🛍️ Boutiques" at bounding box center [461, 9] width 38 height 19
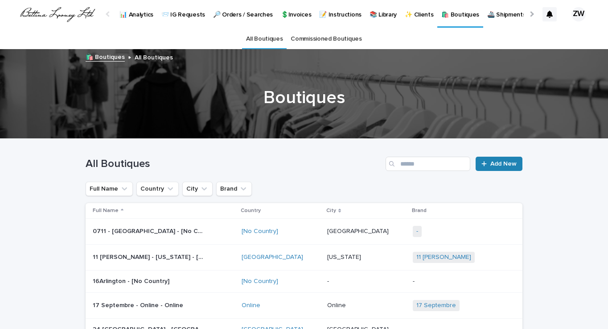
click at [482, 162] on icon at bounding box center [484, 164] width 5 height 6
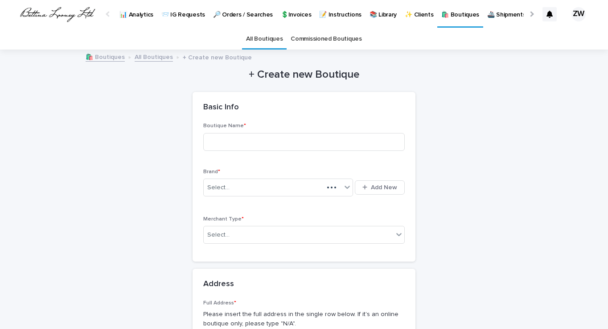
scroll to position [29, 0]
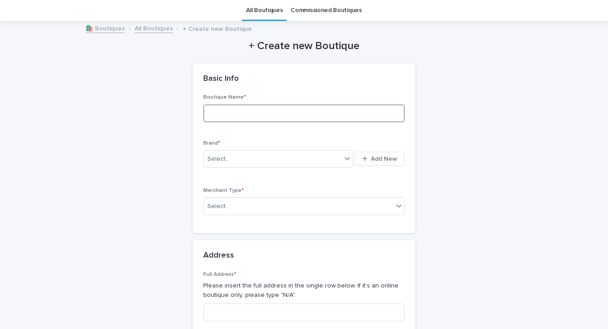
click at [245, 112] on input at bounding box center [304, 113] width 202 height 18
type input "**********"
click at [232, 152] on div "Select..." at bounding box center [273, 159] width 138 height 15
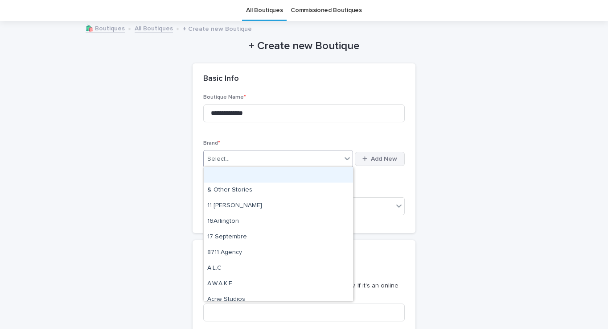
click at [368, 161] on button "Add New" at bounding box center [380, 159] width 50 height 14
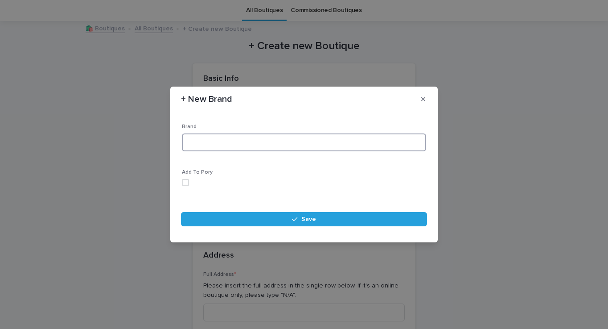
click at [291, 143] on input at bounding box center [304, 142] width 244 height 18
click at [184, 181] on span at bounding box center [185, 182] width 7 height 7
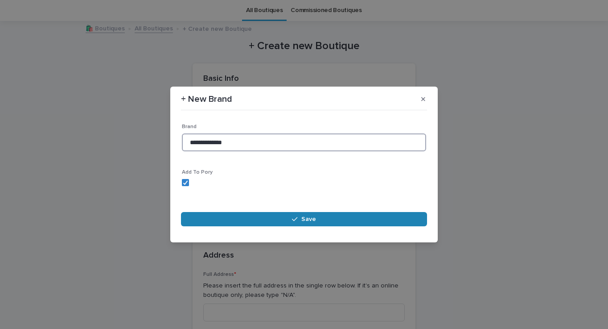
type input "**********"
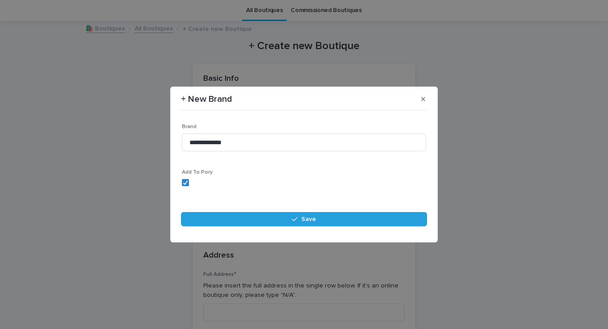
drag, startPoint x: 262, startPoint y: 218, endPoint x: 253, endPoint y: 158, distance: 60.4
click at [253, 158] on section "**********" at bounding box center [304, 165] width 268 height 156
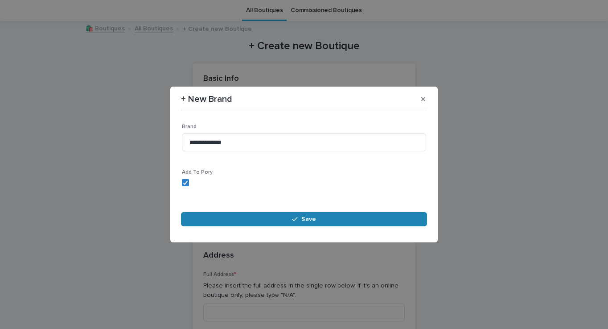
click at [265, 223] on button "Save" at bounding box center [304, 219] width 246 height 14
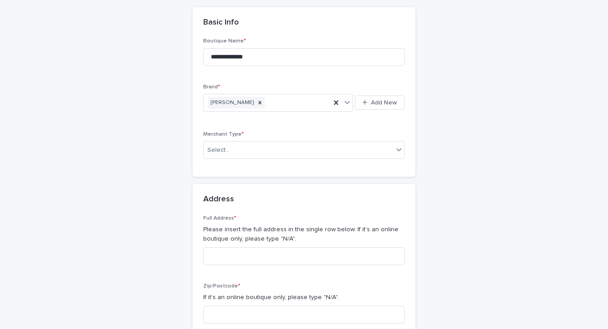
scroll to position [85, 0]
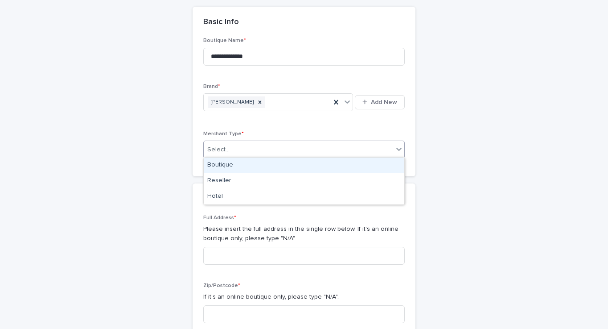
click at [237, 148] on div "Select..." at bounding box center [299, 149] width 190 height 15
click at [242, 165] on div "Boutique" at bounding box center [304, 165] width 201 height 16
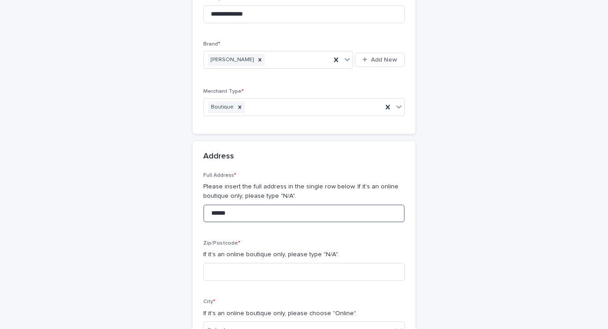
scroll to position [159, 0]
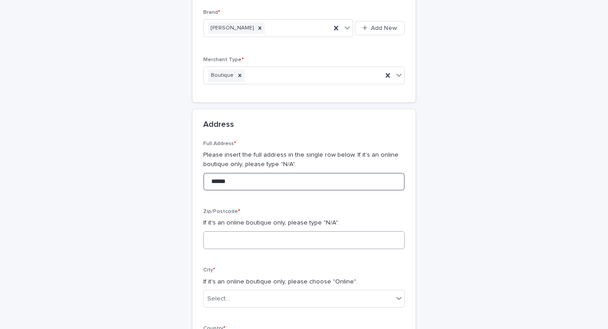
type input "******"
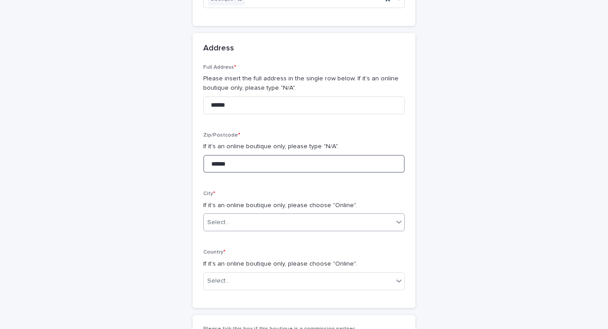
type input "******"
click at [237, 216] on div "Select..." at bounding box center [299, 222] width 190 height 15
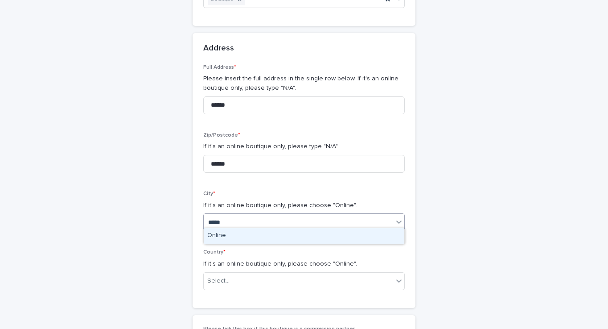
type input "******"
click at [242, 234] on div "Online" at bounding box center [304, 236] width 201 height 16
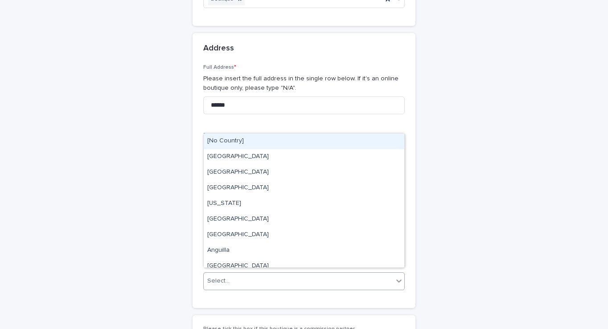
click at [231, 276] on div "Select..." at bounding box center [299, 280] width 190 height 15
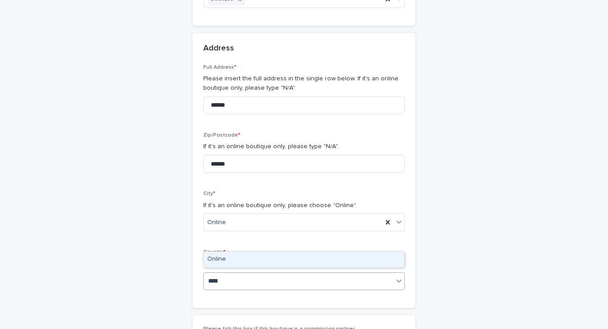
type input "******"
click at [248, 255] on div "Online" at bounding box center [304, 260] width 201 height 16
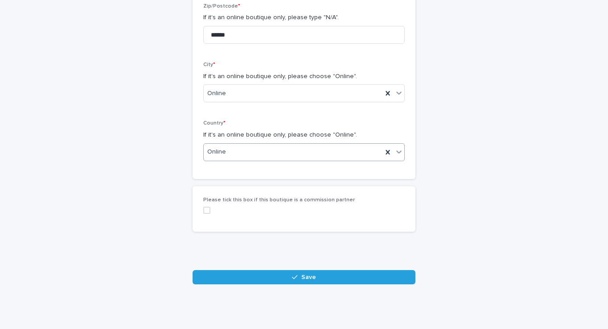
scroll to position [360, 0]
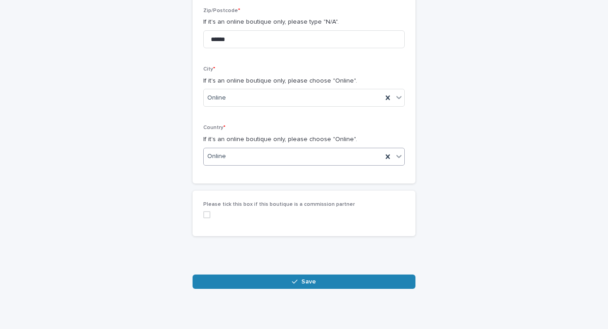
click at [264, 274] on button "Save" at bounding box center [304, 281] width 223 height 14
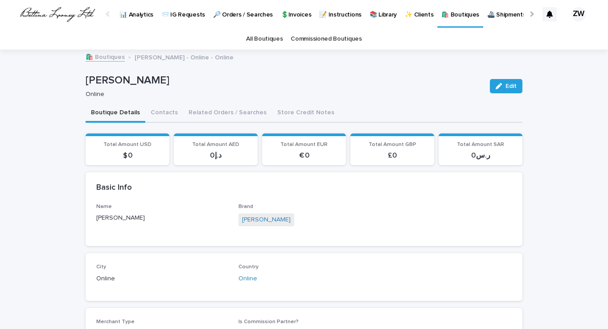
click at [456, 13] on p "🛍️ Boutiques" at bounding box center [461, 9] width 38 height 19
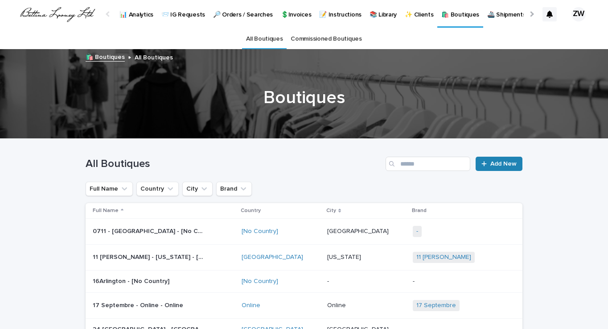
click at [492, 162] on span "Add New" at bounding box center [504, 164] width 26 height 6
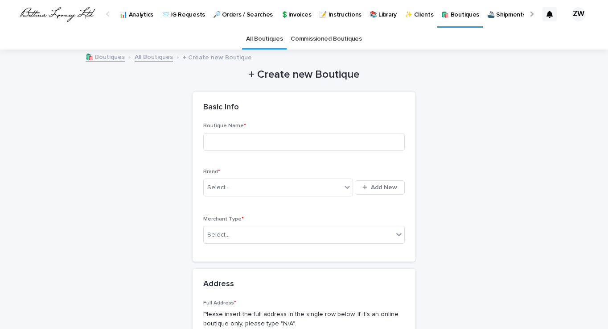
scroll to position [29, 0]
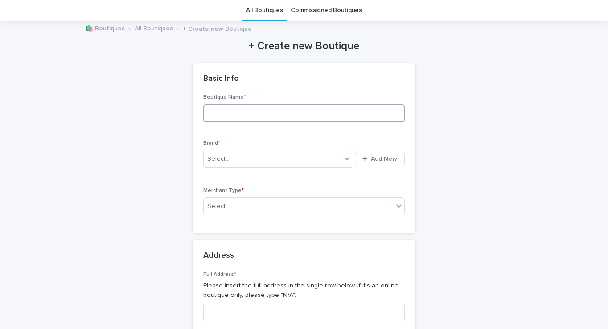
click at [230, 110] on input at bounding box center [304, 113] width 202 height 18
click at [257, 109] on input "**********" at bounding box center [304, 113] width 202 height 18
click at [271, 109] on input "**********" at bounding box center [304, 113] width 202 height 18
type input "**********"
click at [240, 155] on div "Select..." at bounding box center [273, 159] width 138 height 15
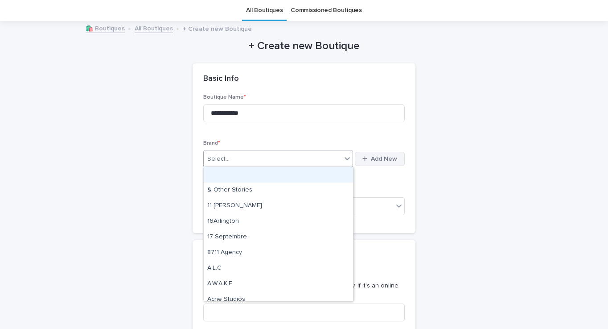
click at [385, 159] on span "Add New" at bounding box center [384, 159] width 26 height 6
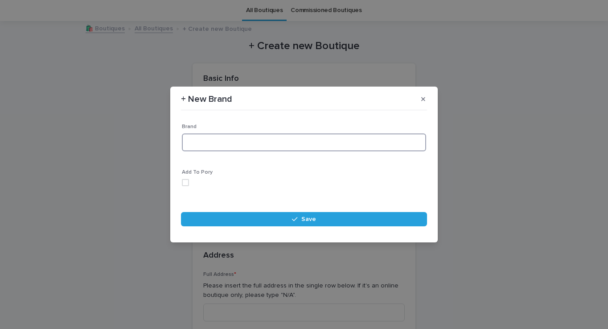
click at [215, 137] on input at bounding box center [304, 142] width 244 height 18
click at [183, 182] on span at bounding box center [185, 182] width 7 height 7
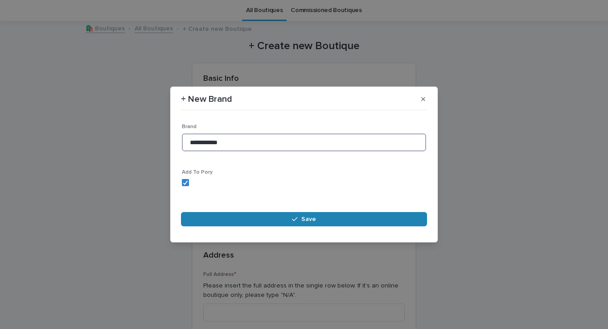
type input "**********"
click at [265, 219] on button "Save" at bounding box center [304, 219] width 246 height 14
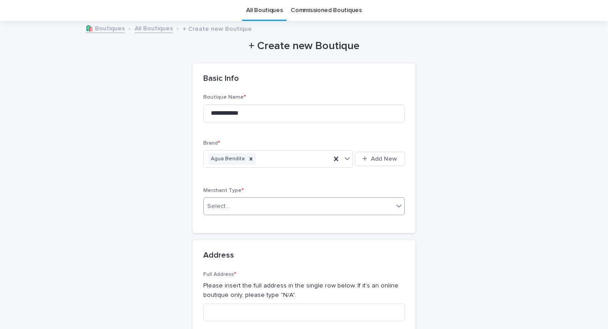
click at [262, 202] on div "Select..." at bounding box center [304, 206] width 202 height 18
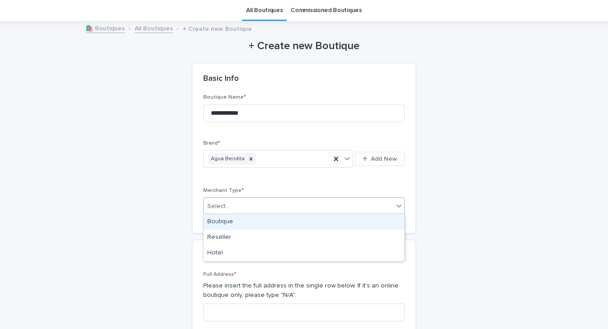
click at [260, 219] on div "Boutique" at bounding box center [304, 222] width 201 height 16
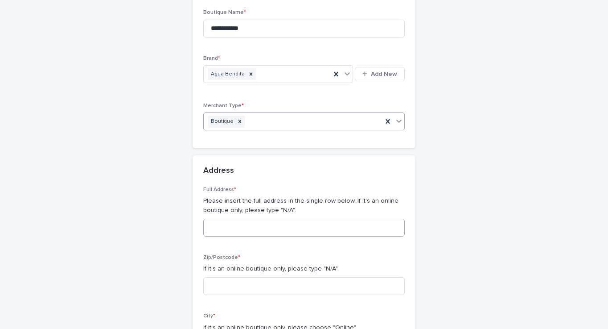
scroll to position [113, 0]
type input "******"
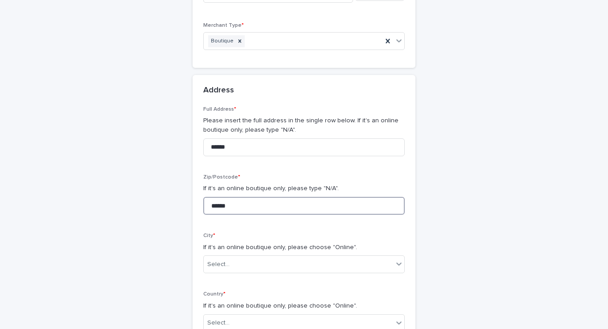
scroll to position [205, 0]
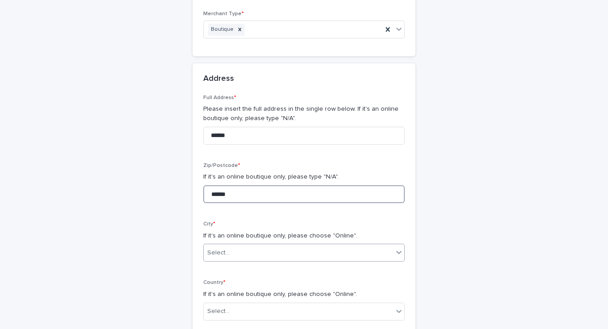
type input "******"
click at [237, 245] on div "Select..." at bounding box center [299, 252] width 190 height 15
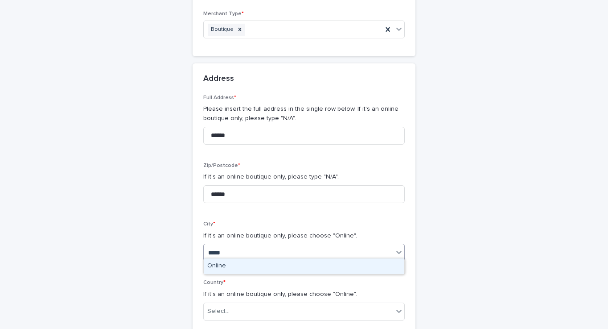
type input "******"
click at [238, 264] on div "Online" at bounding box center [304, 266] width 201 height 16
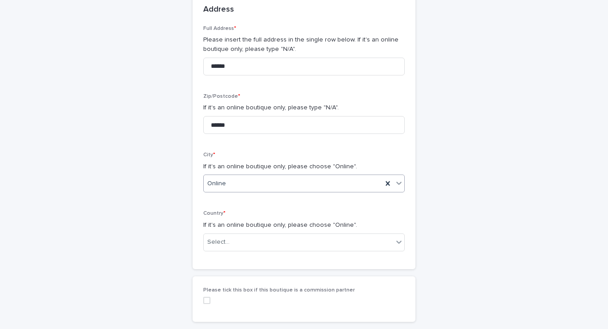
scroll to position [275, 0]
click at [241, 234] on div "Select..." at bounding box center [299, 241] width 190 height 15
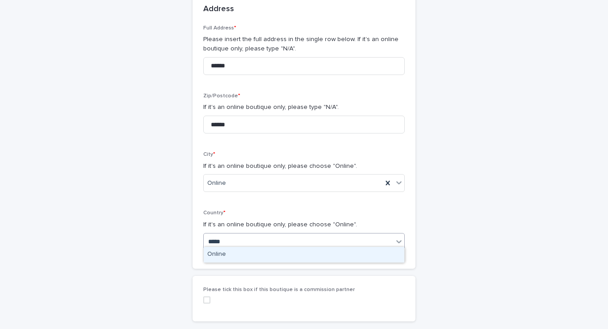
type input "******"
click at [238, 258] on div "Online" at bounding box center [304, 255] width 201 height 16
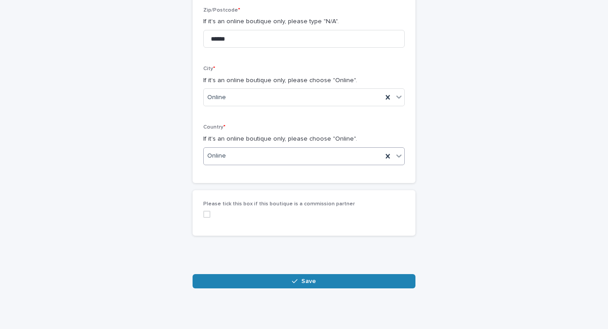
scroll to position [360, 0]
click at [246, 277] on button "Save" at bounding box center [304, 281] width 223 height 14
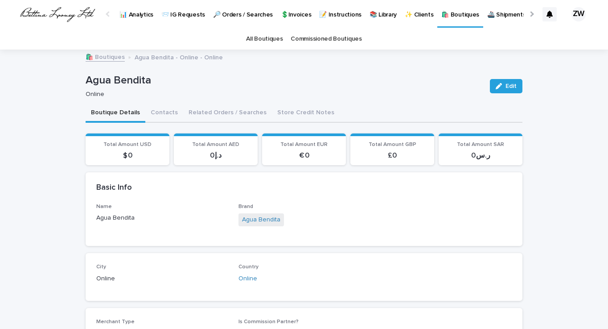
click at [458, 14] on p "🛍️ Boutiques" at bounding box center [461, 9] width 38 height 19
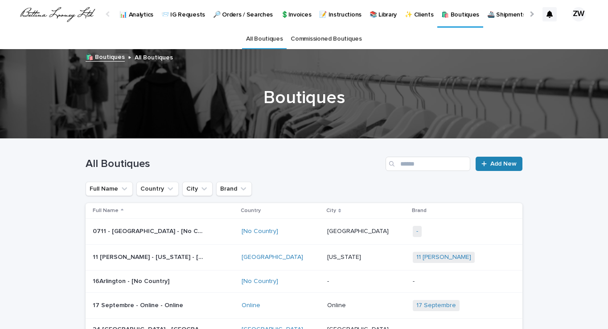
click at [496, 166] on span "Add New" at bounding box center [504, 164] width 26 height 6
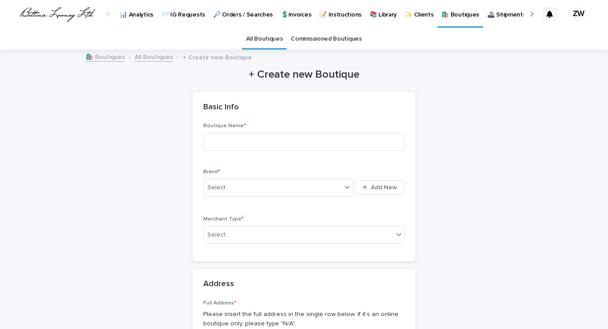
scroll to position [29, 0]
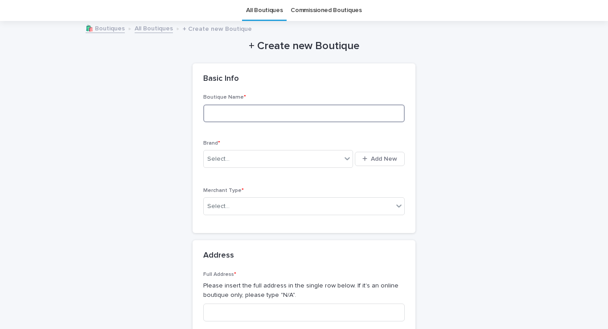
click at [262, 113] on input at bounding box center [304, 113] width 202 height 18
click at [232, 113] on input "******" at bounding box center [304, 113] width 202 height 18
type input "**********"
click at [239, 156] on div "Select..." at bounding box center [273, 159] width 138 height 15
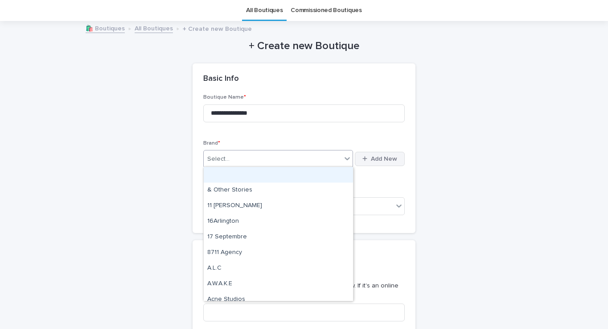
click at [390, 156] on span "Add New" at bounding box center [384, 159] width 26 height 6
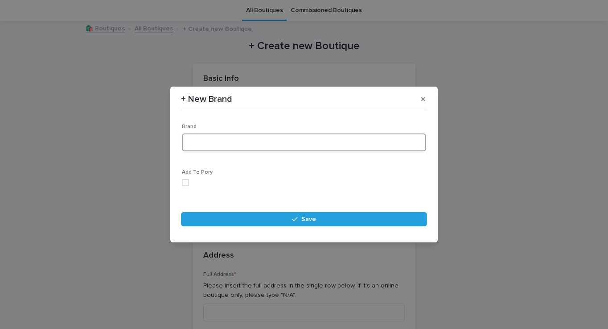
click at [221, 142] on input at bounding box center [304, 142] width 244 height 18
click at [186, 182] on span at bounding box center [185, 182] width 7 height 7
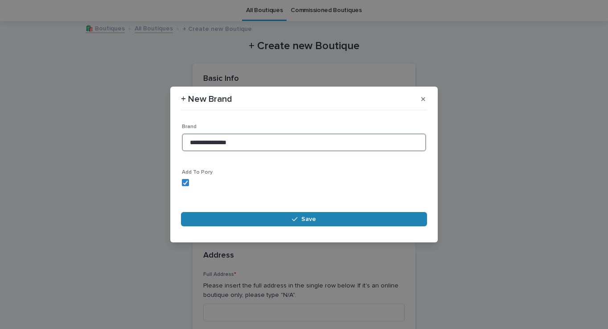
type input "**********"
click at [234, 213] on button "Save" at bounding box center [304, 219] width 246 height 14
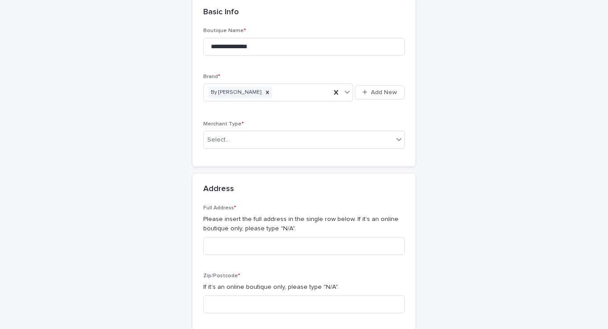
scroll to position [96, 0]
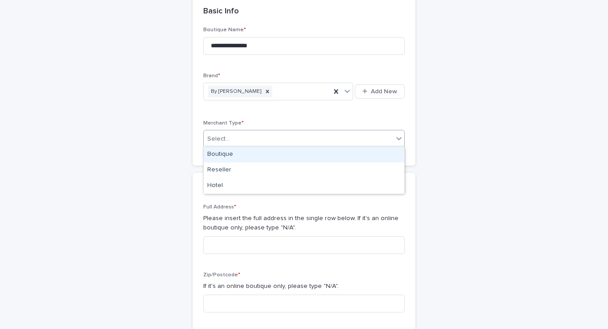
click at [292, 137] on div "Select..." at bounding box center [299, 139] width 190 height 15
click at [245, 157] on div "Boutique" at bounding box center [304, 155] width 201 height 16
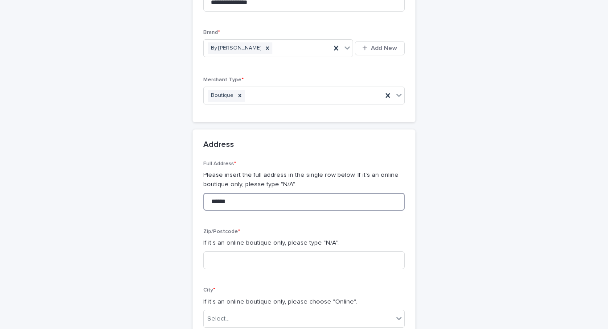
scroll to position [144, 0]
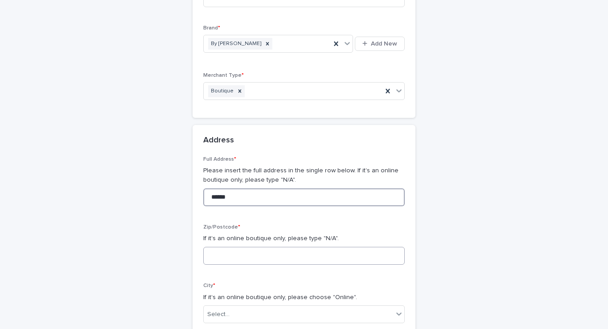
type input "******"
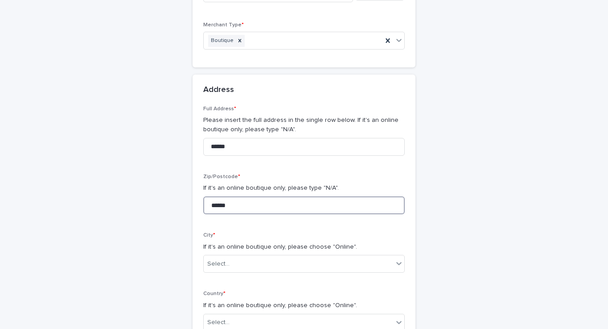
scroll to position [207, 0]
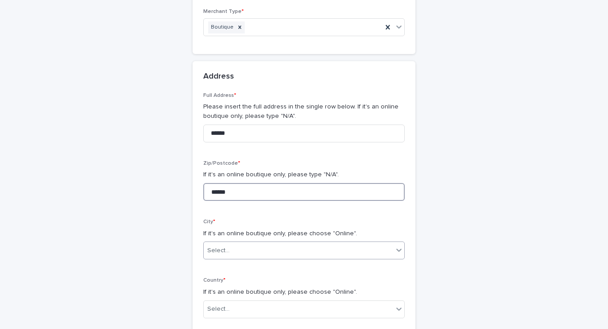
type input "******"
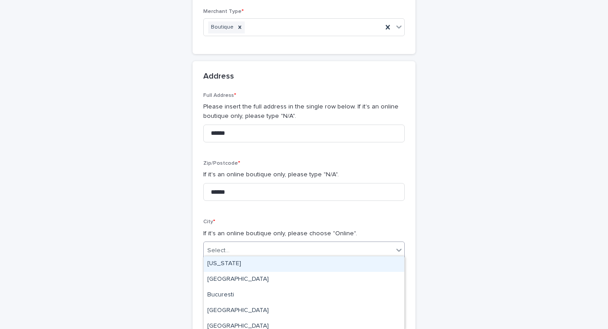
click at [240, 243] on div "Select..." at bounding box center [299, 250] width 190 height 15
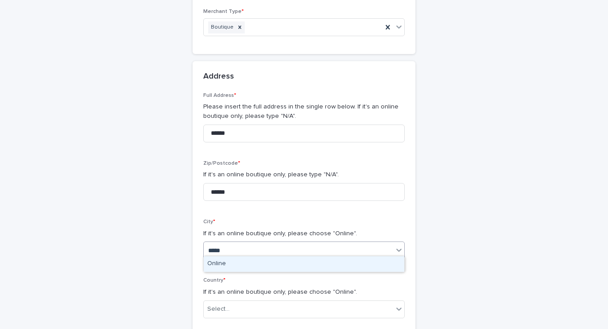
type input "******"
click at [231, 261] on div "Online" at bounding box center [304, 264] width 201 height 16
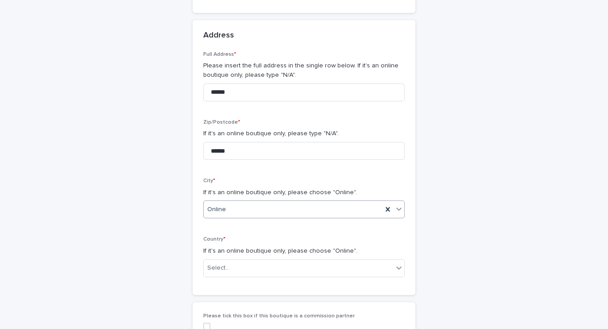
scroll to position [267, 0]
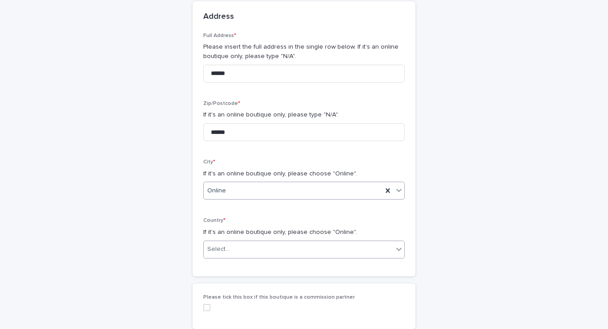
click at [227, 246] on div "Select..." at bounding box center [218, 248] width 22 height 9
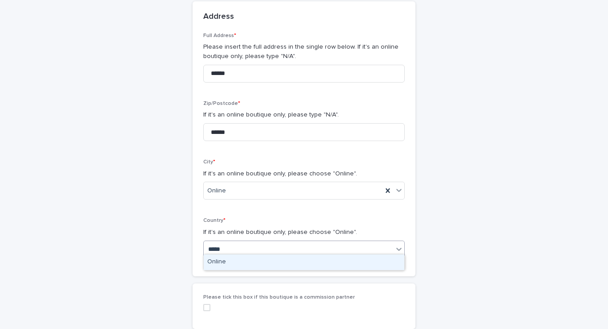
type input "******"
click at [222, 263] on div "Online" at bounding box center [304, 262] width 201 height 16
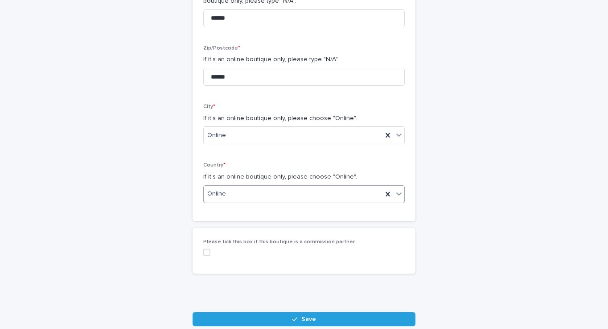
scroll to position [326, 0]
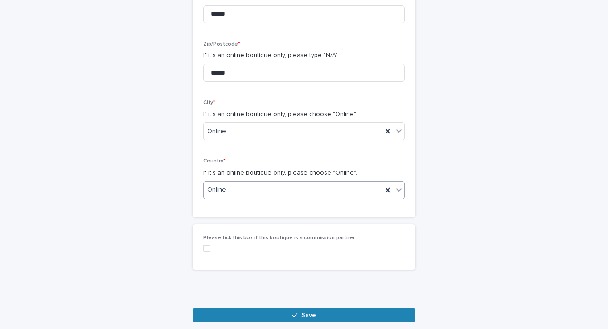
click at [235, 308] on button "Save" at bounding box center [304, 315] width 223 height 14
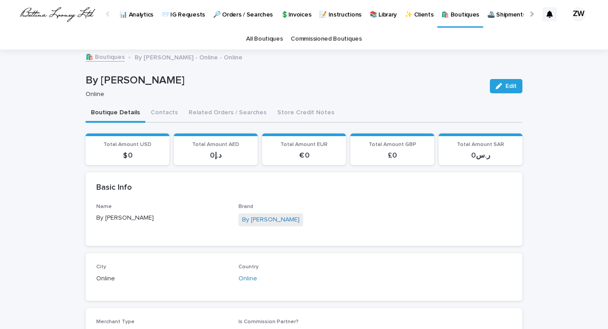
click at [454, 14] on p "🛍️ Boutiques" at bounding box center [461, 9] width 38 height 19
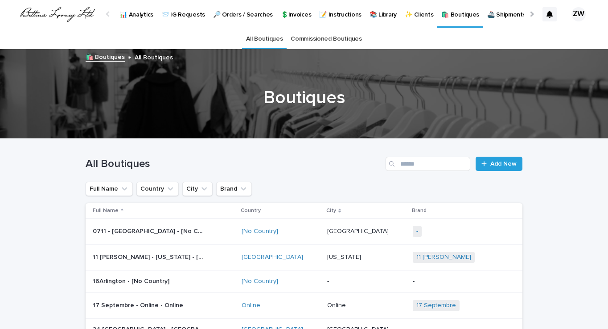
click at [230, 19] on link "🔎 Orders / Searches" at bounding box center [243, 14] width 68 height 28
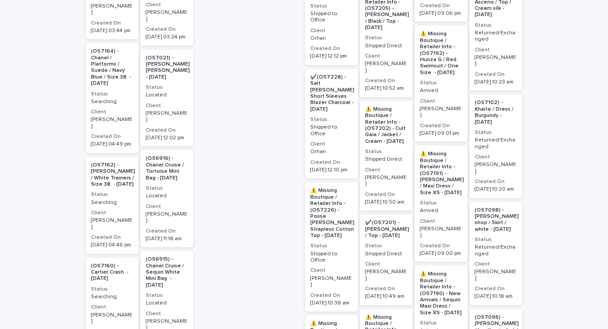
scroll to position [661, 0]
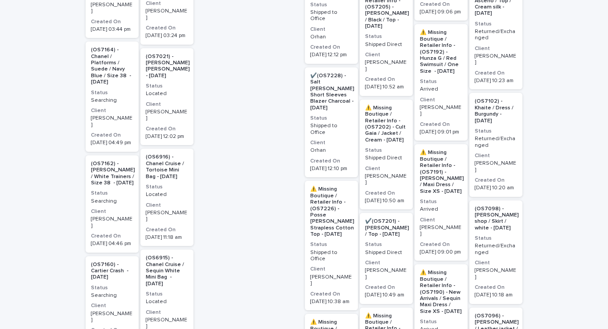
click at [329, 186] on p "⚠️ Missing Boutique / Retailer Info - (OS7226) - Posse [PERSON_NAME] Strapless …" at bounding box center [332, 211] width 44 height 51
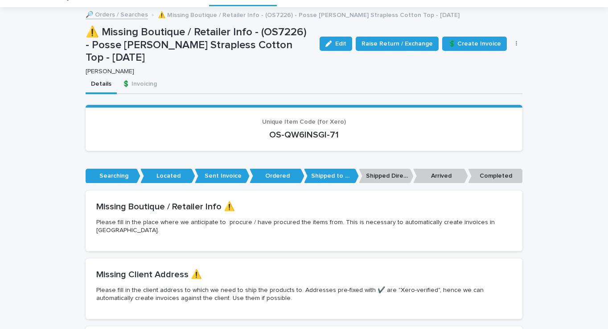
scroll to position [36, 0]
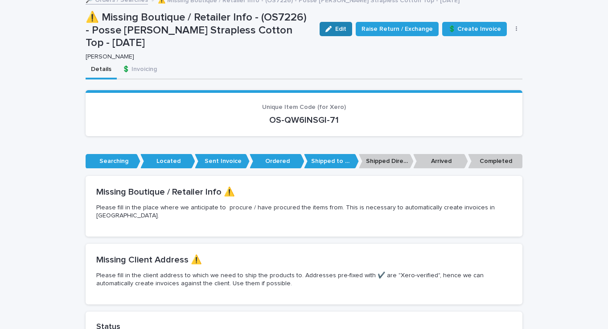
click at [344, 29] on span "Edit" at bounding box center [340, 29] width 11 height 6
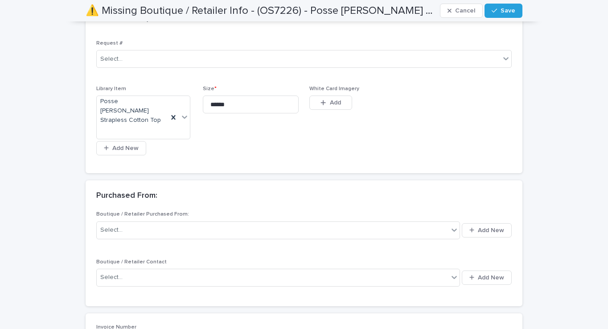
scroll to position [582, 0]
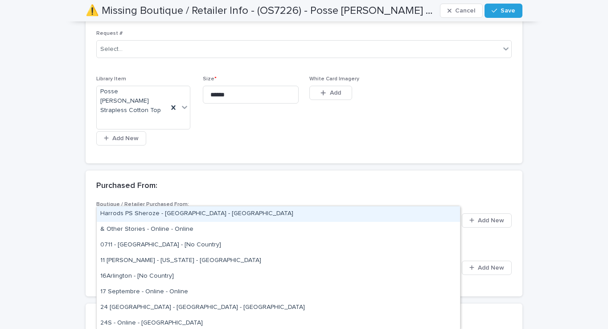
click at [197, 213] on div "Select..." at bounding box center [273, 220] width 352 height 15
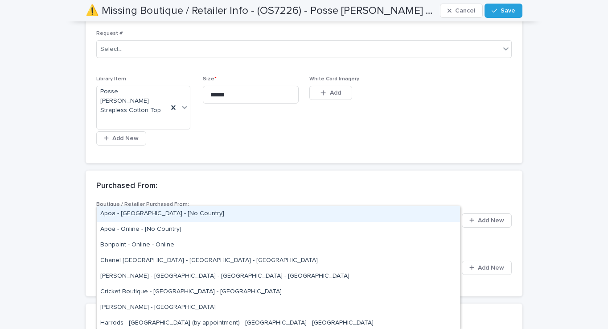
type input "***"
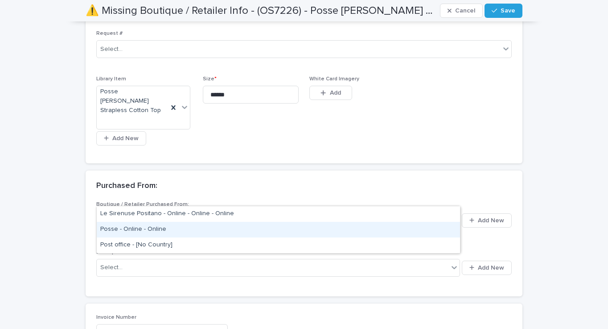
click at [162, 229] on div "Posse - Online - Online" at bounding box center [278, 230] width 363 height 16
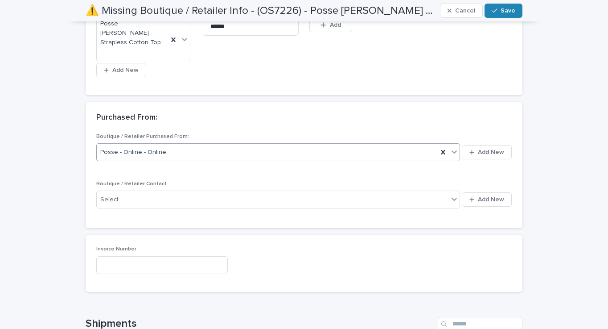
click at [503, 8] on span "Save" at bounding box center [508, 11] width 15 height 6
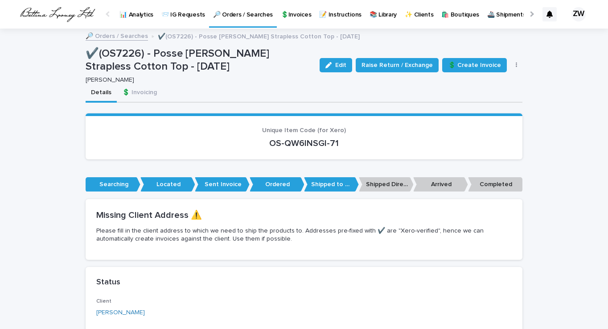
scroll to position [0, 0]
click at [255, 16] on p "🔎 Orders / Searches" at bounding box center [243, 9] width 60 height 19
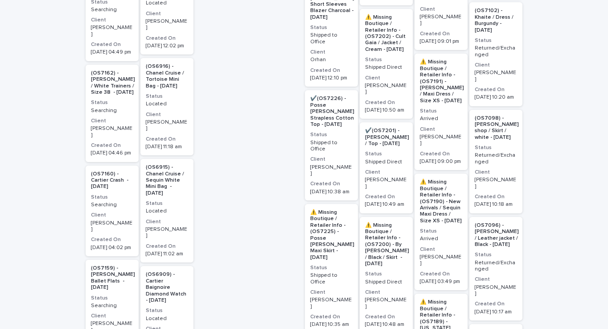
scroll to position [753, 0]
click at [335, 208] on p "⚠️ Missing Boutique / Retailer Info - (OS7225) - Posse [PERSON_NAME] Maxi Skirt…" at bounding box center [332, 233] width 44 height 51
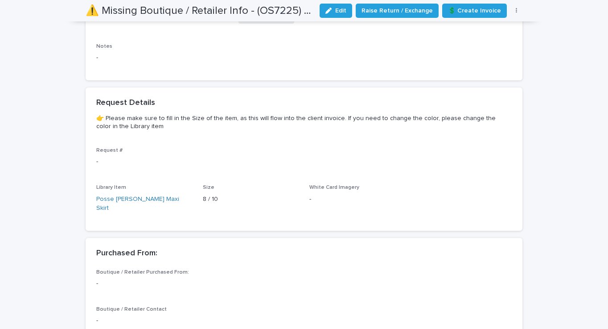
scroll to position [454, 0]
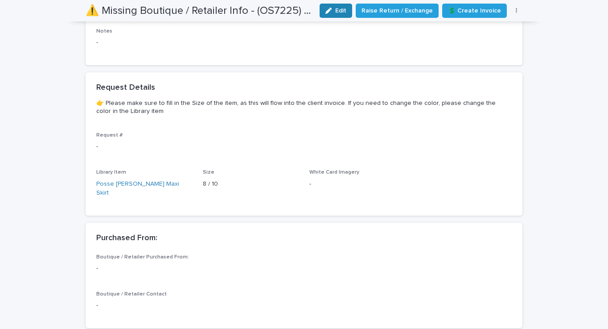
click at [332, 12] on icon "button" at bounding box center [329, 11] width 6 height 6
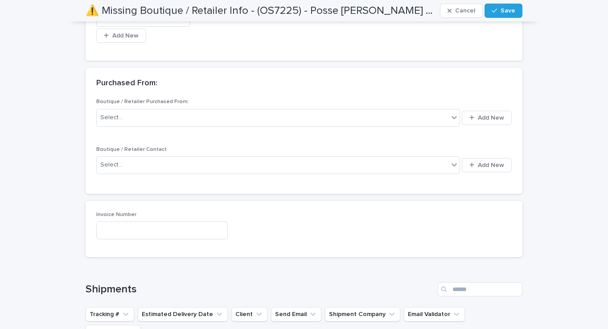
scroll to position [682, 0]
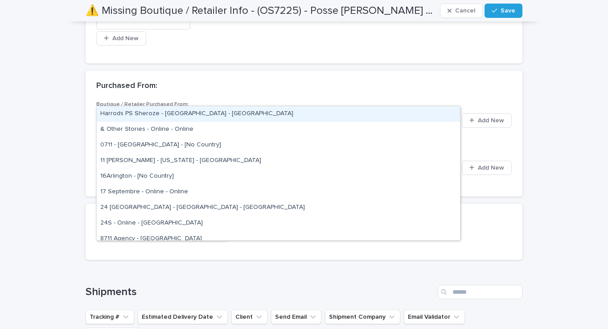
click at [208, 113] on div "Select..." at bounding box center [273, 120] width 352 height 15
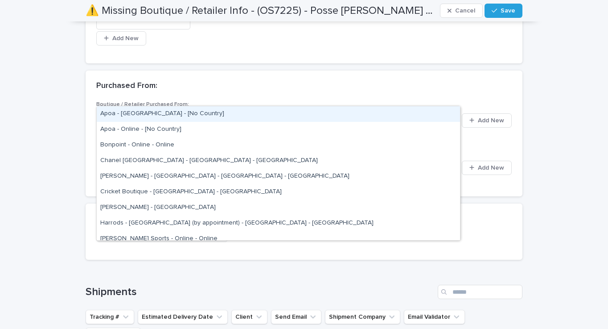
type input "****"
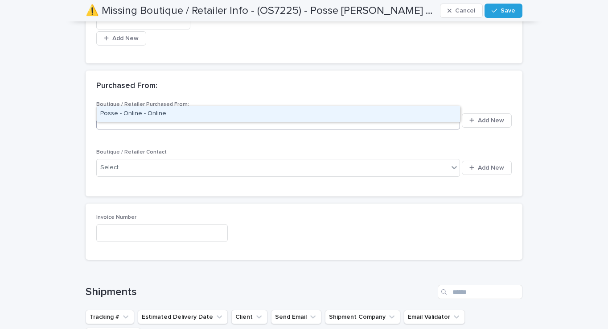
click at [146, 117] on div "Posse - Online - Online" at bounding box center [278, 114] width 363 height 16
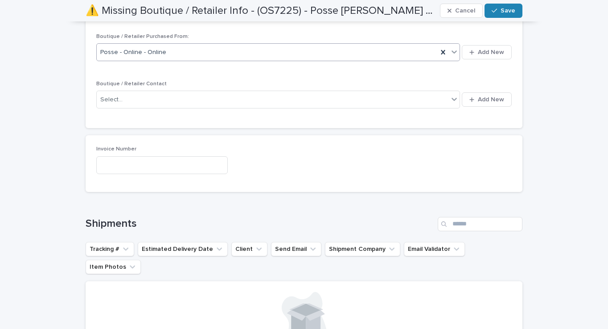
click at [507, 11] on span "Save" at bounding box center [508, 11] width 15 height 6
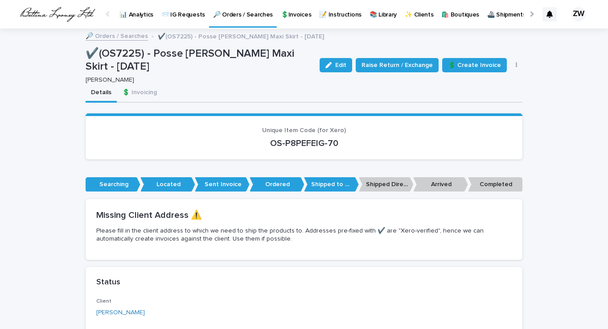
scroll to position [0, 0]
click at [251, 13] on p "🔎 Orders / Searches" at bounding box center [243, 9] width 60 height 19
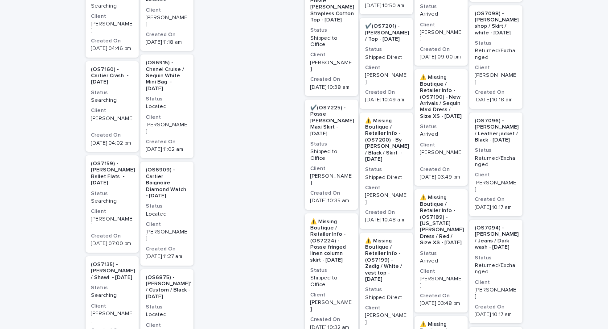
scroll to position [852, 0]
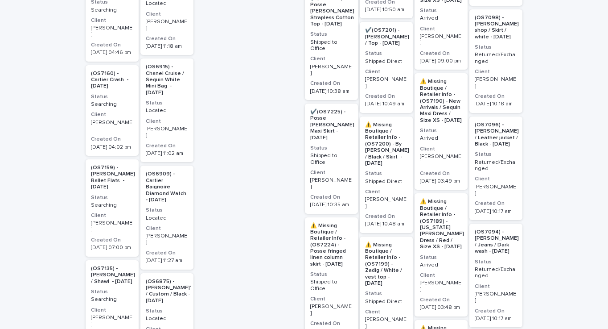
click at [324, 223] on p "⚠️ Missing Boutique / Retailer Info - (OS7224) - Posse fringed linen column ski…" at bounding box center [331, 245] width 42 height 45
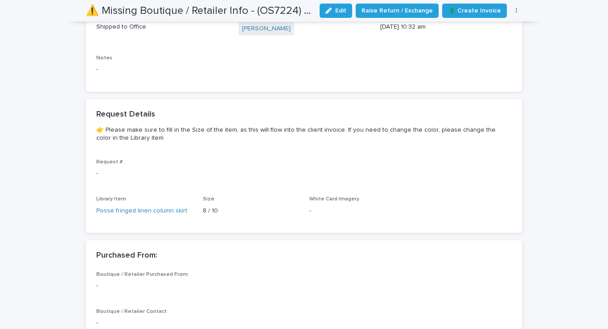
scroll to position [451, 0]
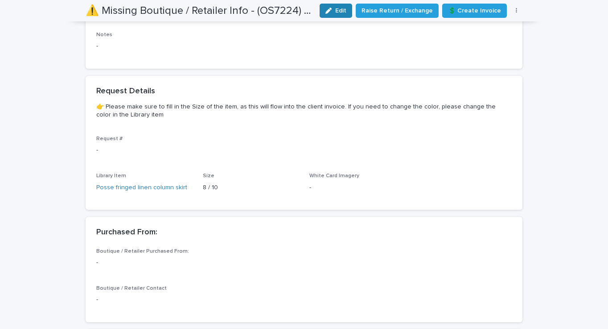
click at [344, 11] on span "Edit" at bounding box center [340, 11] width 11 height 6
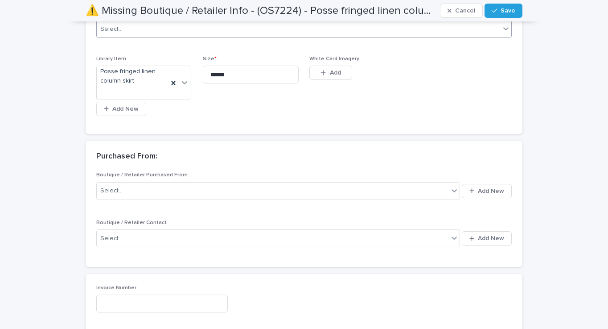
scroll to position [609, 0]
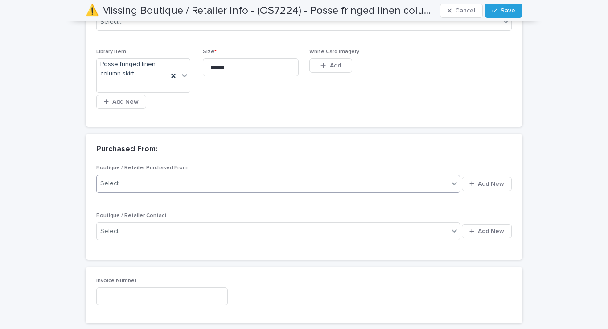
click at [162, 176] on div "Select..." at bounding box center [273, 183] width 352 height 15
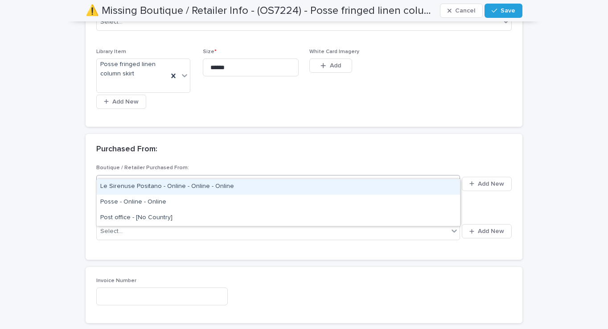
type input "*****"
click at [157, 185] on div "Posse - Online - Online" at bounding box center [278, 187] width 363 height 16
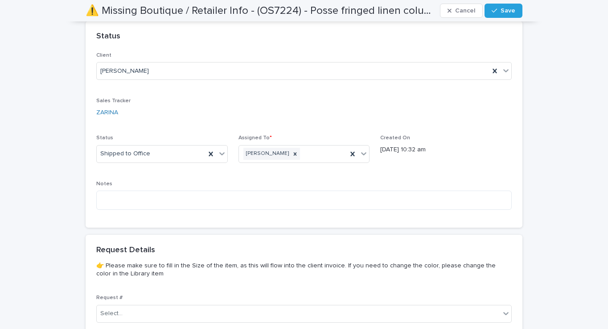
scroll to position [238, 0]
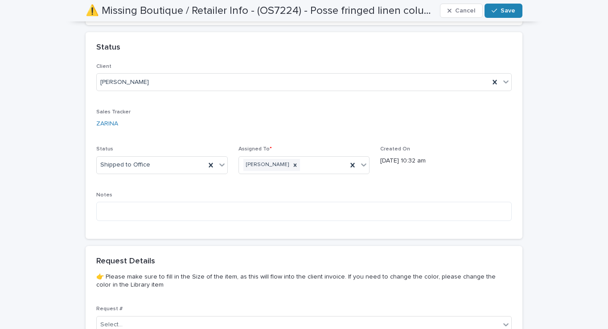
click at [502, 8] on span "Save" at bounding box center [508, 11] width 15 height 6
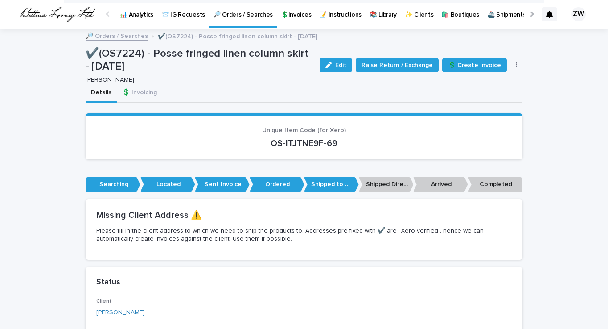
scroll to position [0, 0]
click at [245, 14] on p "🔎 Orders / Searches" at bounding box center [243, 9] width 60 height 19
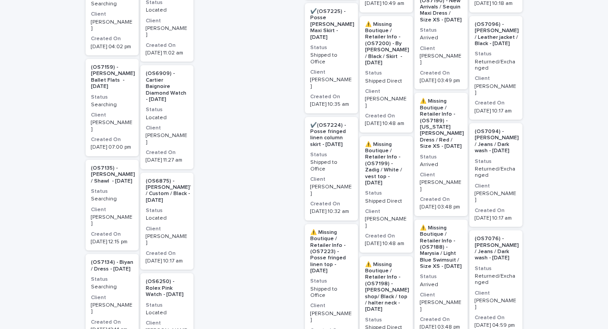
scroll to position [954, 0]
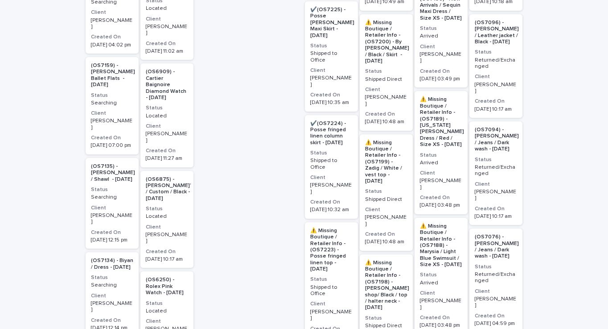
click at [324, 227] on p "⚠️ Missing Boutique / Retailer Info - (OS7223) - Posse fringed linen top - [DAT…" at bounding box center [331, 249] width 42 height 45
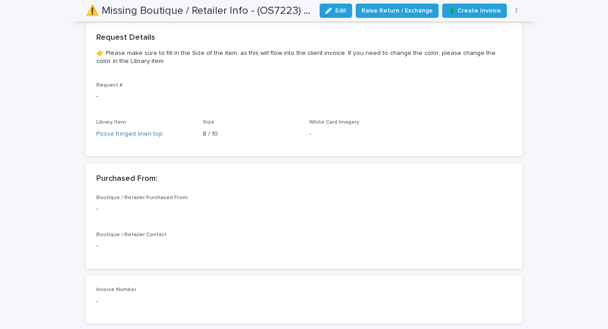
scroll to position [474, 0]
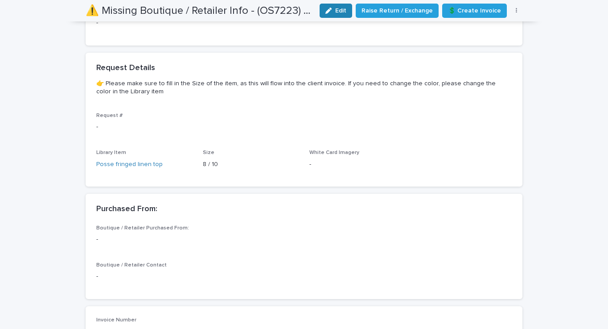
click at [346, 10] on span "Edit" at bounding box center [340, 11] width 11 height 6
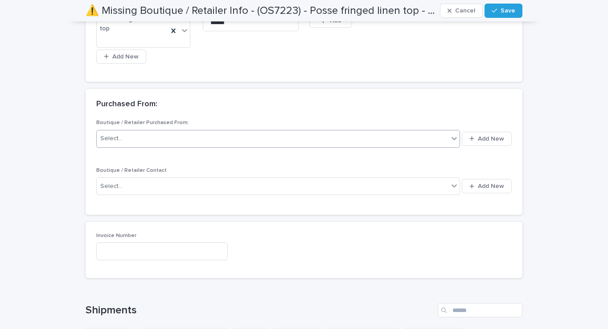
scroll to position [643, 0]
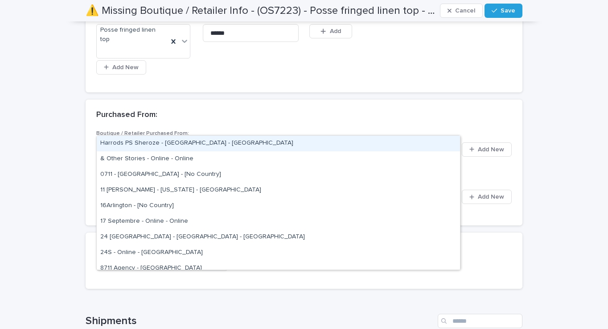
click at [136, 142] on div "Select..." at bounding box center [273, 149] width 352 height 15
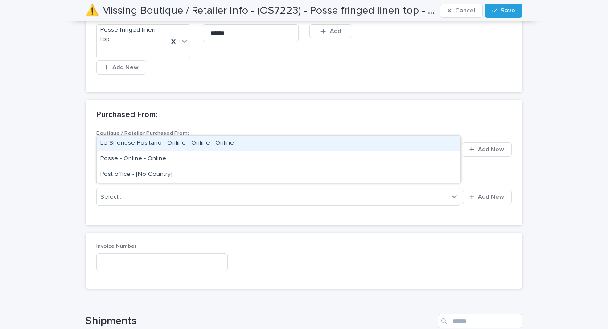
type input "*****"
click at [120, 143] on div "Posse - Online - Online" at bounding box center [278, 144] width 363 height 16
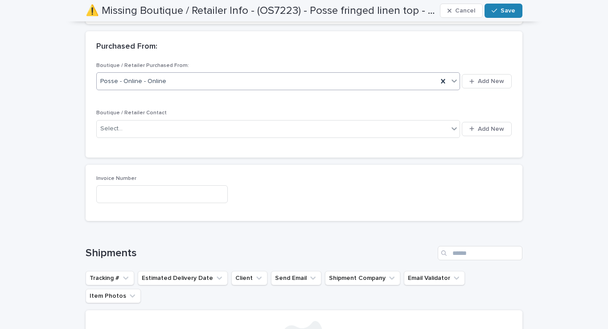
click at [496, 12] on icon "button" at bounding box center [494, 11] width 5 height 6
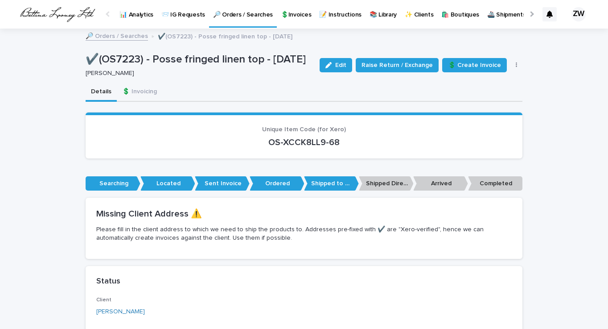
scroll to position [0, 0]
click at [235, 18] on p "🔎 Orders / Searches" at bounding box center [243, 9] width 60 height 19
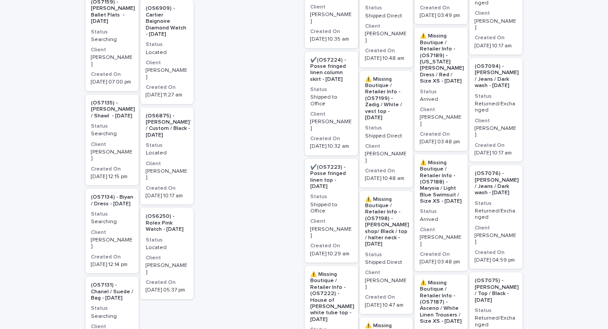
scroll to position [1063, 0]
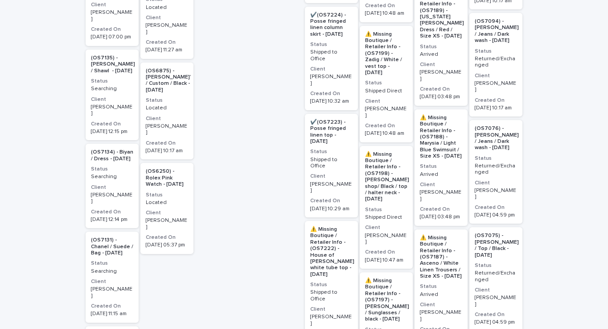
click at [327, 226] on p "⚠️ Missing Boutique / Retailer Info - (OS7222) - House of [PERSON_NAME] white t…" at bounding box center [332, 251] width 44 height 51
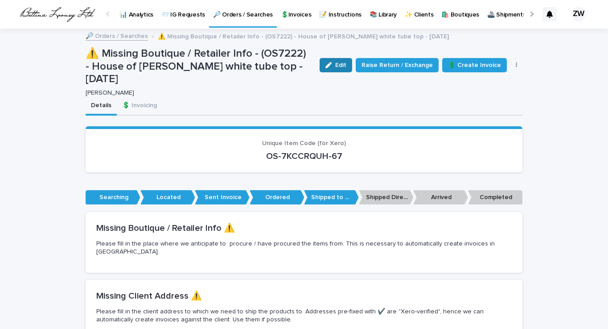
click at [346, 66] on span "Edit" at bounding box center [340, 65] width 11 height 6
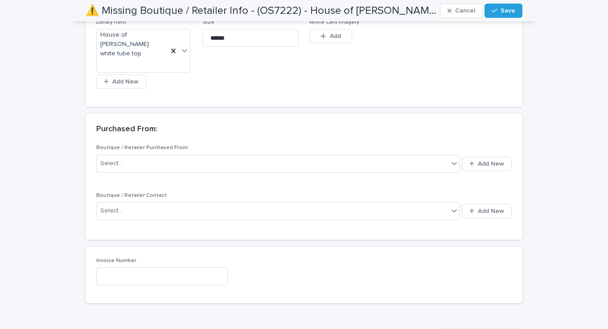
scroll to position [639, 0]
click at [184, 156] on div "Select..." at bounding box center [273, 163] width 352 height 15
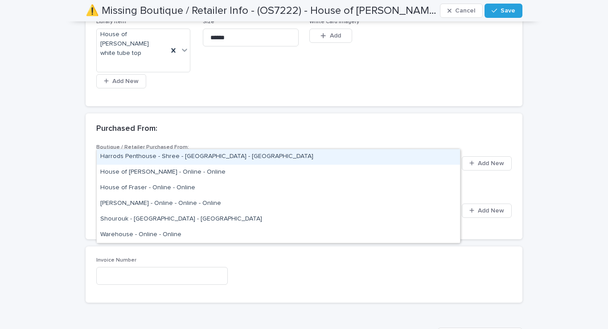
type input "****"
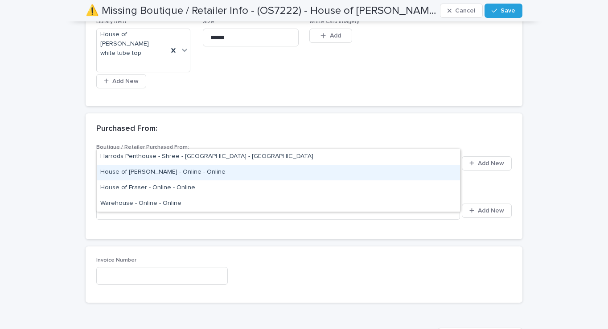
click at [151, 172] on div "House of [PERSON_NAME] - Online - Online" at bounding box center [278, 173] width 363 height 16
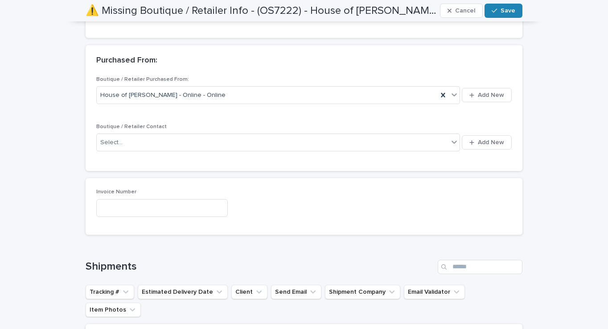
click at [500, 10] on div "button" at bounding box center [496, 11] width 9 height 6
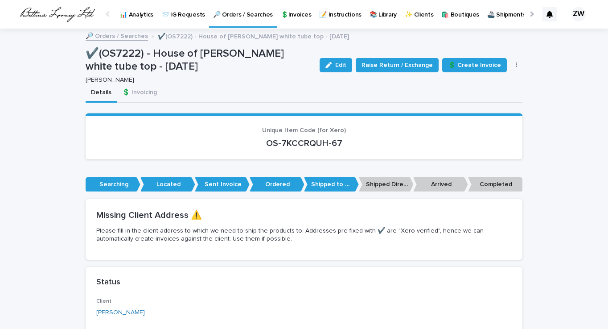
scroll to position [0, 0]
click at [239, 16] on p "🔎 Orders / Searches" at bounding box center [243, 9] width 60 height 19
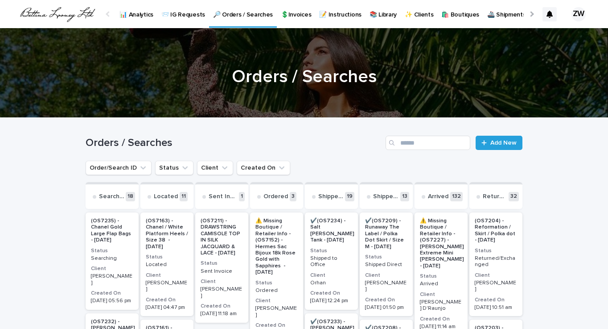
click at [382, 15] on p "📚 Library" at bounding box center [383, 9] width 27 height 19
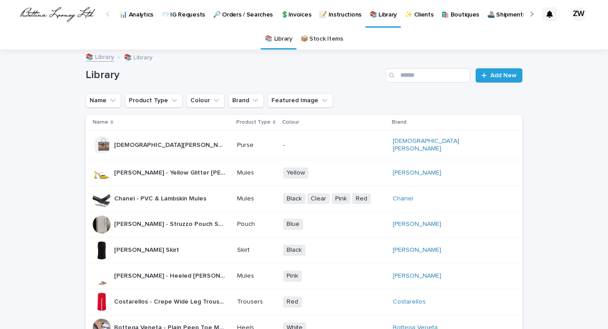
click at [461, 9] on p "🛍️ Boutiques" at bounding box center [461, 9] width 38 height 19
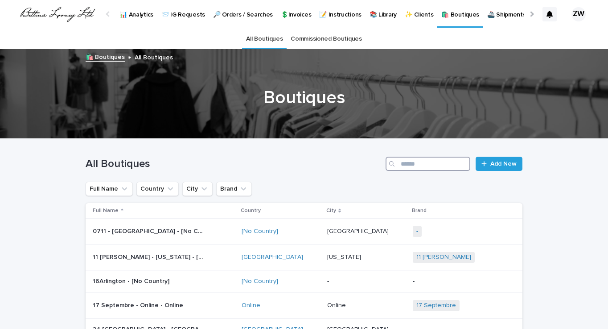
click at [410, 164] on input "Search" at bounding box center [428, 164] width 85 height 14
type input "*****"
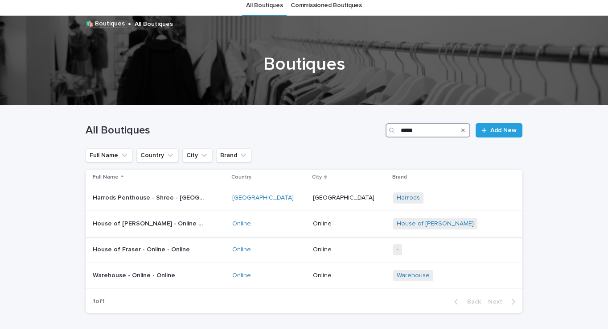
scroll to position [41, 0]
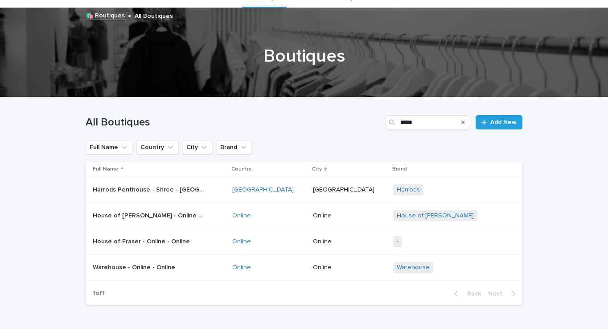
click at [165, 215] on p "House of [PERSON_NAME] - Online - Online" at bounding box center [149, 214] width 113 height 9
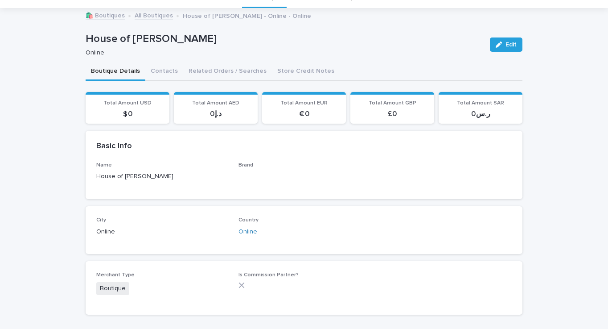
scroll to position [29, 0]
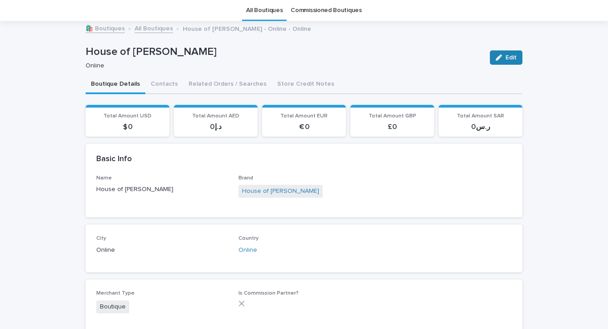
click at [507, 53] on button "Edit" at bounding box center [506, 57] width 33 height 14
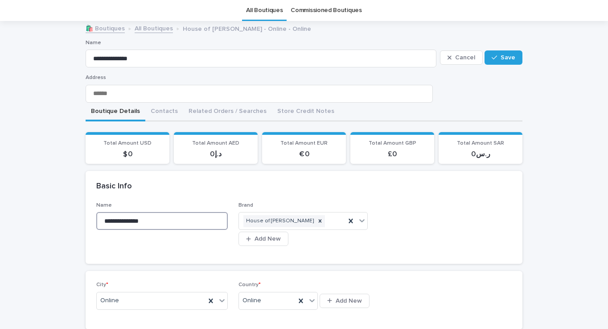
click at [134, 220] on input "**********" at bounding box center [162, 221] width 132 height 18
type input "**********"
click at [508, 55] on span "Save" at bounding box center [508, 57] width 15 height 6
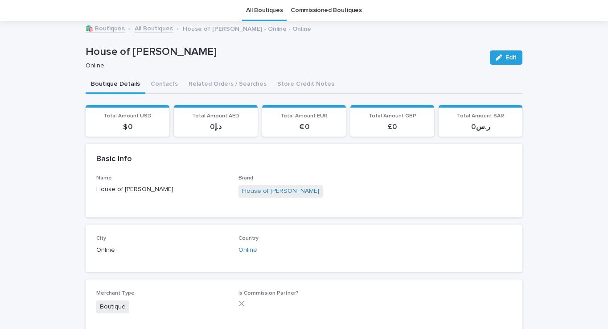
scroll to position [0, 0]
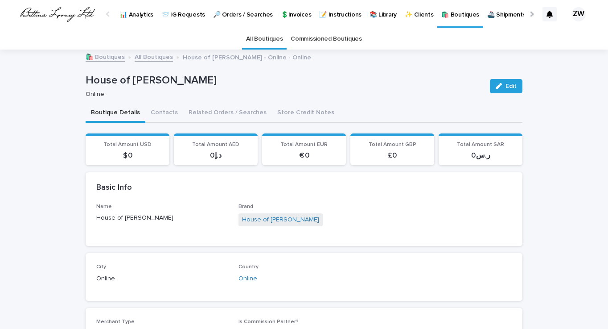
click at [456, 12] on p "🛍️ Boutiques" at bounding box center [461, 9] width 38 height 19
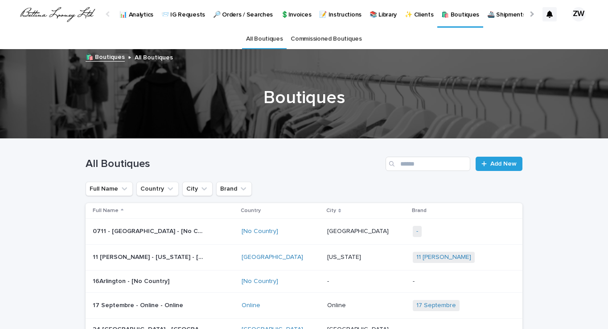
click at [238, 14] on p "🔎 Orders / Searches" at bounding box center [243, 9] width 60 height 19
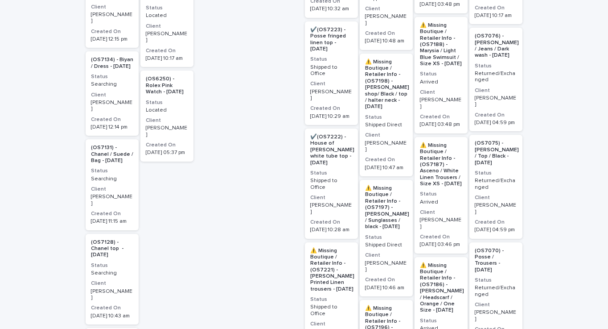
scroll to position [1155, 0]
click at [326, 248] on p "⚠️ Missing Boutique / Retailer Info - (OS7221) - [PERSON_NAME] Printed Linen tr…" at bounding box center [332, 270] width 44 height 45
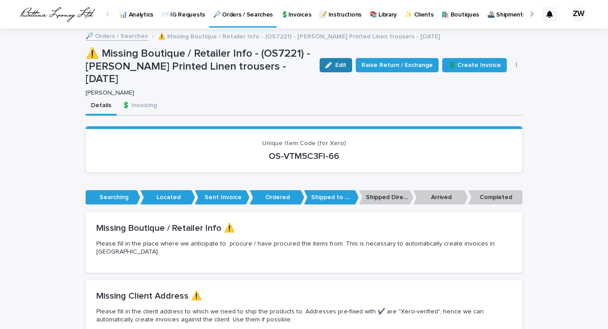
click at [335, 66] on div "button" at bounding box center [331, 65] width 10 height 6
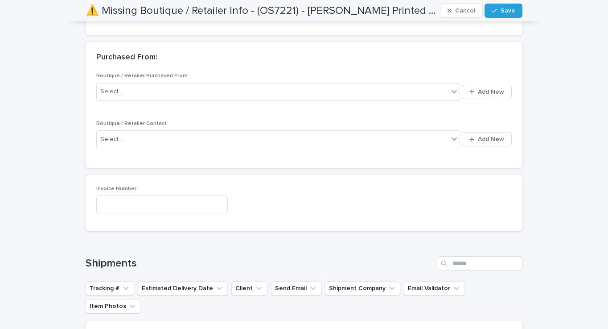
scroll to position [691, 0]
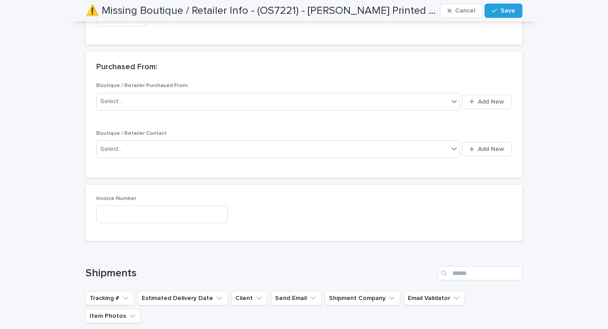
click at [280, 96] on div "Select... Add New" at bounding box center [304, 101] width 416 height 21
click at [279, 94] on div "Select..." at bounding box center [273, 101] width 352 height 15
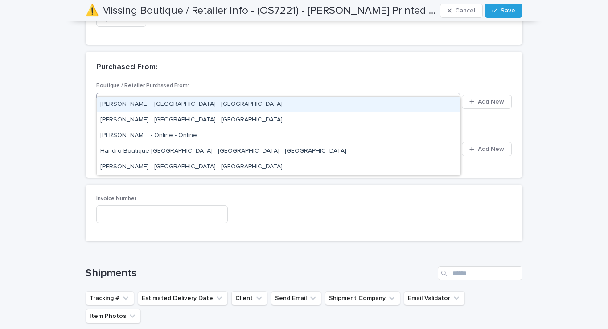
type input "******"
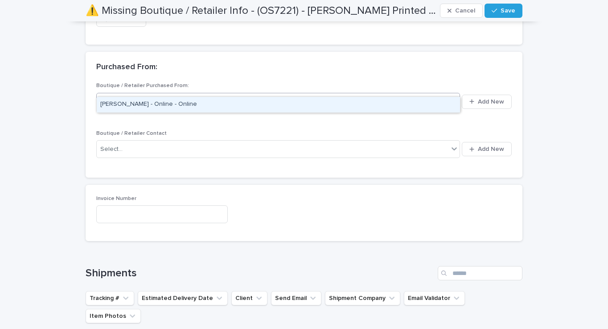
click at [228, 103] on div "[PERSON_NAME] - Online - Online" at bounding box center [278, 105] width 363 height 16
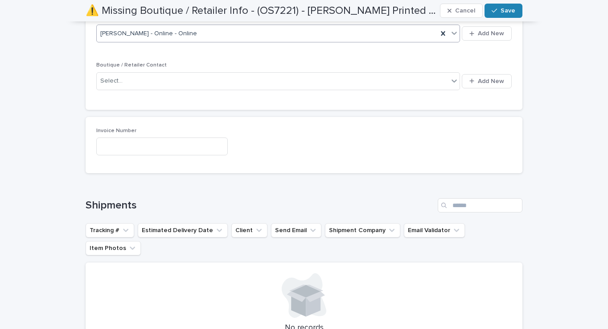
click at [496, 8] on icon "button" at bounding box center [494, 11] width 5 height 6
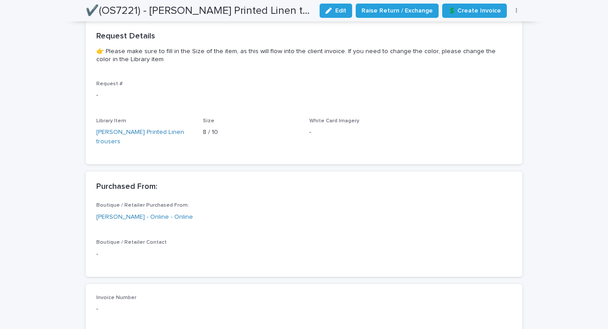
scroll to position [446, 0]
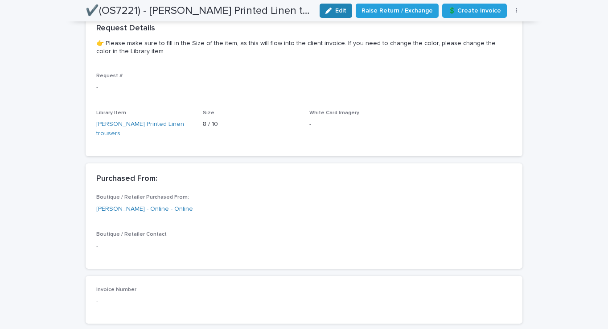
click at [347, 6] on button "Edit" at bounding box center [336, 11] width 33 height 14
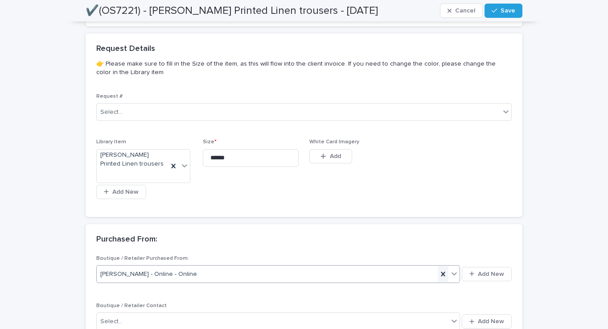
click at [444, 270] on icon at bounding box center [443, 273] width 9 height 9
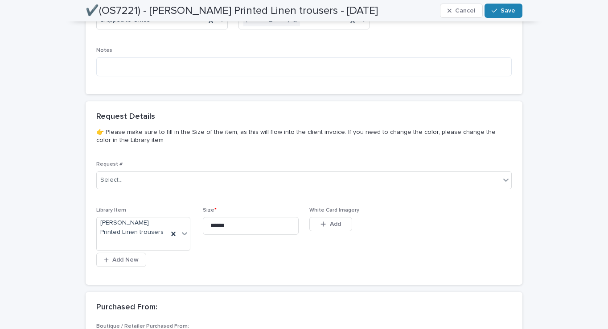
click at [499, 8] on div "button" at bounding box center [496, 11] width 9 height 6
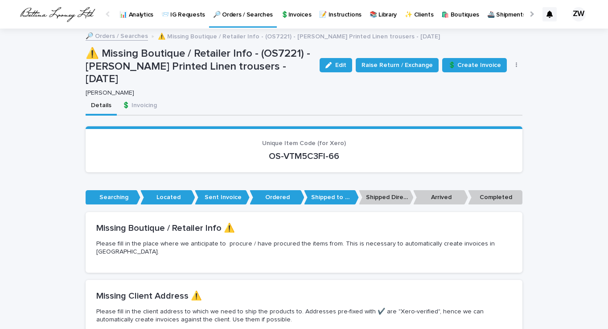
scroll to position [0, 0]
click at [227, 14] on p "🔎 Orders / Searches" at bounding box center [243, 9] width 60 height 19
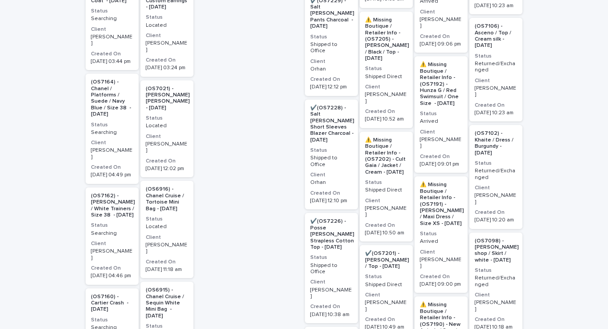
scroll to position [641, 0]
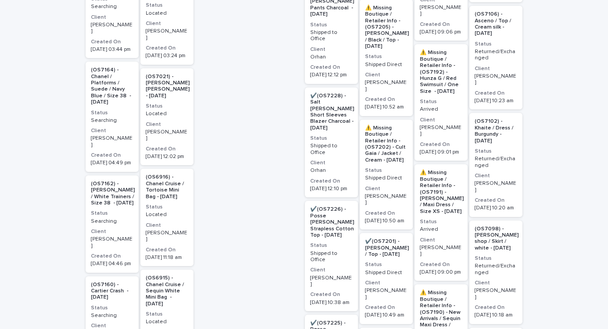
click at [335, 206] on p "✔️(OS7226) - Posse [PERSON_NAME] Strapless Cotton Top - [DATE]" at bounding box center [332, 222] width 44 height 32
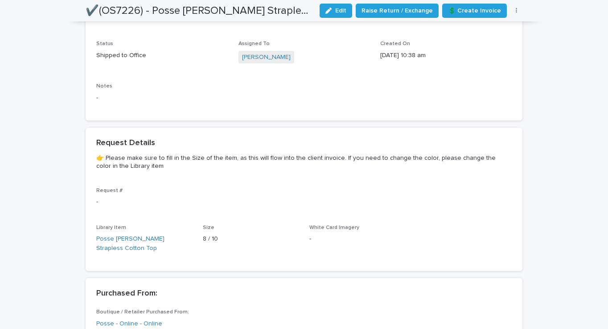
scroll to position [331, 0]
click at [332, 12] on icon "button" at bounding box center [329, 11] width 6 height 6
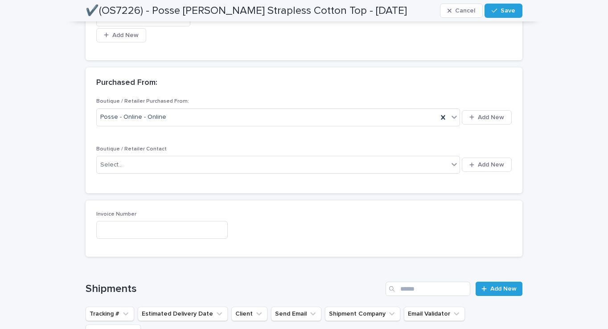
scroll to position [624, 0]
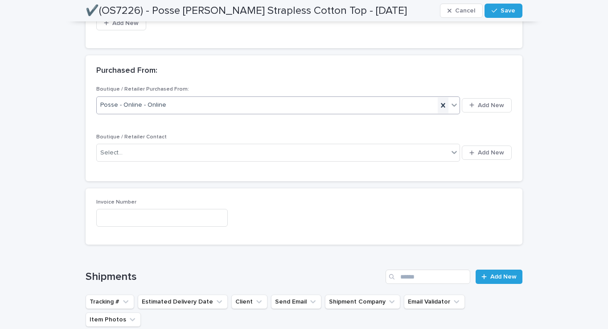
click at [444, 103] on icon at bounding box center [443, 105] width 4 height 4
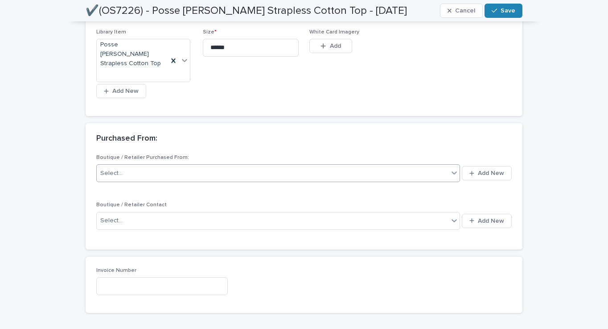
click at [506, 12] on span "Save" at bounding box center [508, 11] width 15 height 6
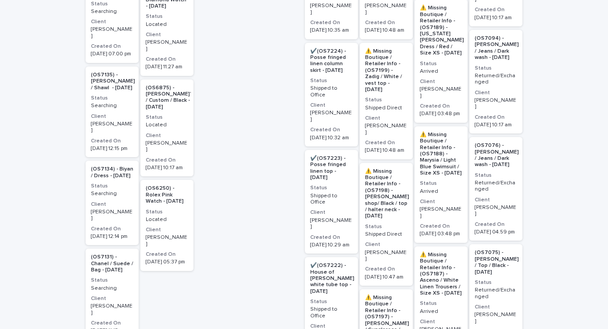
scroll to position [1045, 0]
click at [318, 263] on p "✔️(OS7222) - House of [PERSON_NAME] white tube top - [DATE]" at bounding box center [332, 279] width 44 height 32
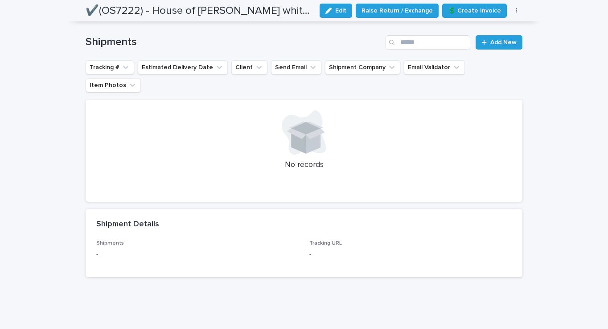
scroll to position [732, 0]
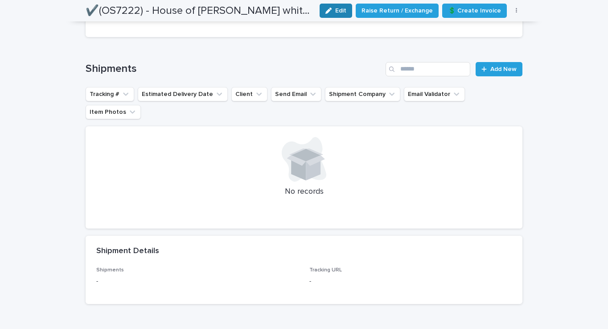
click at [343, 12] on span "Edit" at bounding box center [340, 11] width 11 height 6
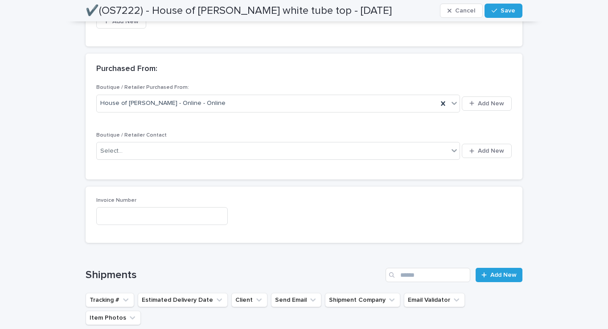
scroll to position [612, 0]
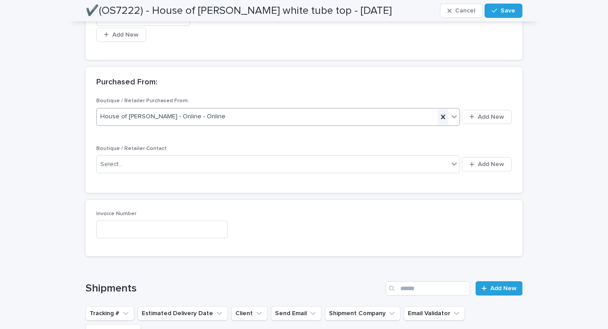
click at [444, 112] on icon at bounding box center [443, 116] width 9 height 9
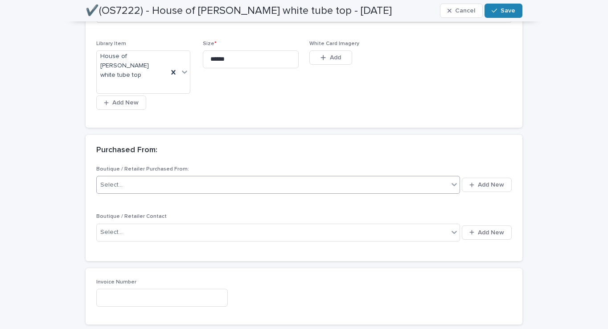
click at [500, 12] on div "button" at bounding box center [496, 11] width 9 height 6
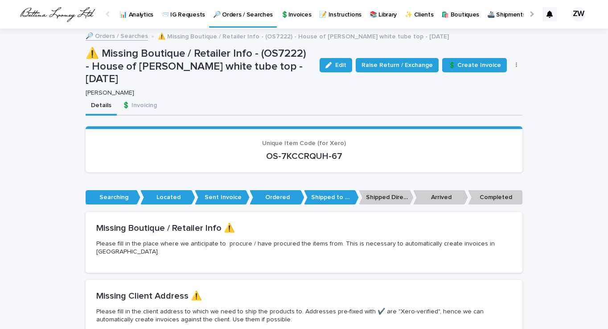
scroll to position [0, 0]
click at [238, 21] on link "🔎 Orders / Searches" at bounding box center [243, 13] width 68 height 26
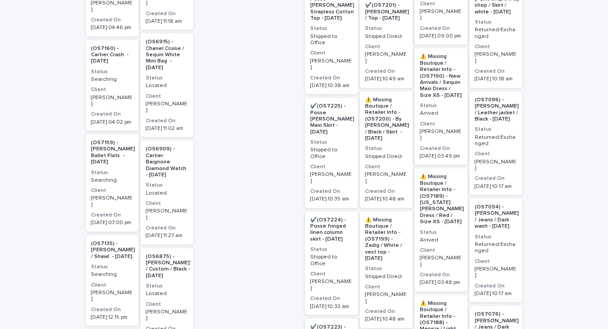
scroll to position [876, 0]
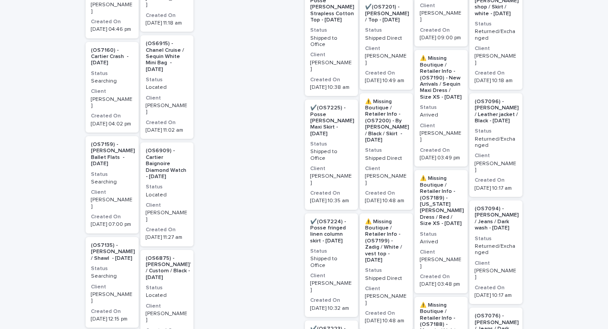
click at [322, 105] on p "✔️(OS7225) - Posse [PERSON_NAME] Maxi Skirt - [DATE]" at bounding box center [332, 121] width 44 height 32
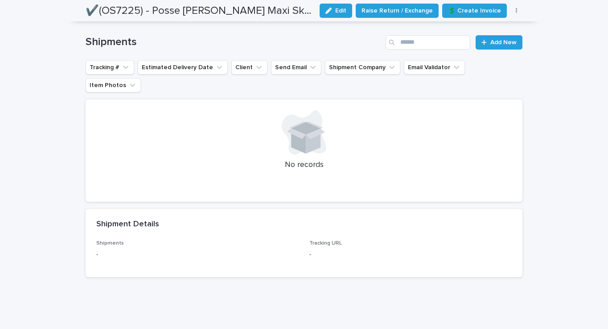
scroll to position [723, 0]
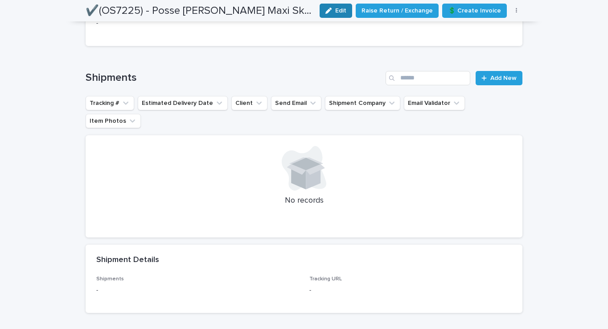
click at [347, 10] on span "Edit" at bounding box center [340, 11] width 11 height 6
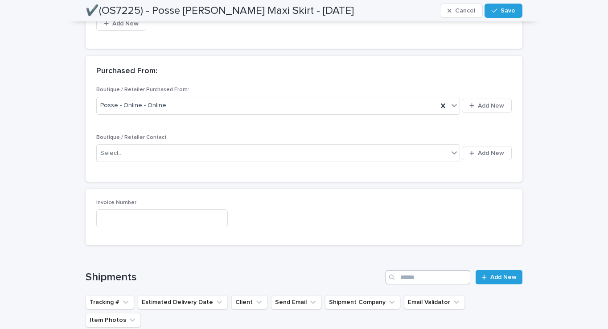
scroll to position [624, 0]
click at [440, 101] on icon at bounding box center [443, 105] width 9 height 9
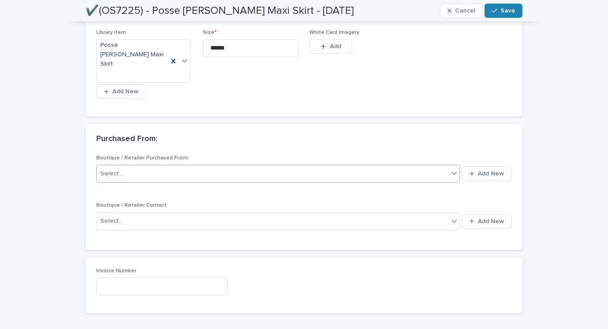
click at [499, 8] on div "button" at bounding box center [496, 11] width 9 height 6
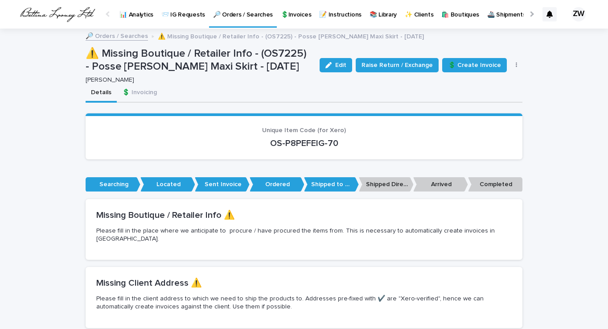
scroll to position [0, 0]
click at [249, 16] on p "🔎 Orders / Searches" at bounding box center [243, 9] width 60 height 19
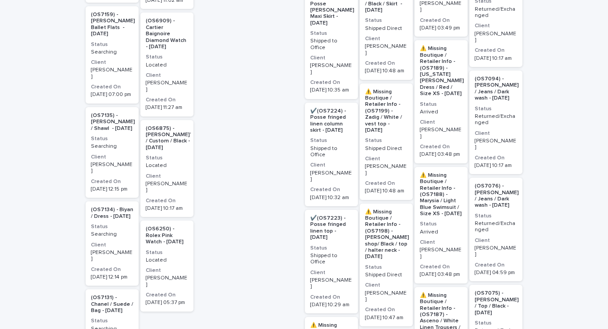
scroll to position [1003, 0]
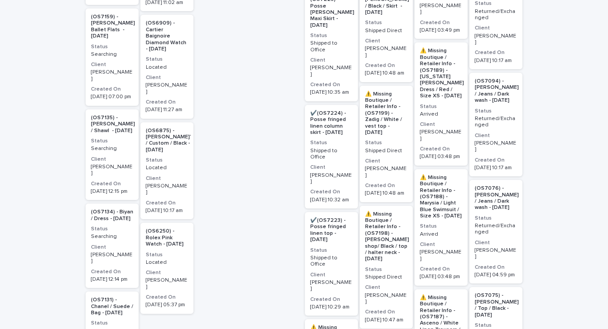
click at [323, 110] on p "✔️(OS7224) - Posse fringed linen column skirt - [DATE]" at bounding box center [331, 123] width 42 height 26
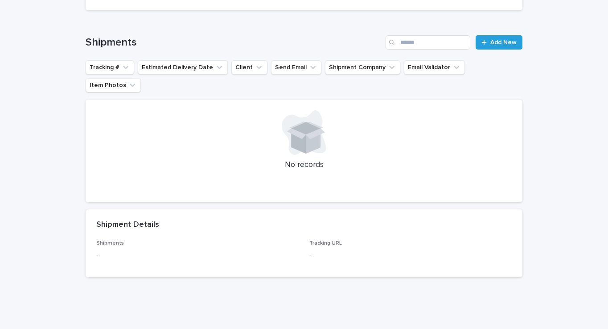
scroll to position [723, 0]
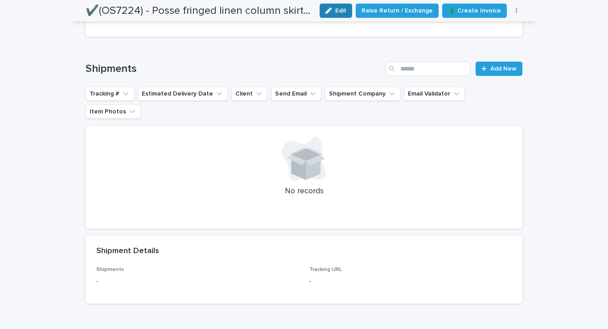
click at [343, 12] on span "Edit" at bounding box center [340, 11] width 11 height 6
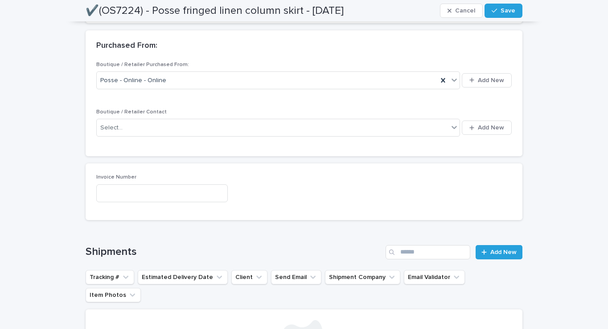
scroll to position [628, 0]
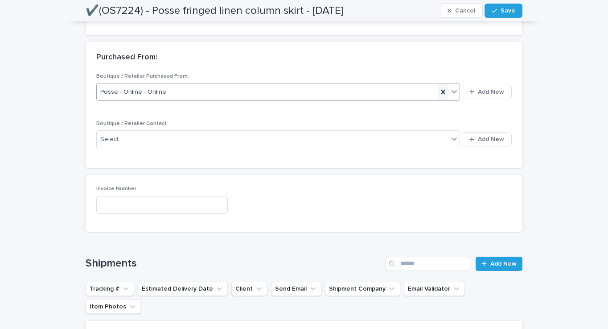
click at [444, 90] on icon at bounding box center [443, 92] width 4 height 4
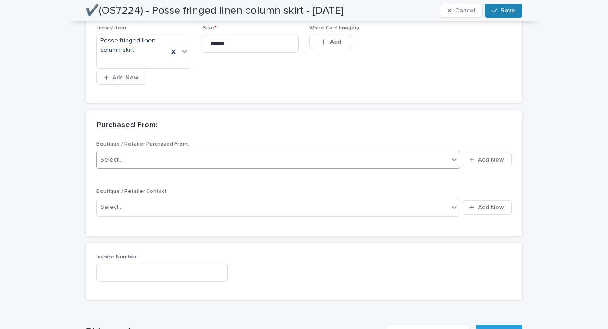
click at [504, 10] on span "Save" at bounding box center [508, 11] width 15 height 6
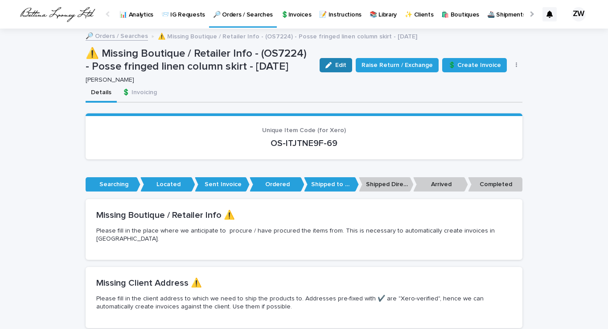
scroll to position [0, 0]
click at [257, 11] on p "🔎 Orders / Searches" at bounding box center [243, 9] width 60 height 19
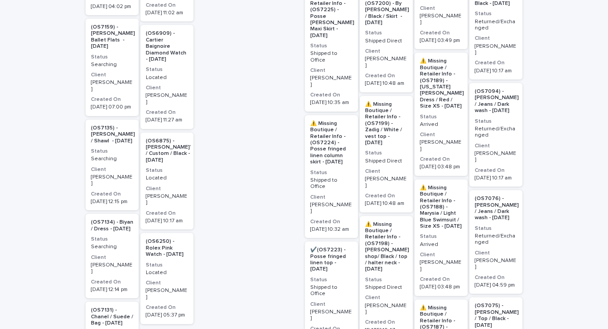
scroll to position [995, 0]
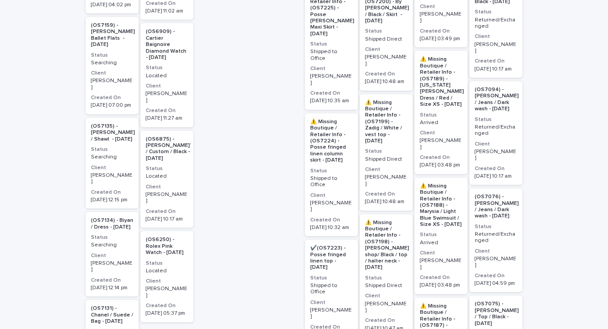
click at [317, 245] on p "✔️(OS7223) - Posse fringed linen top - [DATE]" at bounding box center [331, 258] width 42 height 26
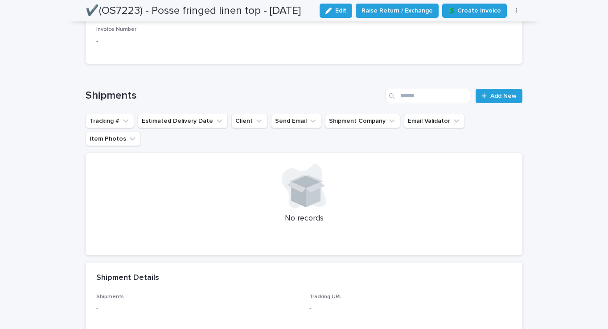
scroll to position [691, 0]
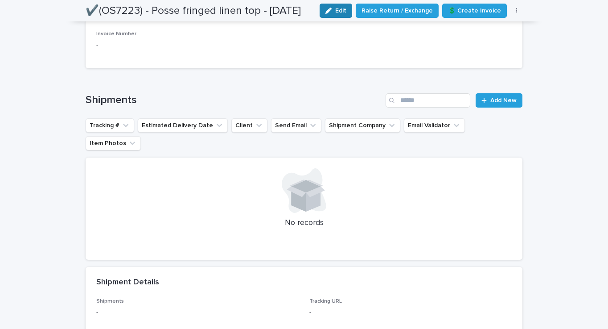
click at [341, 6] on button "Edit" at bounding box center [336, 11] width 33 height 14
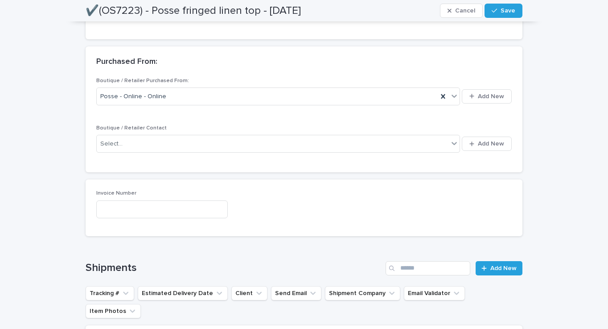
scroll to position [607, 0]
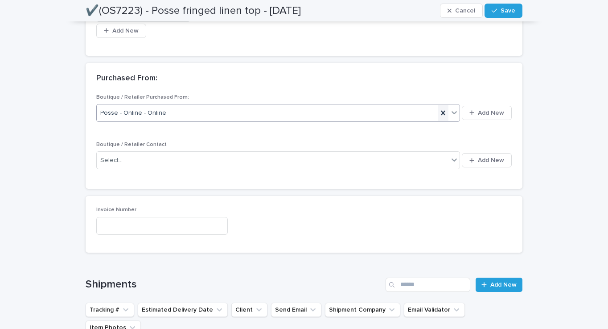
click at [442, 108] on icon at bounding box center [443, 112] width 9 height 9
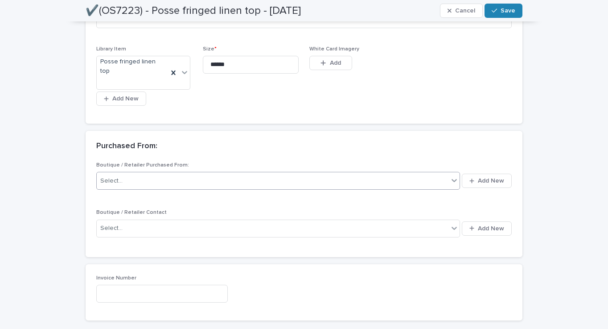
click at [509, 12] on span "Save" at bounding box center [508, 11] width 15 height 6
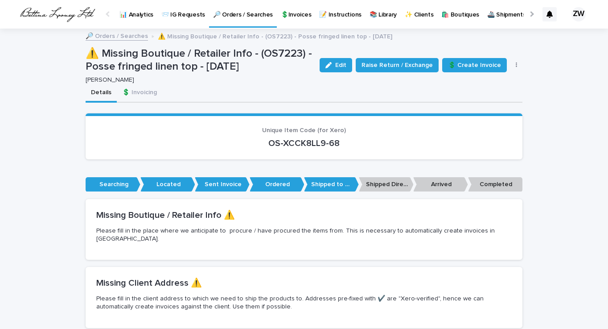
scroll to position [0, 0]
click at [240, 15] on p "🔎 Orders / Searches" at bounding box center [243, 9] width 60 height 19
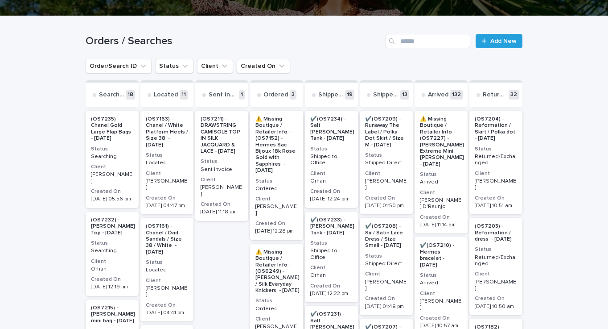
scroll to position [101, 0]
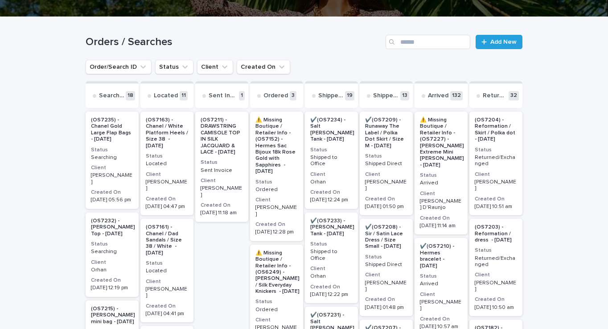
click at [213, 131] on p "(OS7211) - DRAWSTRING CAMISOLE TOP IN SILK JACQUARD & LACE - [DATE]" at bounding box center [222, 136] width 42 height 38
